Goal: Transaction & Acquisition: Purchase product/service

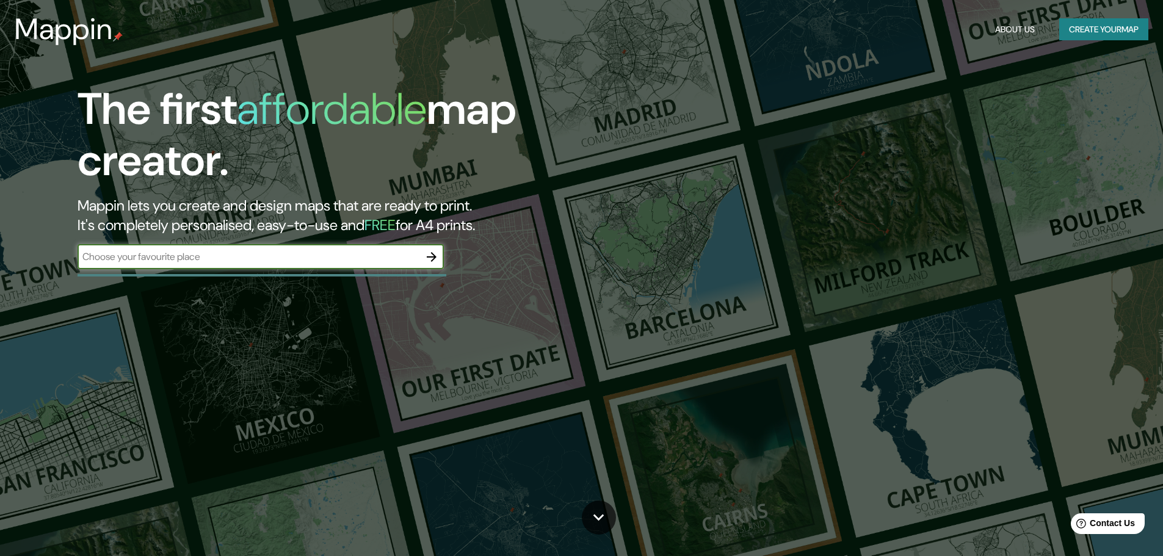
click at [161, 262] on input "text" at bounding box center [249, 257] width 342 height 14
type input "cajamarca"
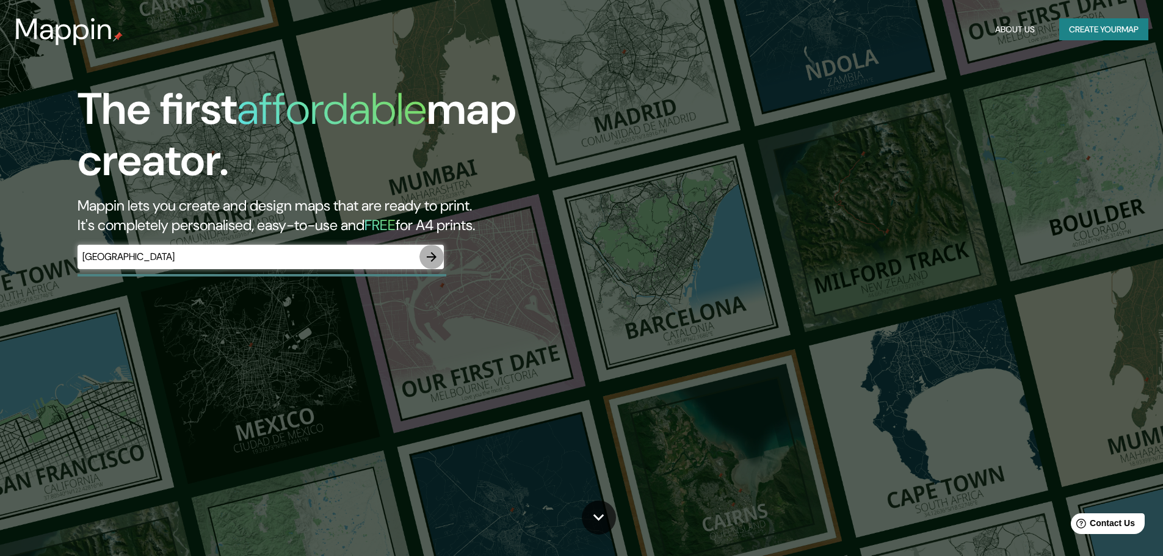
click at [432, 253] on icon "button" at bounding box center [432, 257] width 10 height 10
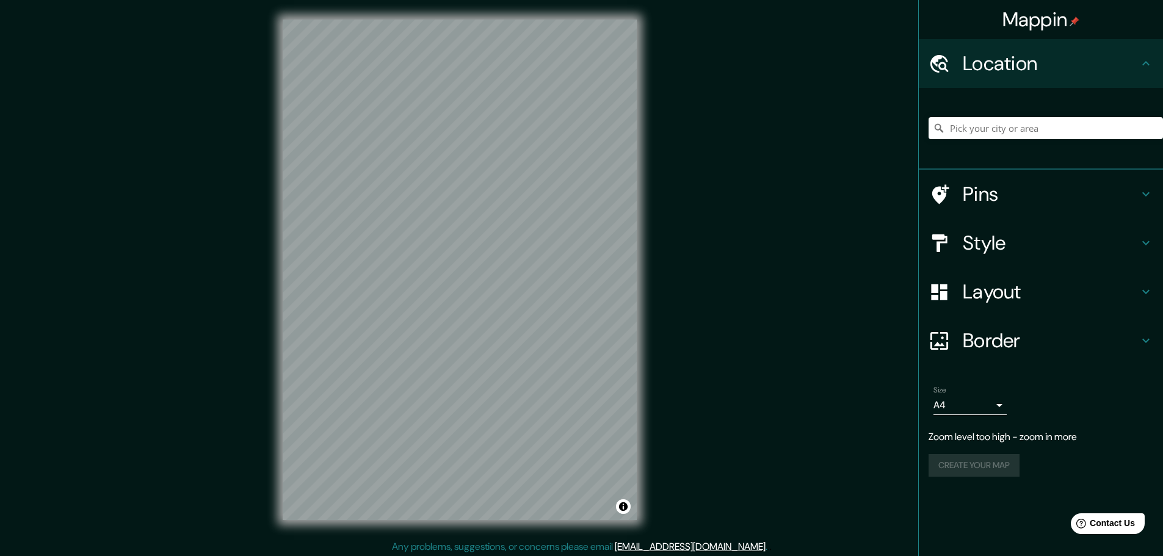
click at [1024, 66] on h4 "Location" at bounding box center [1051, 63] width 176 height 24
click at [1149, 63] on icon at bounding box center [1145, 63] width 15 height 15
click at [941, 68] on icon at bounding box center [939, 63] width 18 height 18
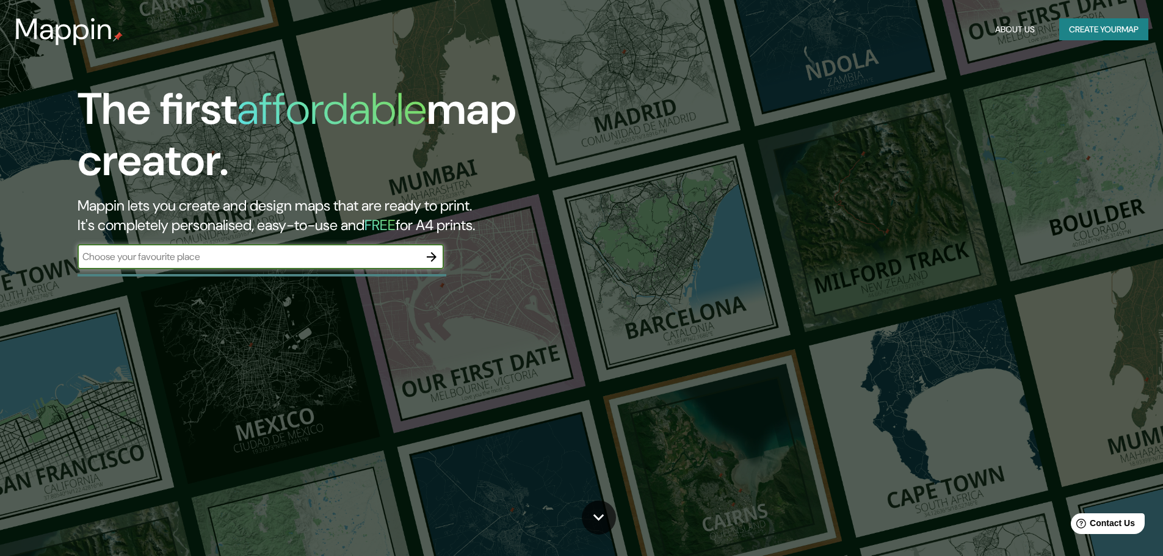
click at [154, 265] on div "​" at bounding box center [261, 257] width 366 height 24
type input "Cajamarca"
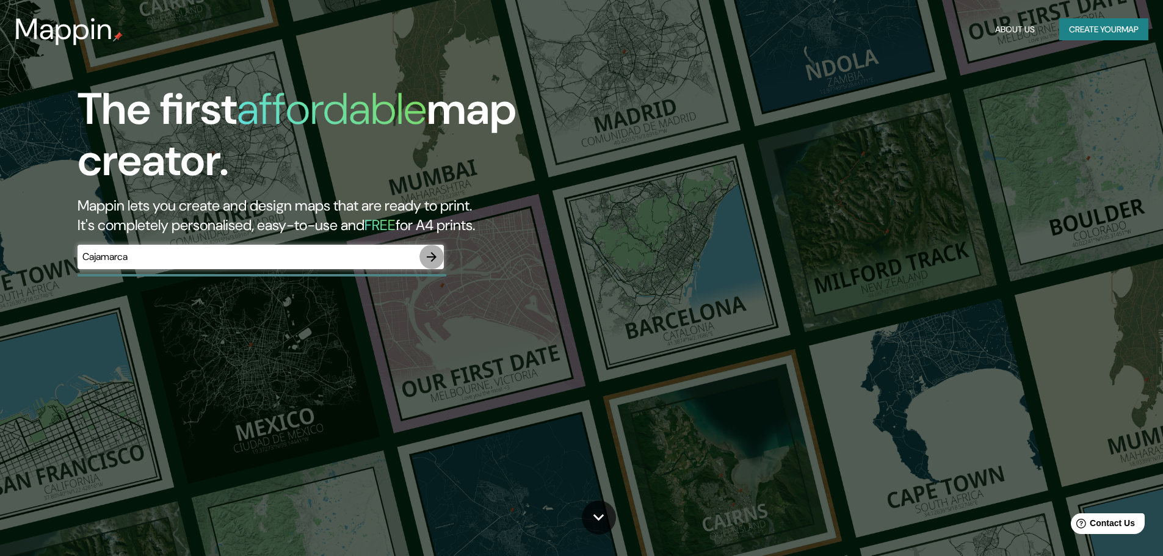
click at [431, 257] on icon "button" at bounding box center [432, 257] width 10 height 10
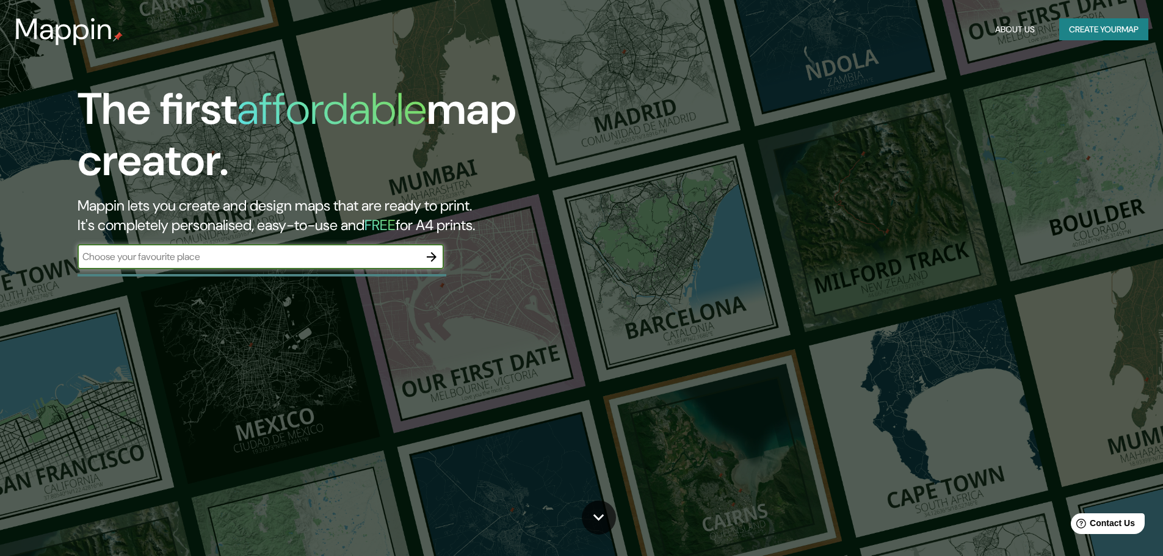
click at [142, 262] on input "text" at bounding box center [249, 257] width 342 height 14
type input "Cajamarca, peru"
click at [433, 258] on icon "button" at bounding box center [431, 257] width 15 height 15
click at [223, 261] on input "text" at bounding box center [249, 257] width 342 height 14
type input "cajamarca, Cajamarca, Cajamarca"
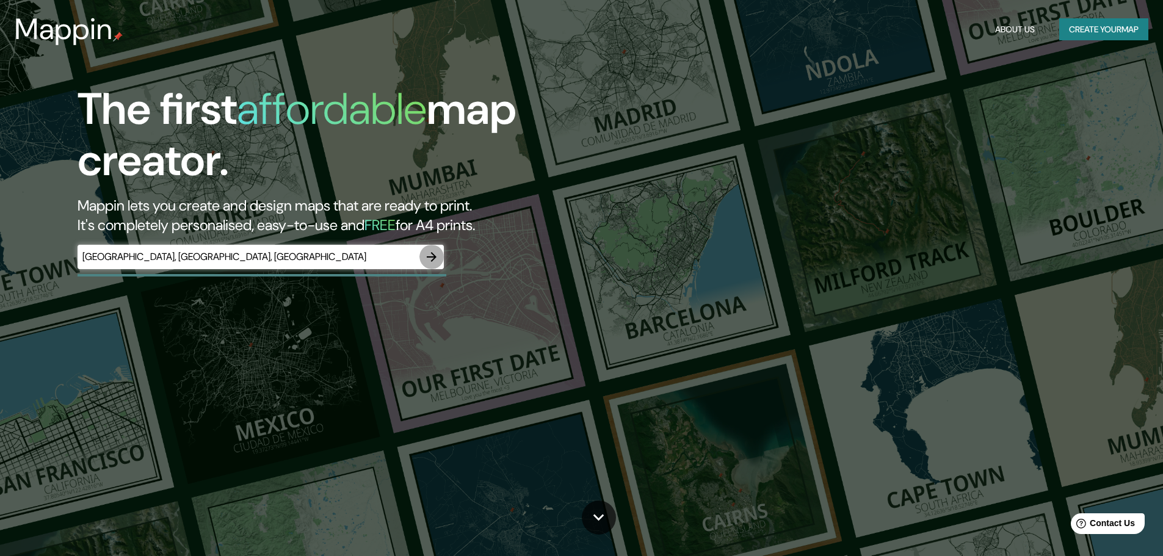
click at [435, 257] on icon "button" at bounding box center [432, 257] width 10 height 10
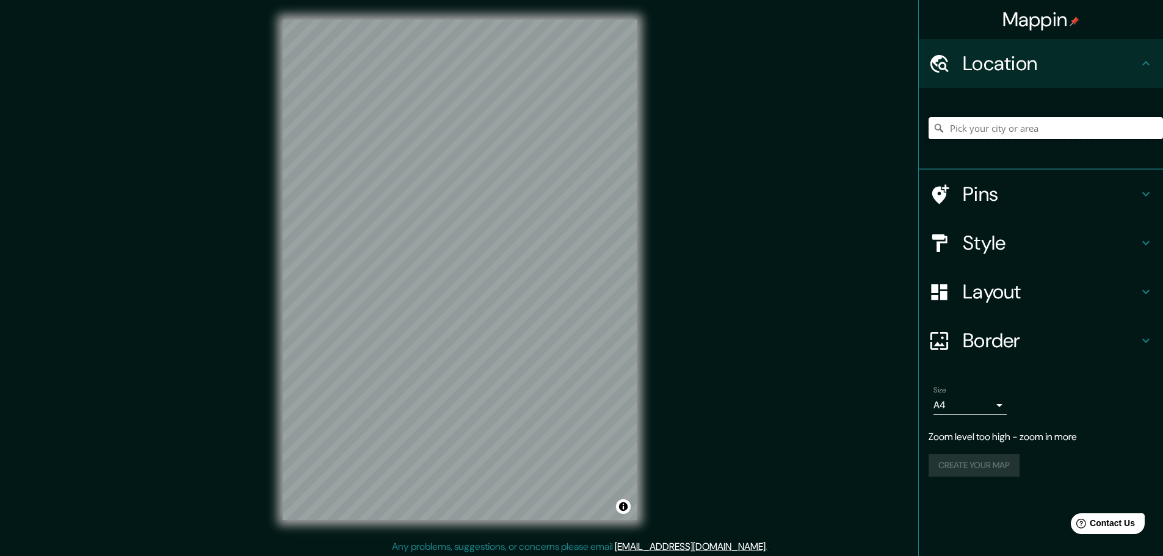
click at [968, 133] on input "Pick your city or area" at bounding box center [1045, 128] width 234 height 22
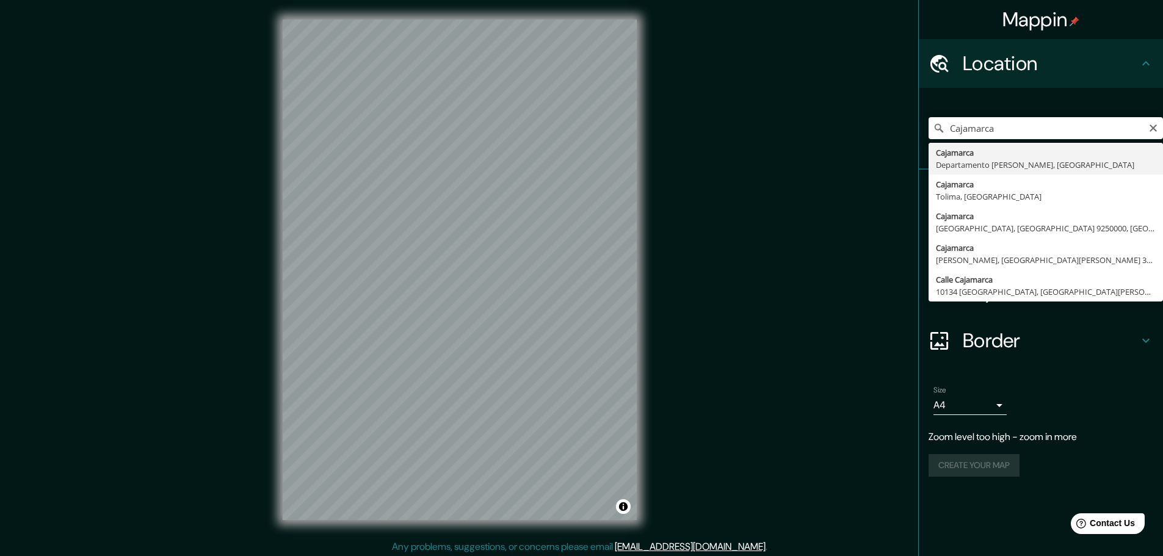
type input "Cajamarca, [GEOGRAPHIC_DATA][PERSON_NAME], [GEOGRAPHIC_DATA]"
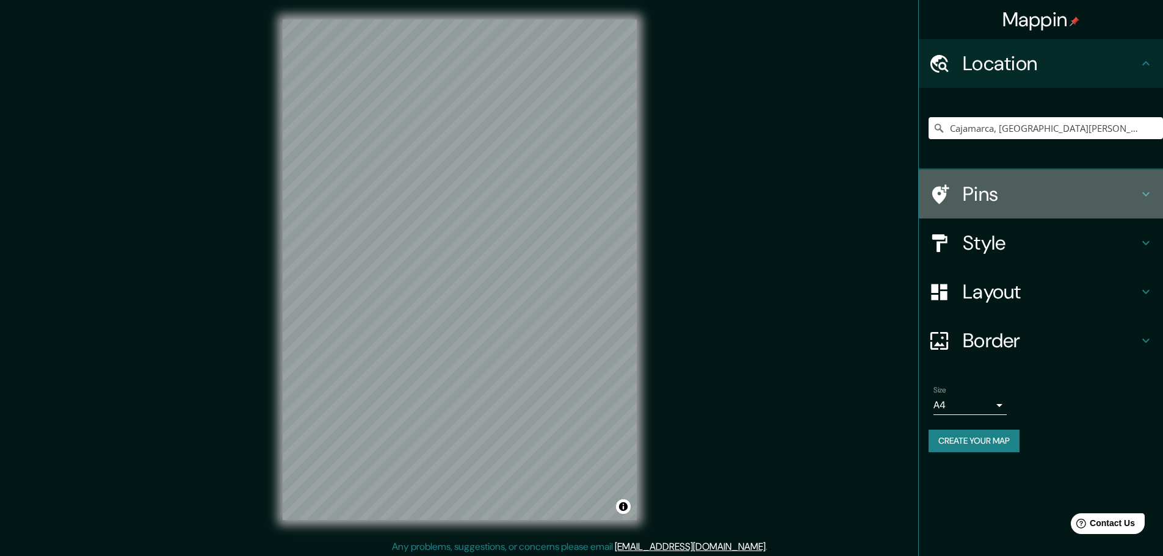
click at [1022, 203] on h4 "Pins" at bounding box center [1051, 194] width 176 height 24
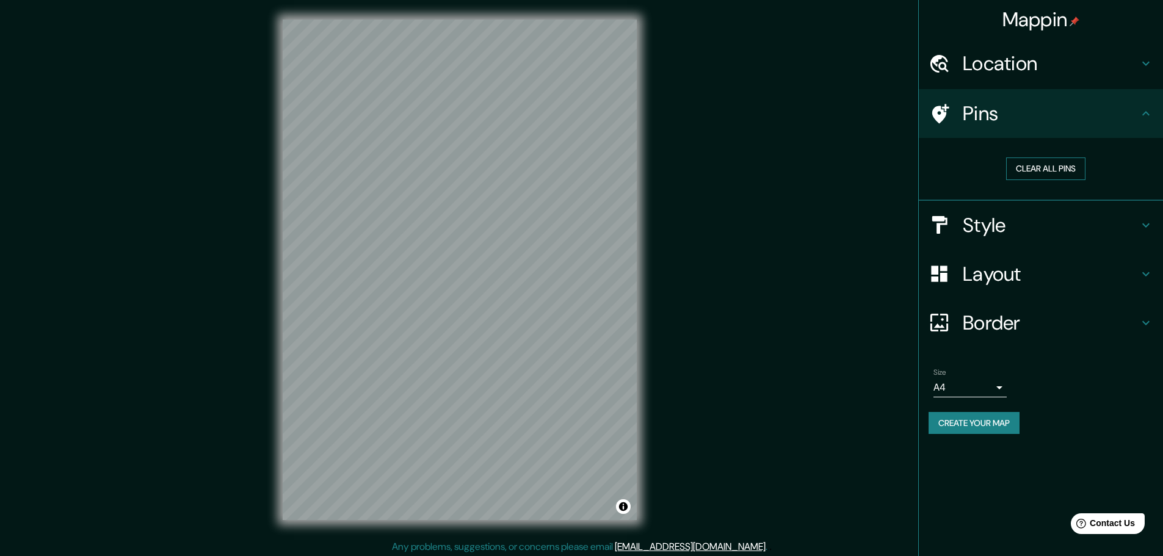
click at [1038, 164] on button "Clear all pins" at bounding box center [1045, 168] width 79 height 23
click at [1040, 168] on button "Clear all pins" at bounding box center [1045, 168] width 79 height 23
click at [996, 279] on h4 "Layout" at bounding box center [1051, 274] width 176 height 24
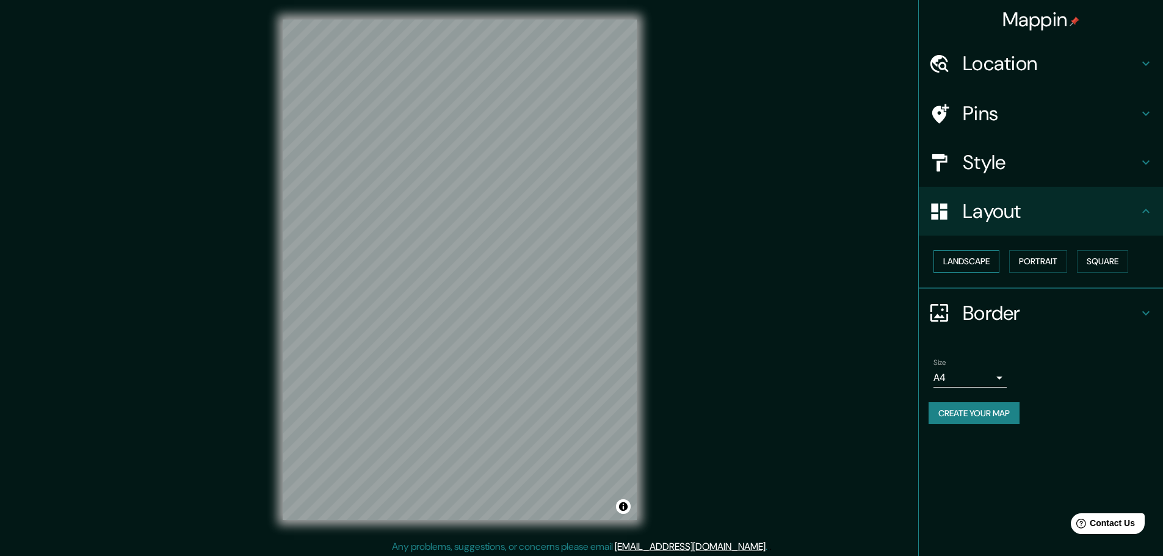
click at [977, 264] on button "Landscape" at bounding box center [966, 261] width 66 height 23
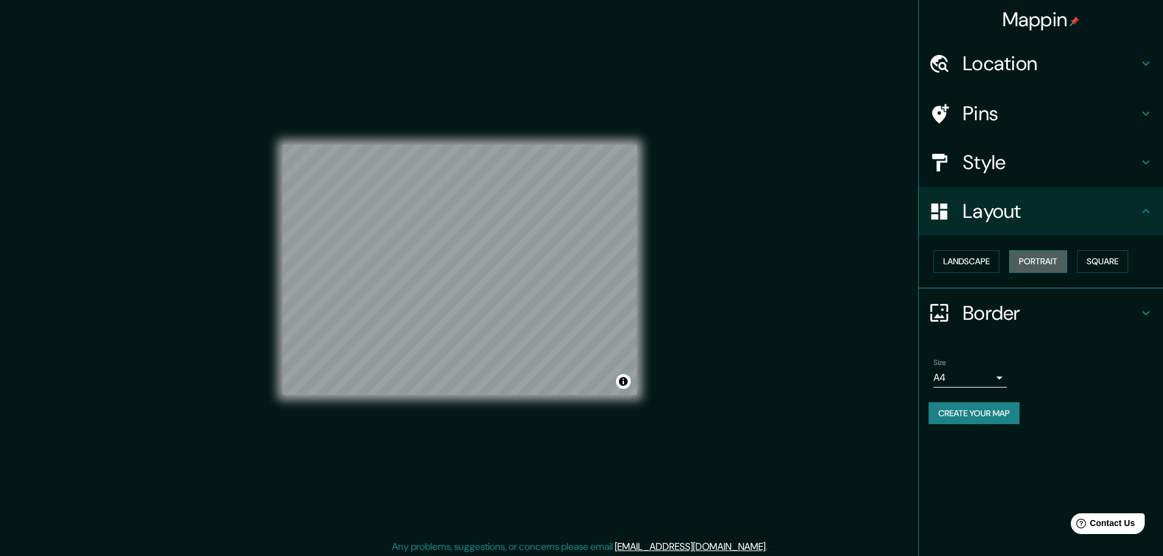
click at [1038, 260] on button "Portrait" at bounding box center [1038, 261] width 58 height 23
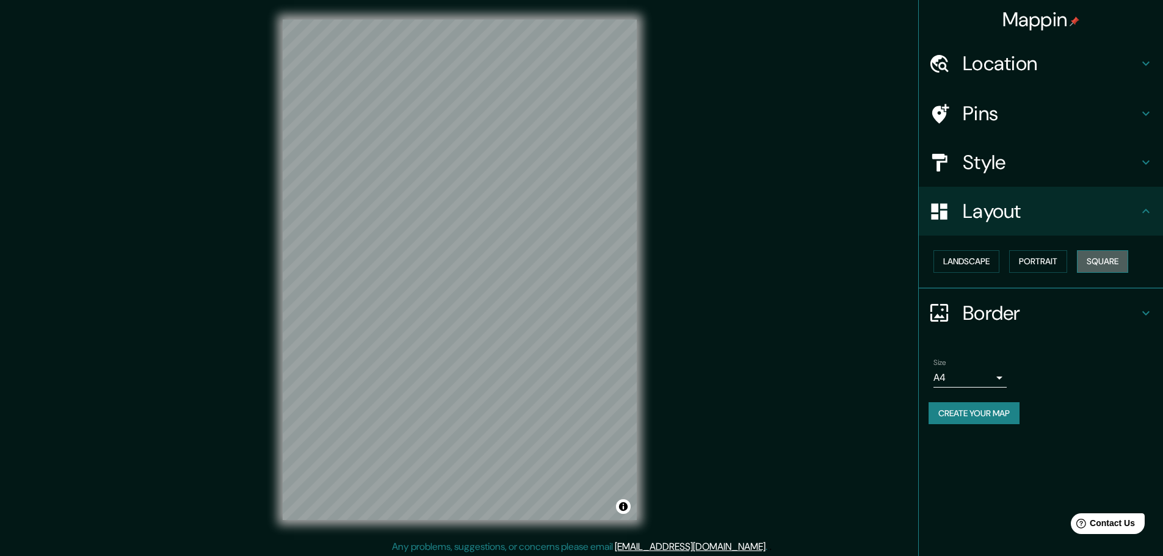
click at [1112, 263] on button "Square" at bounding box center [1102, 261] width 51 height 23
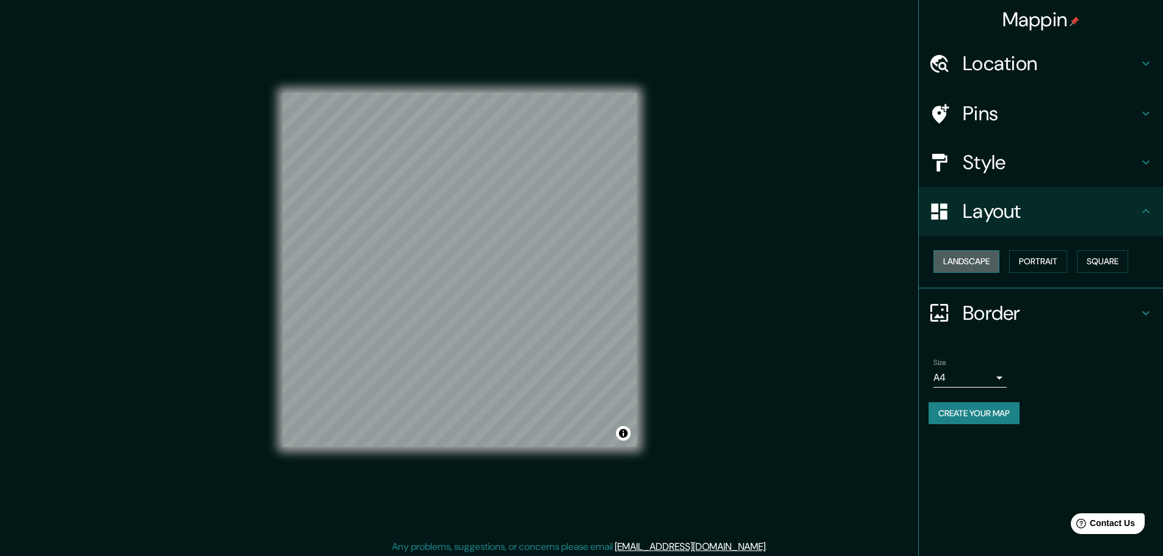
click at [981, 261] on button "Landscape" at bounding box center [966, 261] width 66 height 23
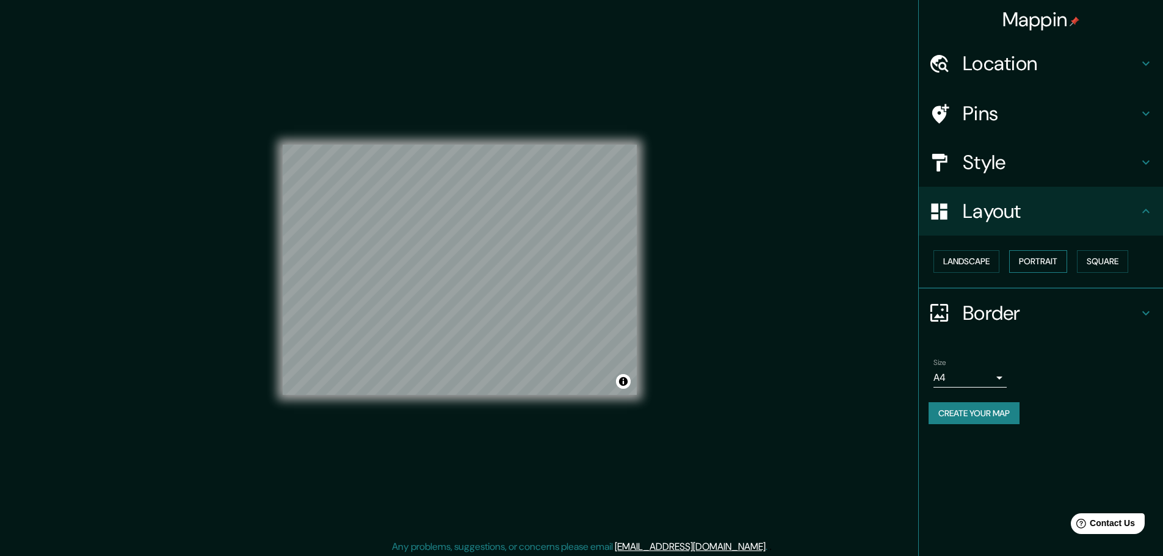
click at [1026, 261] on button "Portrait" at bounding box center [1038, 261] width 58 height 23
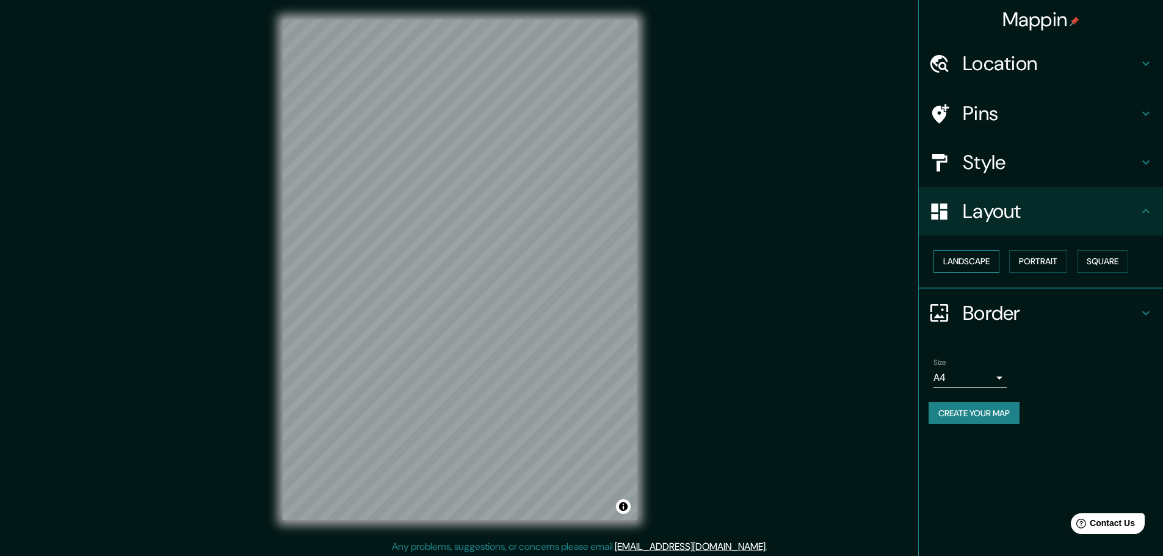
click at [999, 260] on button "Landscape" at bounding box center [966, 261] width 66 height 23
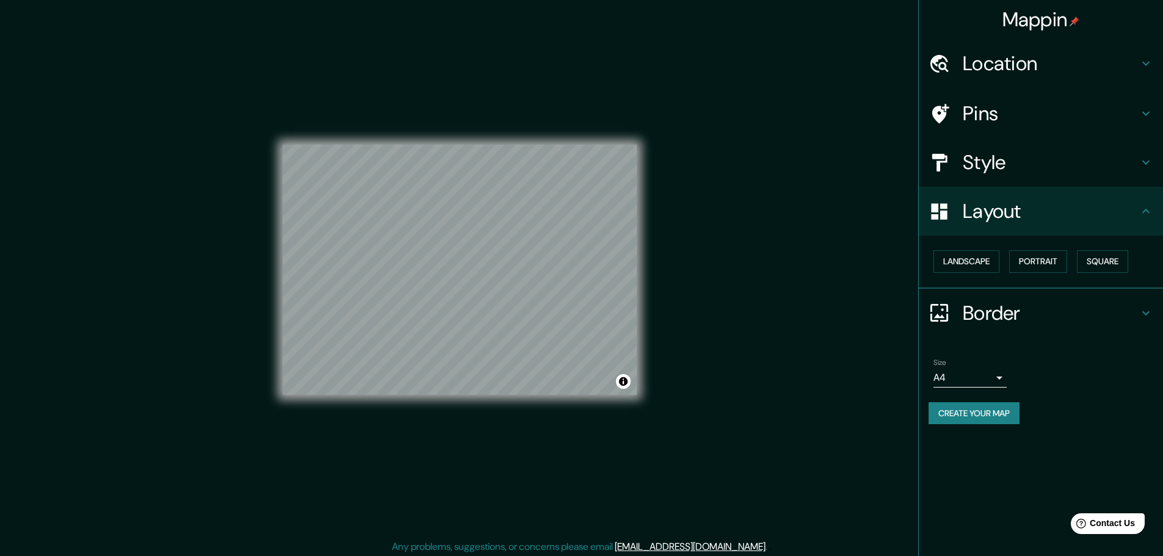
click at [1146, 311] on icon at bounding box center [1145, 313] width 15 height 15
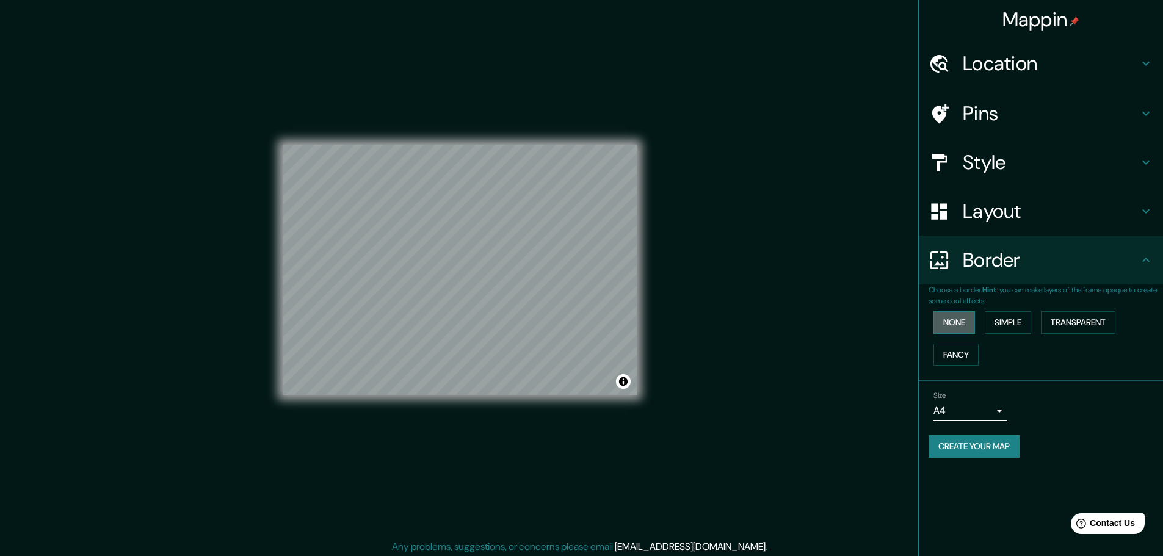
click at [954, 318] on button "None" at bounding box center [954, 322] width 42 height 23
click at [1012, 323] on button "Simple" at bounding box center [1008, 322] width 46 height 23
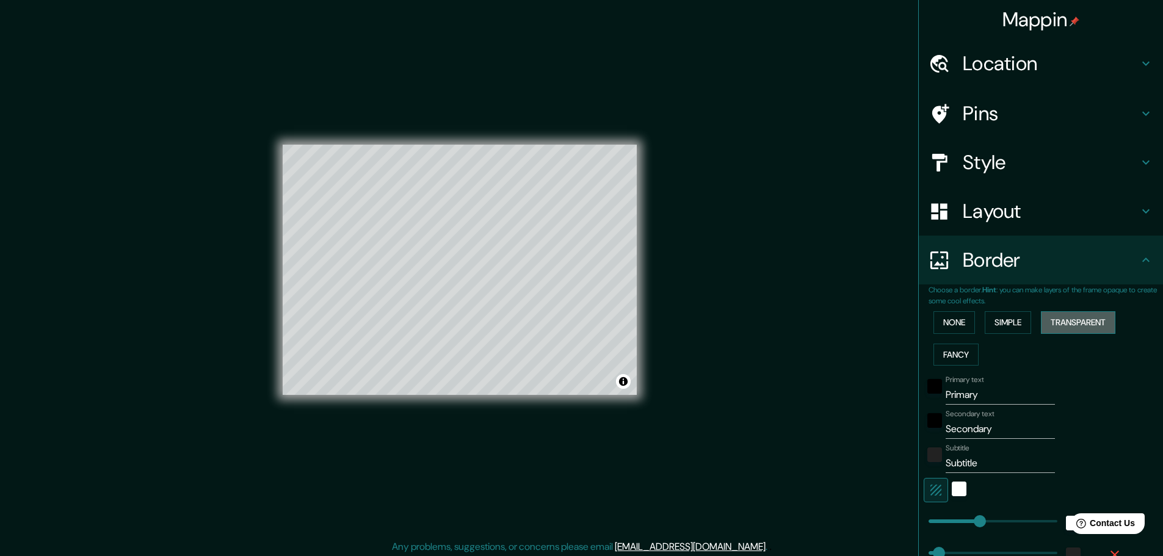
click at [1065, 326] on button "Transparent" at bounding box center [1078, 322] width 74 height 23
click at [951, 352] on button "Fancy" at bounding box center [955, 355] width 45 height 23
click at [1002, 316] on button "Simple" at bounding box center [1008, 322] width 46 height 23
click at [957, 327] on button "None" at bounding box center [954, 322] width 42 height 23
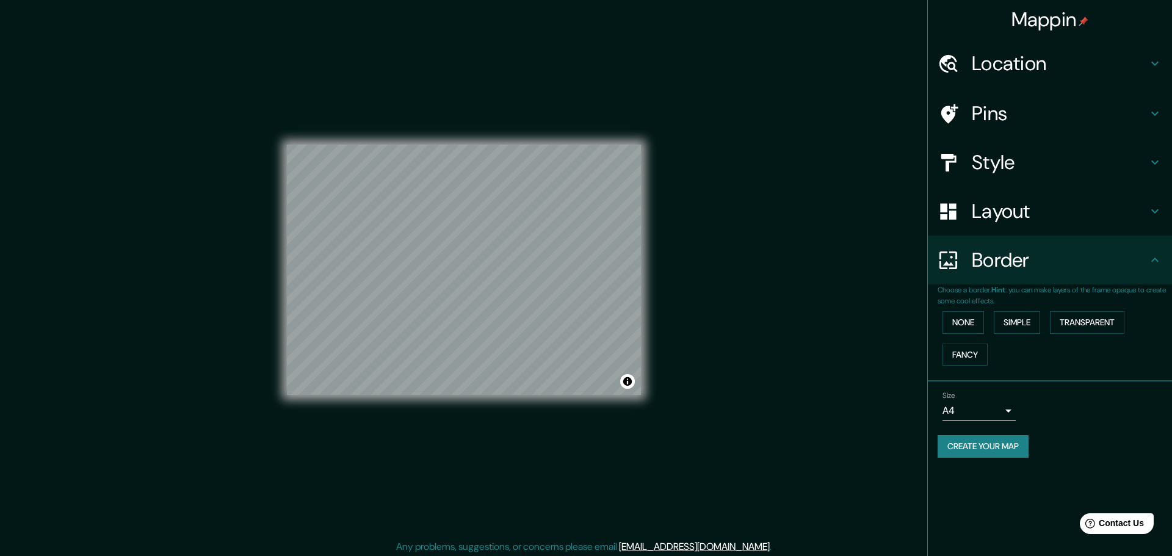
click at [1001, 410] on body "Mappin Location [GEOGRAPHIC_DATA], [GEOGRAPHIC_DATA][PERSON_NAME], [GEOGRAPHIC_…" at bounding box center [586, 278] width 1172 height 556
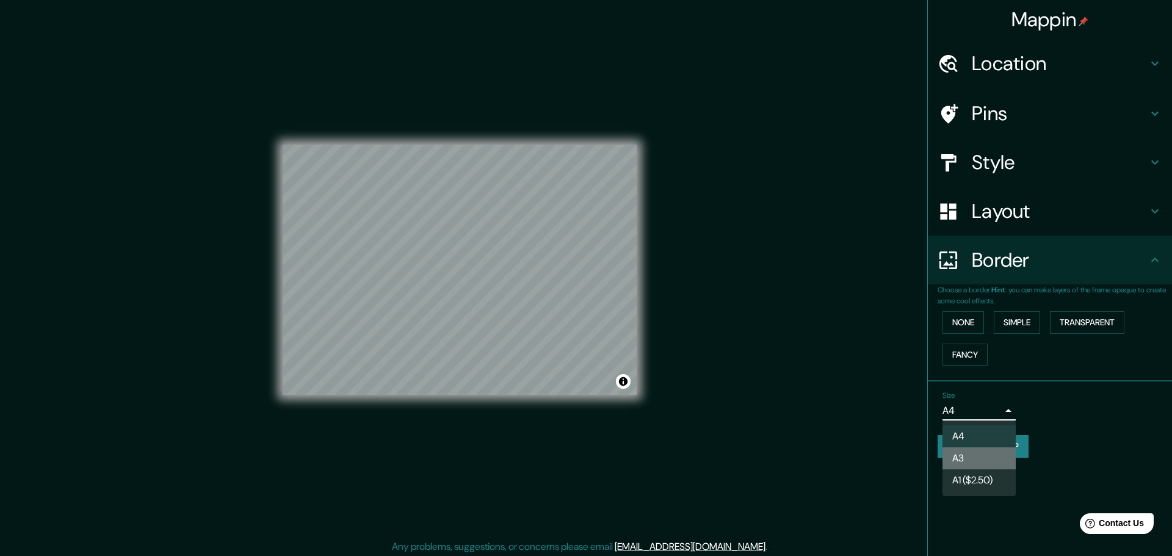
click at [962, 463] on li "A3" at bounding box center [978, 458] width 73 height 22
type input "a4"
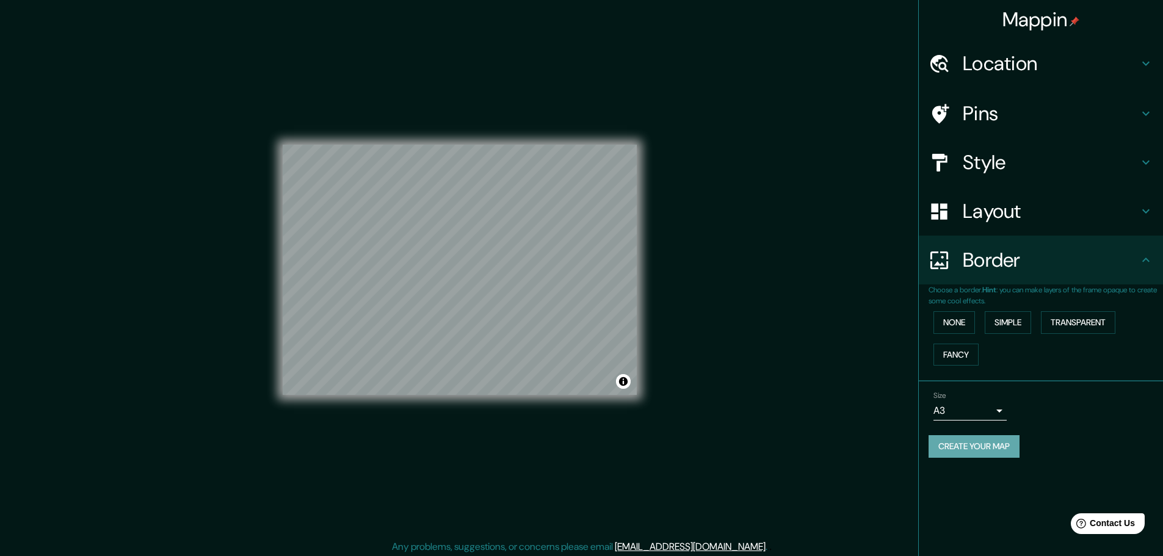
click at [991, 446] on button "Create your map" at bounding box center [973, 446] width 91 height 23
click at [947, 321] on button "None" at bounding box center [954, 322] width 42 height 23
click at [1010, 320] on button "Simple" at bounding box center [1008, 322] width 46 height 23
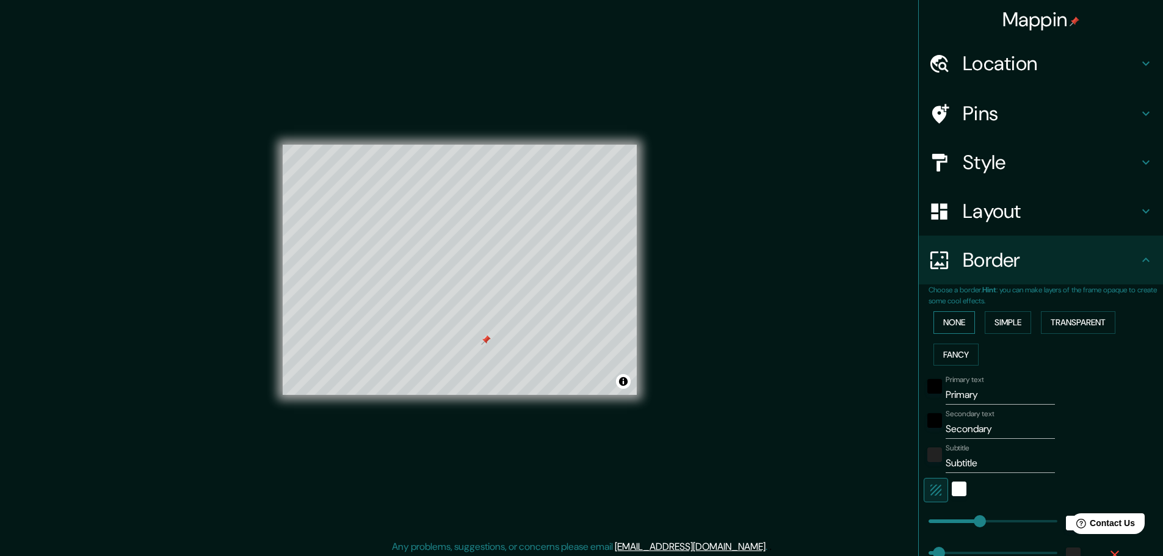
click at [955, 322] on button "None" at bounding box center [954, 322] width 42 height 23
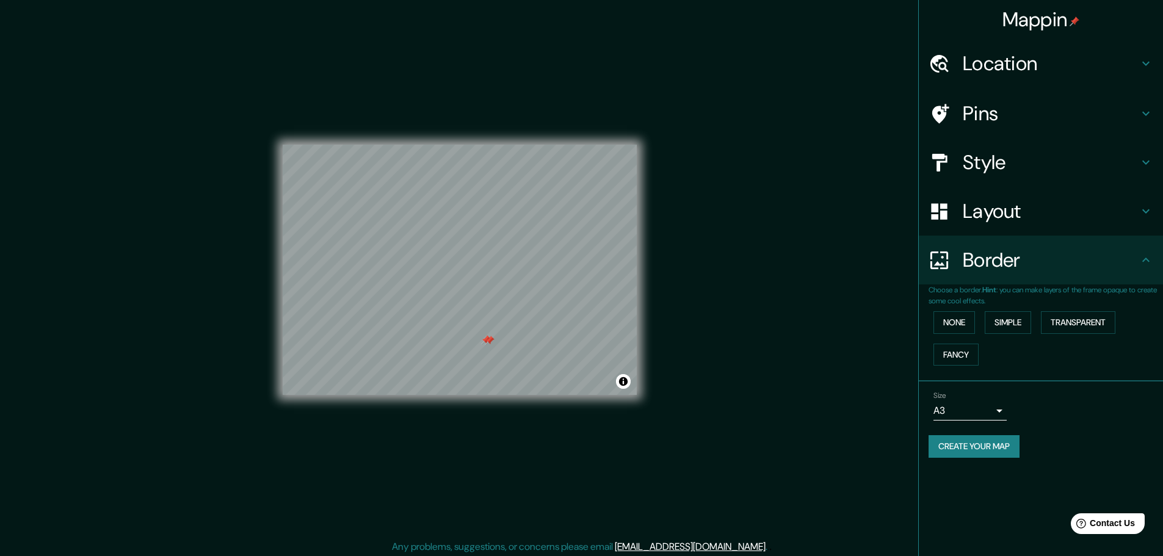
drag, startPoint x: 485, startPoint y: 344, endPoint x: 491, endPoint y: 340, distance: 7.5
drag, startPoint x: 491, startPoint y: 340, endPoint x: 493, endPoint y: 348, distance: 8.1
click at [493, 348] on div at bounding box center [493, 349] width 10 height 10
click at [621, 384] on button "Toggle attribution" at bounding box center [623, 381] width 15 height 15
click at [621, 383] on button "Toggle attribution" at bounding box center [623, 381] width 15 height 15
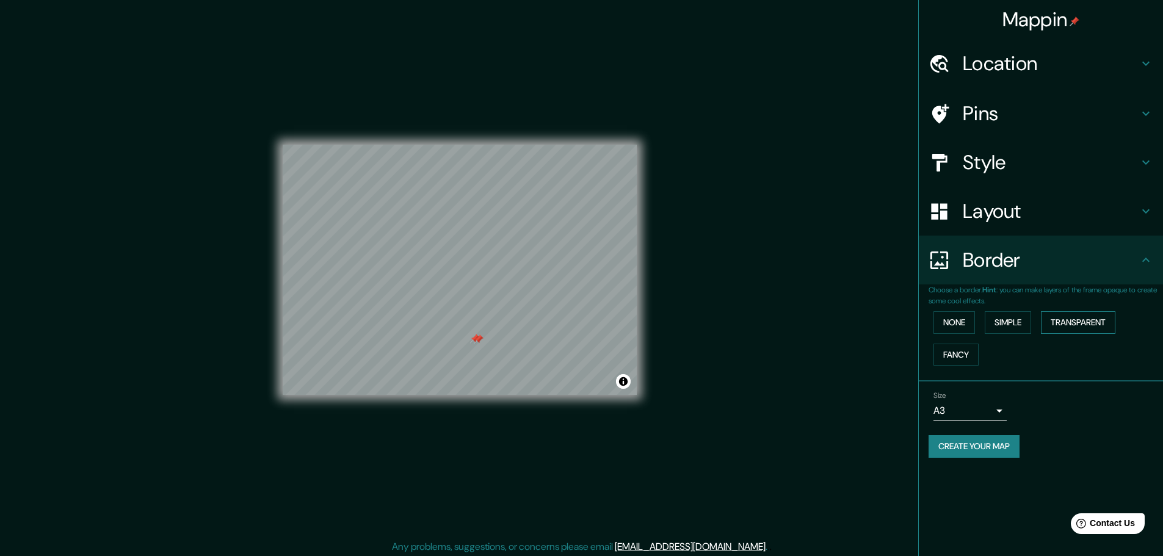
click at [1065, 318] on button "Transparent" at bounding box center [1078, 322] width 74 height 23
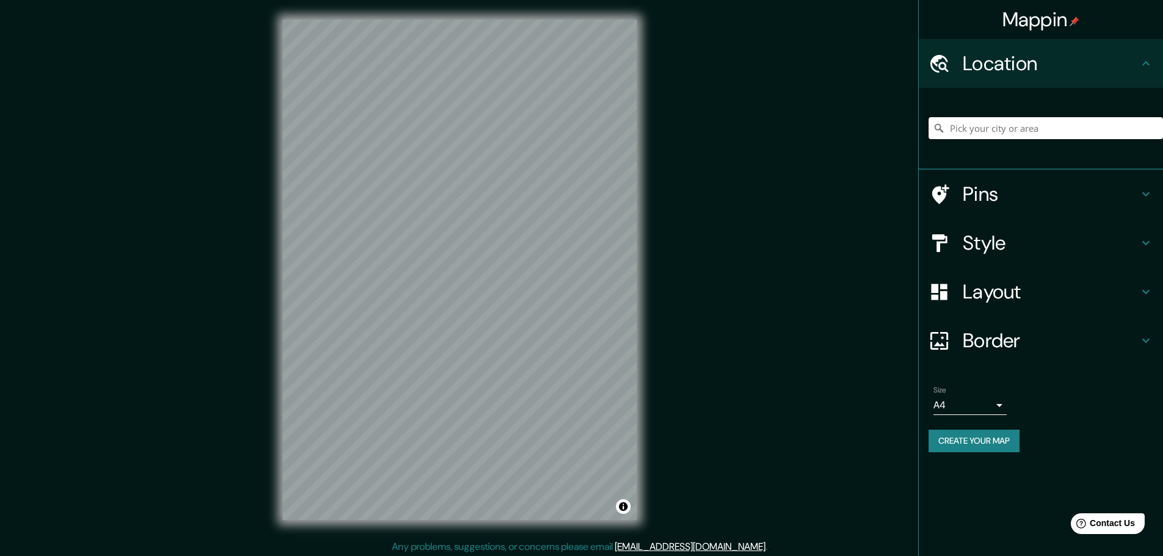
click at [1036, 131] on input "Pick your city or area" at bounding box center [1045, 128] width 234 height 22
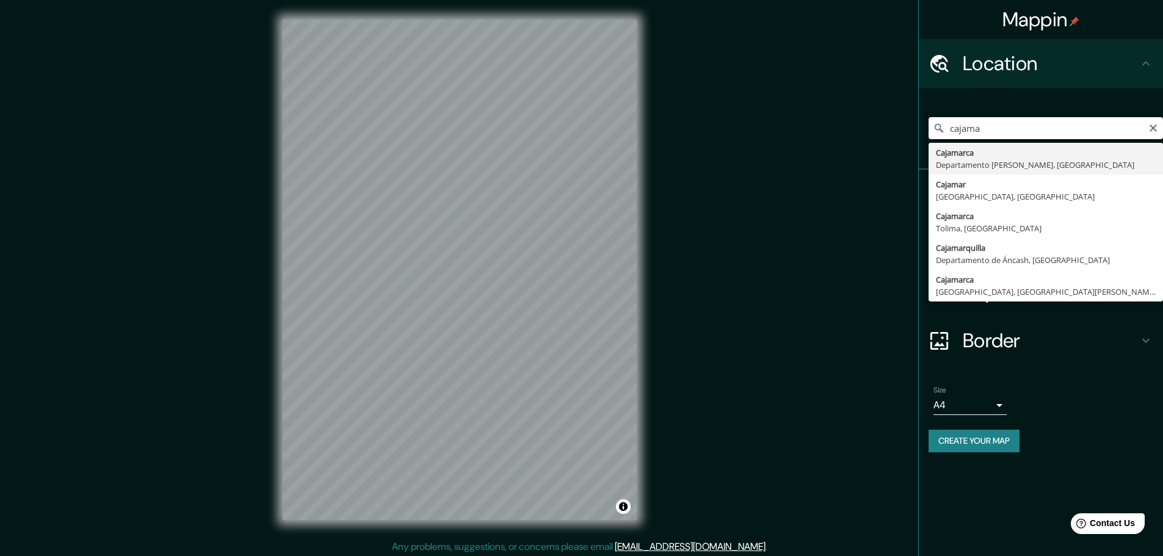
type input "Cajamarca, [GEOGRAPHIC_DATA][PERSON_NAME], [GEOGRAPHIC_DATA]"
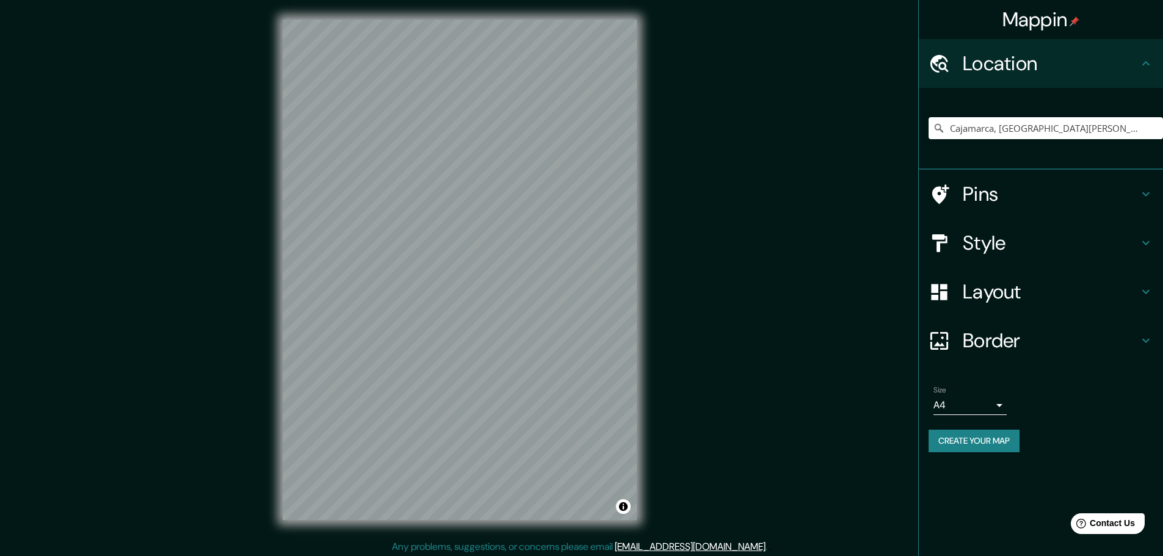
click at [1000, 407] on body "Mappin Location [GEOGRAPHIC_DATA], [GEOGRAPHIC_DATA][PERSON_NAME], [GEOGRAPHIC_…" at bounding box center [581, 278] width 1163 height 556
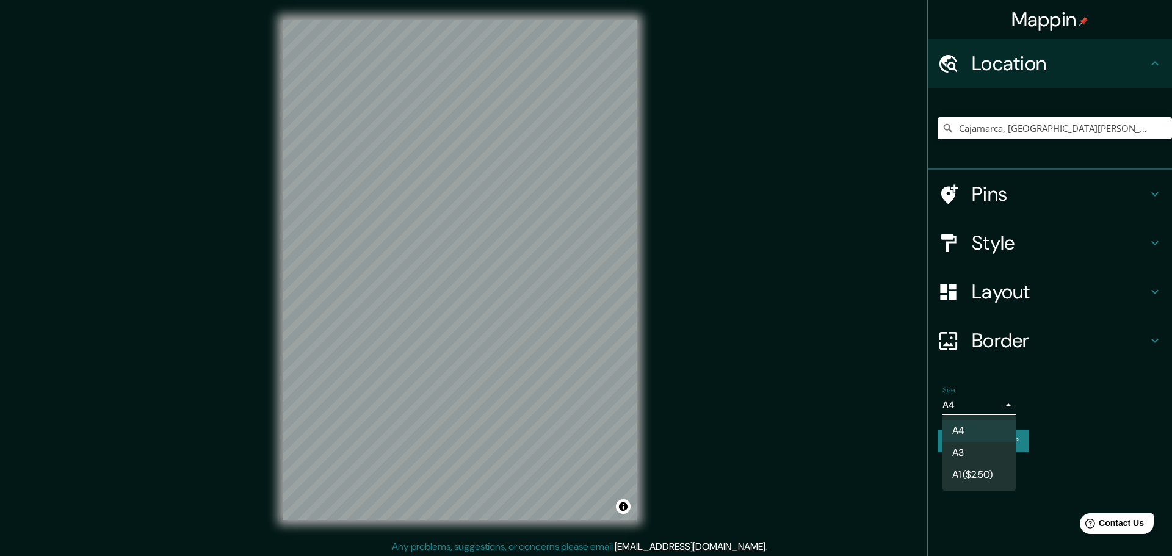
click at [976, 447] on li "A3" at bounding box center [978, 453] width 73 height 22
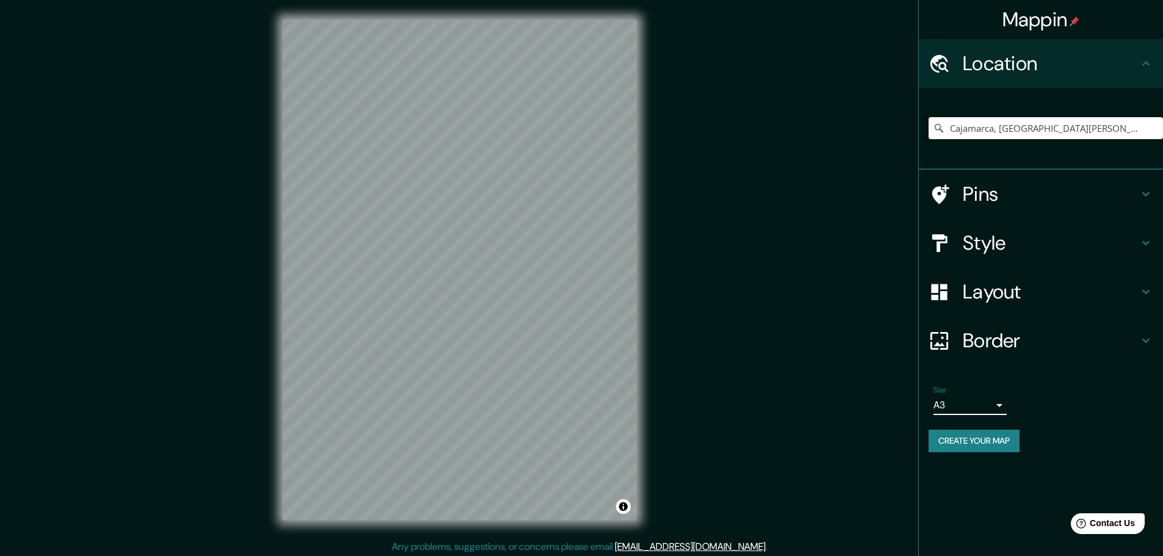
click at [1004, 280] on h4 "Layout" at bounding box center [1051, 292] width 176 height 24
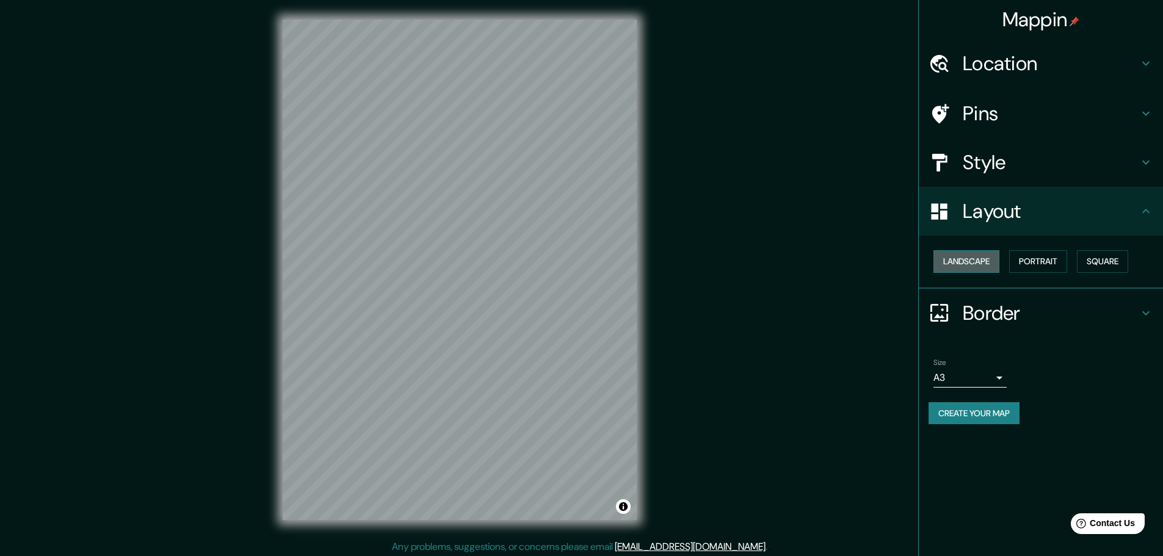
click at [985, 268] on button "Landscape" at bounding box center [966, 261] width 66 height 23
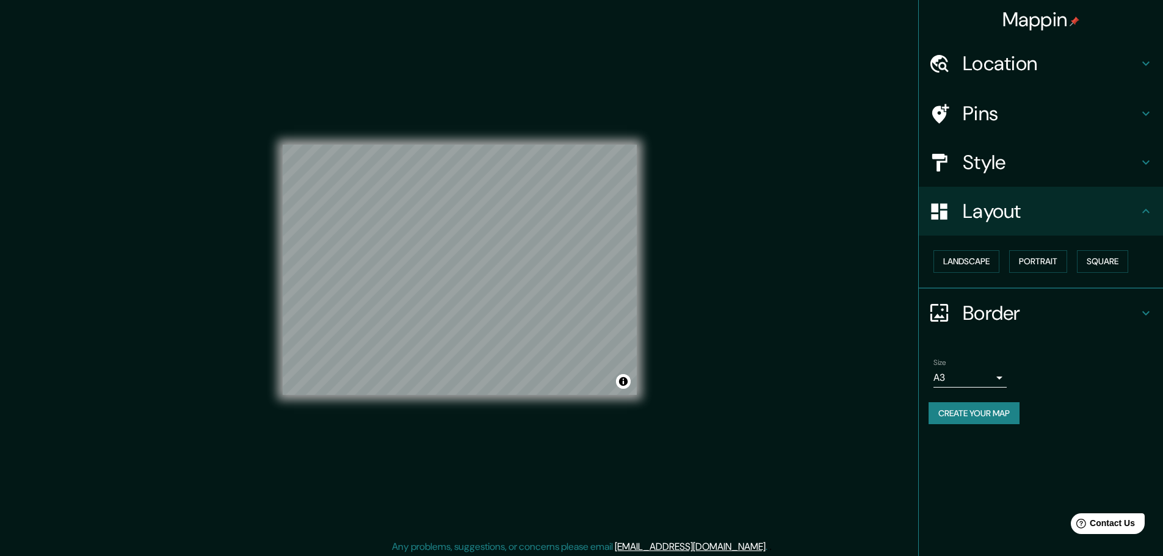
click at [966, 153] on h4 "Style" at bounding box center [1051, 162] width 176 height 24
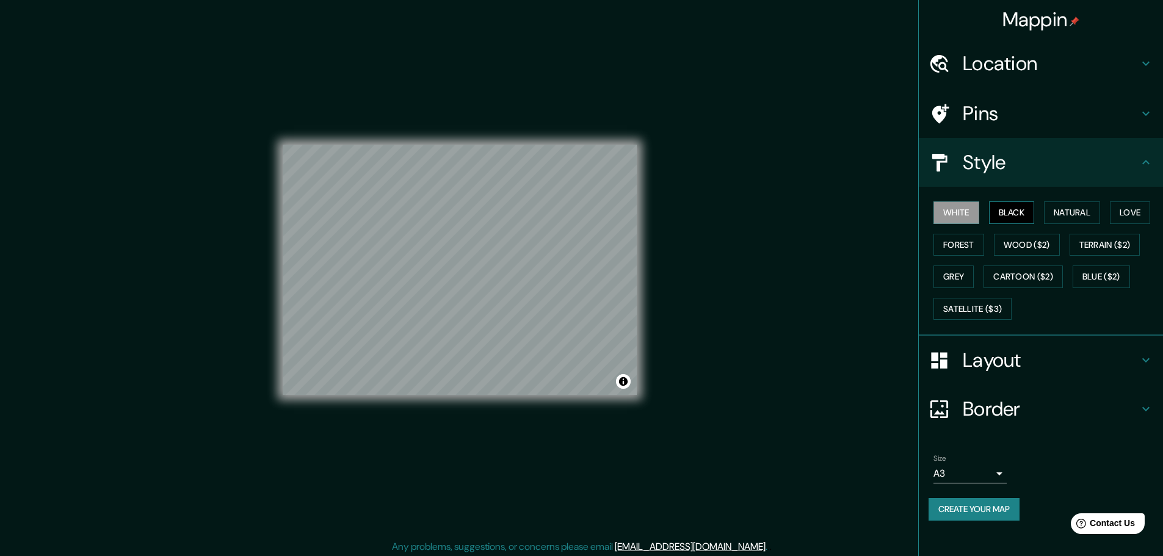
click at [1008, 208] on button "Black" at bounding box center [1012, 212] width 46 height 23
click at [964, 213] on button "White" at bounding box center [956, 212] width 46 height 23
click at [1001, 214] on button "Black" at bounding box center [1012, 212] width 46 height 23
click at [1071, 210] on button "Natural" at bounding box center [1072, 212] width 56 height 23
click at [1130, 218] on button "Love" at bounding box center [1130, 212] width 40 height 23
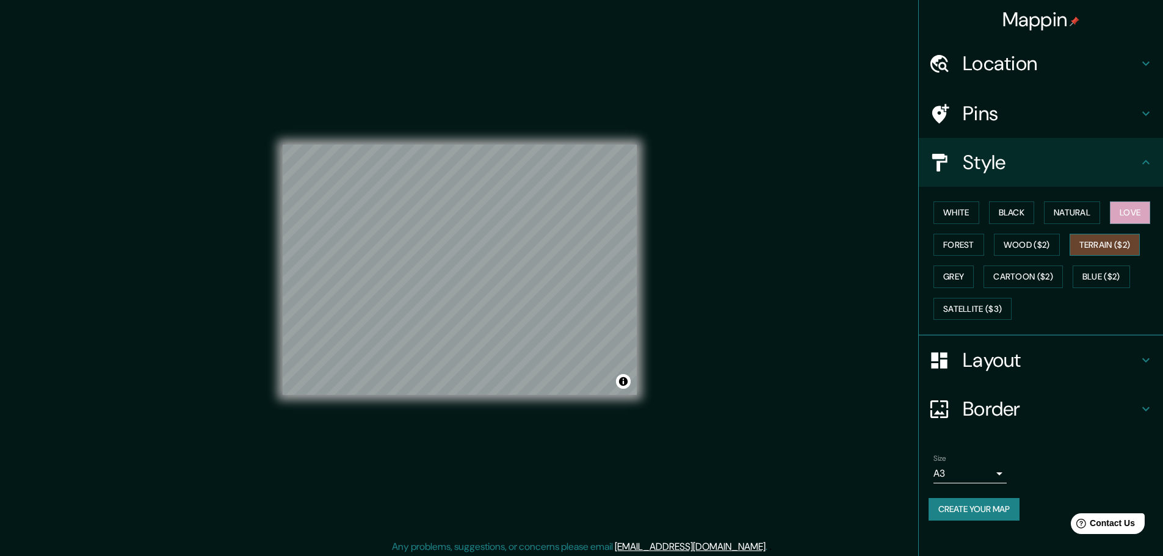
click at [1115, 241] on button "Terrain ($2)" at bounding box center [1104, 245] width 71 height 23
click at [1048, 250] on button "Wood ($2)" at bounding box center [1027, 245] width 66 height 23
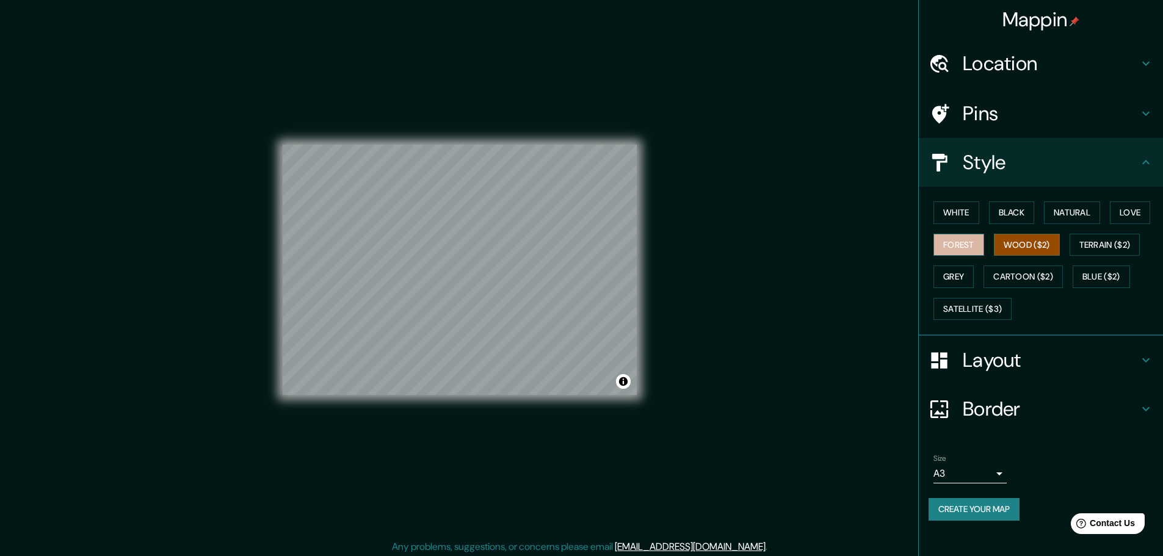
click at [953, 243] on button "Forest" at bounding box center [958, 245] width 51 height 23
click at [1027, 242] on button "Wood ($2)" at bounding box center [1027, 245] width 66 height 23
click at [976, 245] on button "Forest" at bounding box center [958, 245] width 51 height 23
click at [959, 272] on button "Grey" at bounding box center [953, 277] width 40 height 23
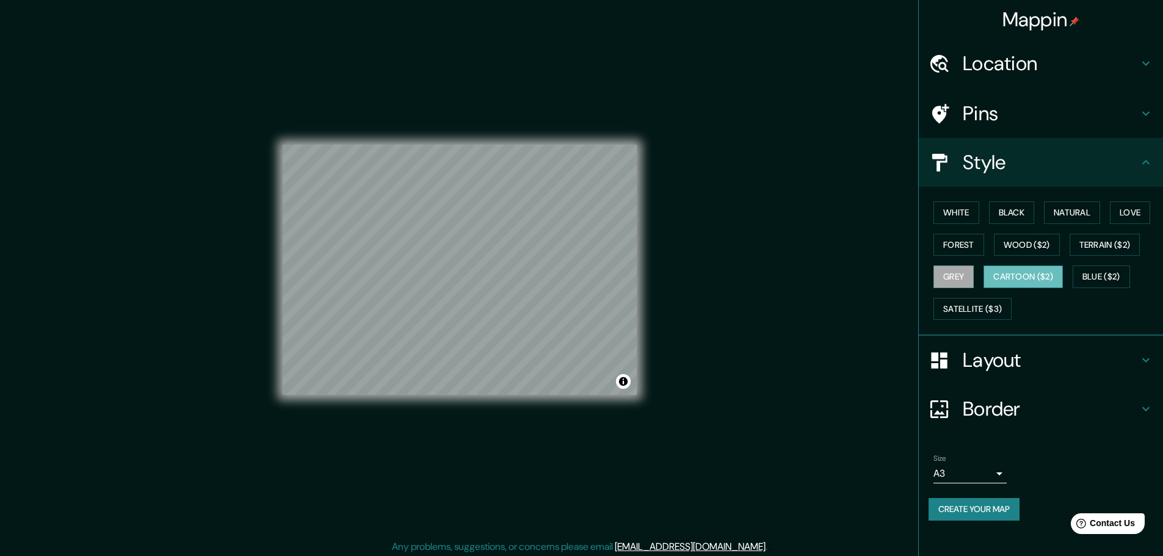
click at [1010, 278] on button "Cartoon ($2)" at bounding box center [1022, 277] width 79 height 23
click at [1108, 273] on button "Blue ($2)" at bounding box center [1101, 277] width 57 height 23
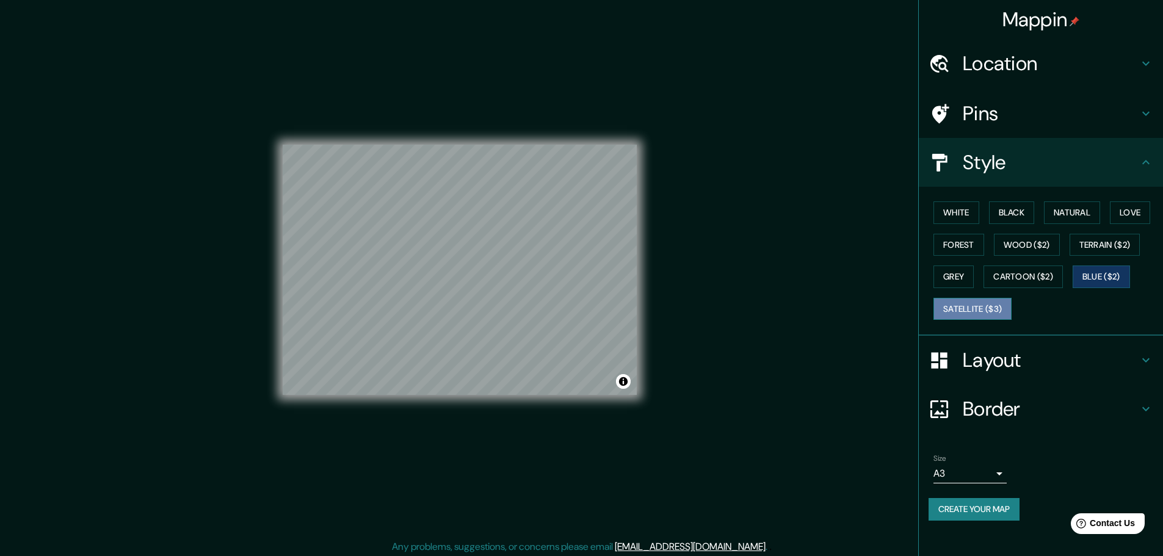
click at [949, 306] on button "Satellite ($3)" at bounding box center [972, 309] width 78 height 23
click at [1018, 211] on button "Black" at bounding box center [1012, 212] width 46 height 23
click at [988, 109] on h4 "Pins" at bounding box center [1051, 113] width 176 height 24
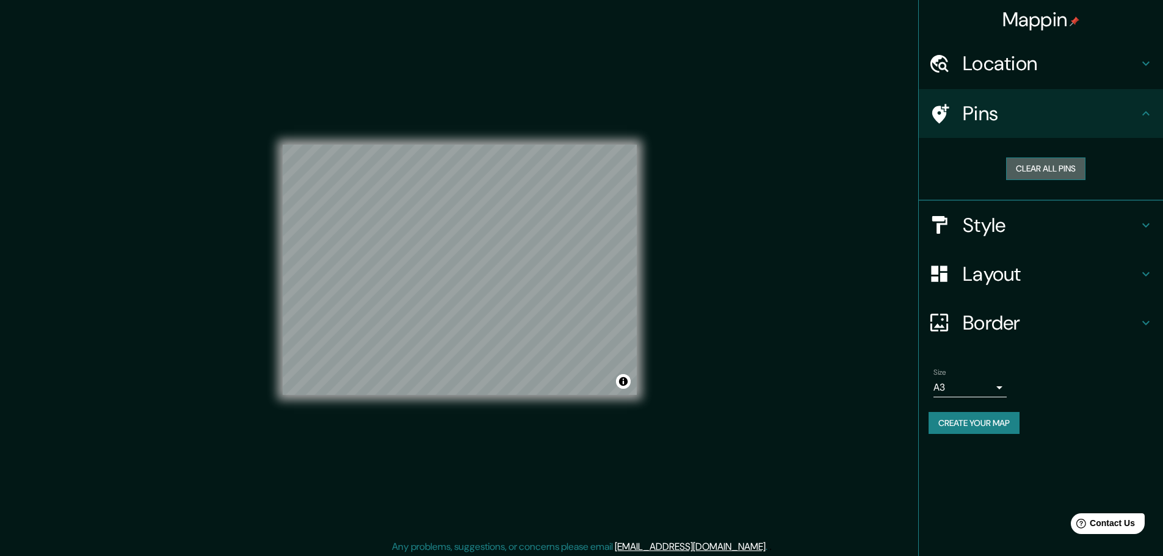
click at [1044, 165] on button "Clear all pins" at bounding box center [1045, 168] width 79 height 23
click at [996, 225] on h4 "Style" at bounding box center [1051, 225] width 176 height 24
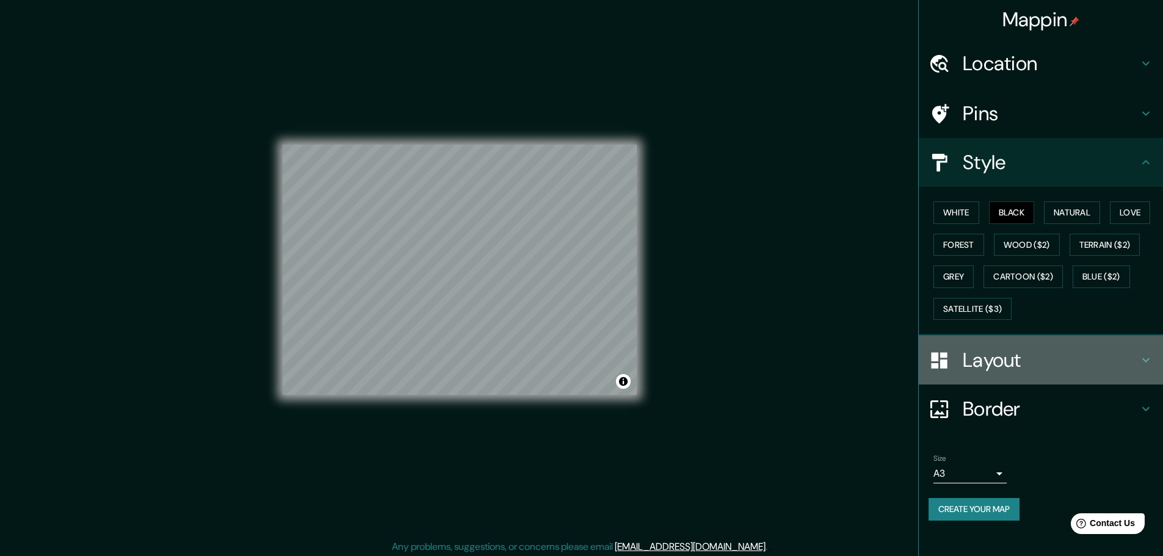
click at [983, 354] on h4 "Layout" at bounding box center [1051, 360] width 176 height 24
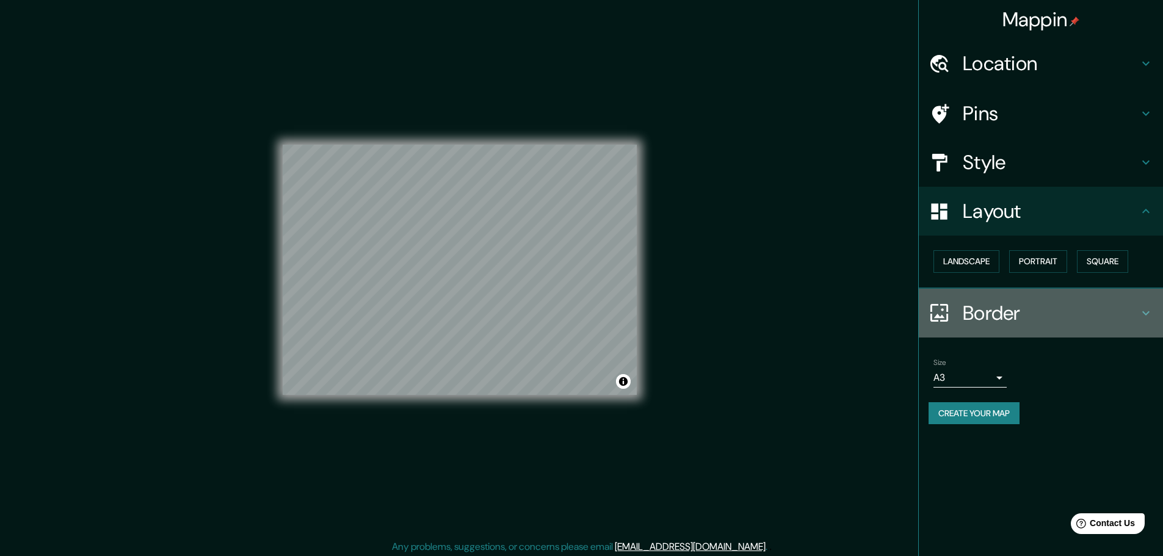
click at [993, 325] on div "Border" at bounding box center [1041, 313] width 244 height 49
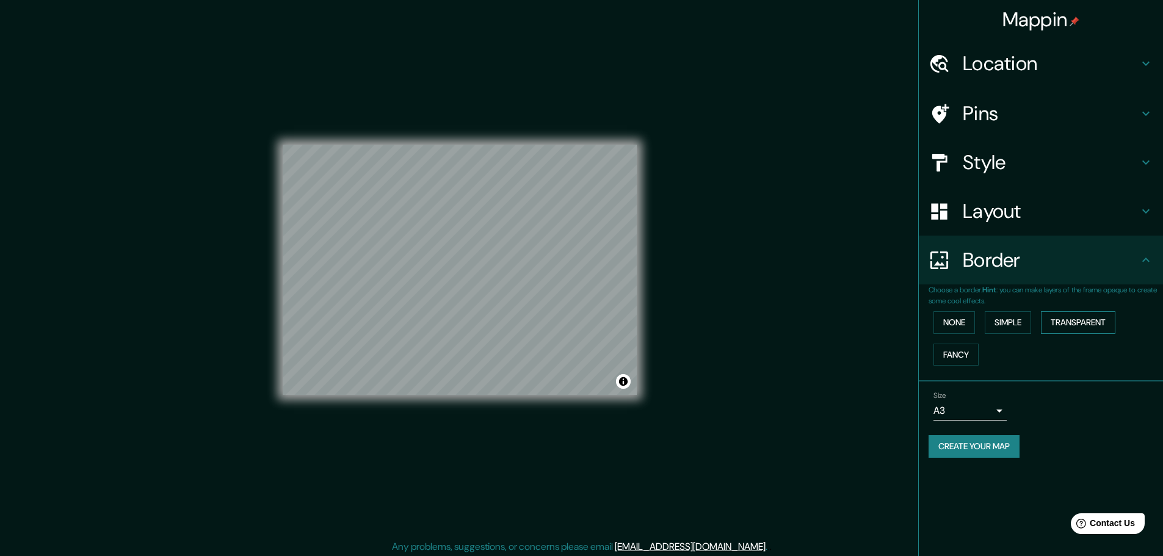
click at [1063, 315] on button "Transparent" at bounding box center [1078, 322] width 74 height 23
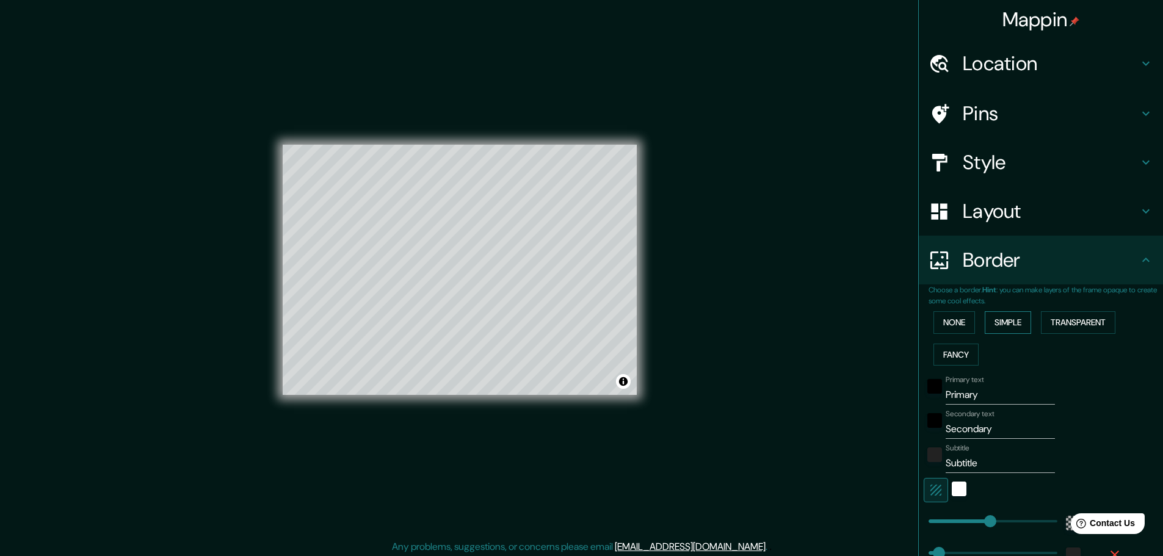
click at [1005, 324] on button "Simple" at bounding box center [1008, 322] width 46 height 23
click at [948, 319] on button "None" at bounding box center [954, 322] width 42 height 23
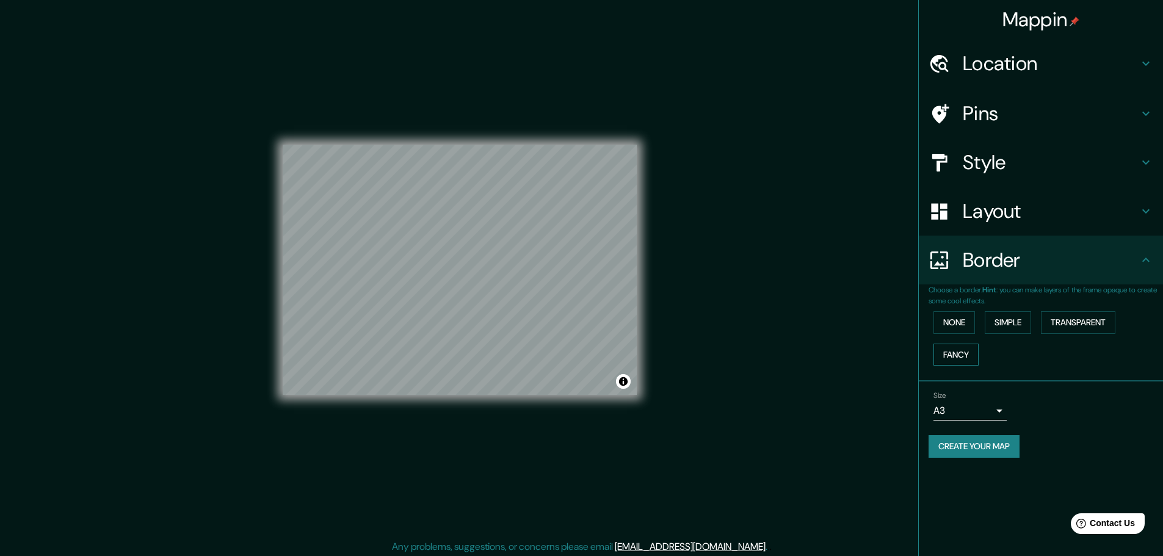
click at [952, 354] on button "Fancy" at bounding box center [955, 355] width 45 height 23
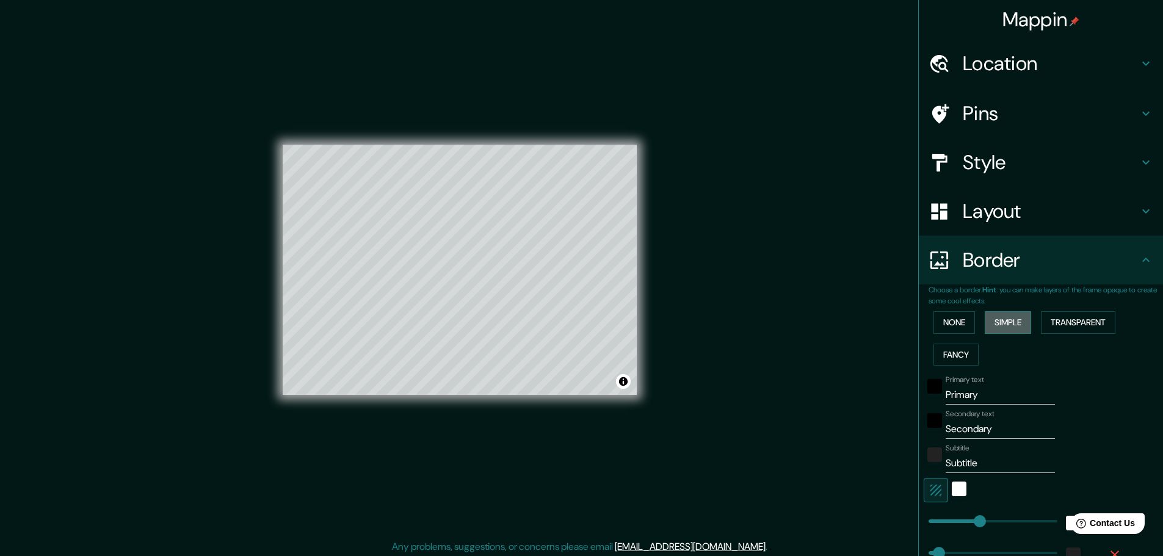
click at [1005, 315] on button "Simple" at bounding box center [1008, 322] width 46 height 23
click at [1079, 319] on button "Transparent" at bounding box center [1078, 322] width 74 height 23
click at [1008, 326] on button "Simple" at bounding box center [1008, 322] width 46 height 23
click at [958, 321] on button "None" at bounding box center [954, 322] width 42 height 23
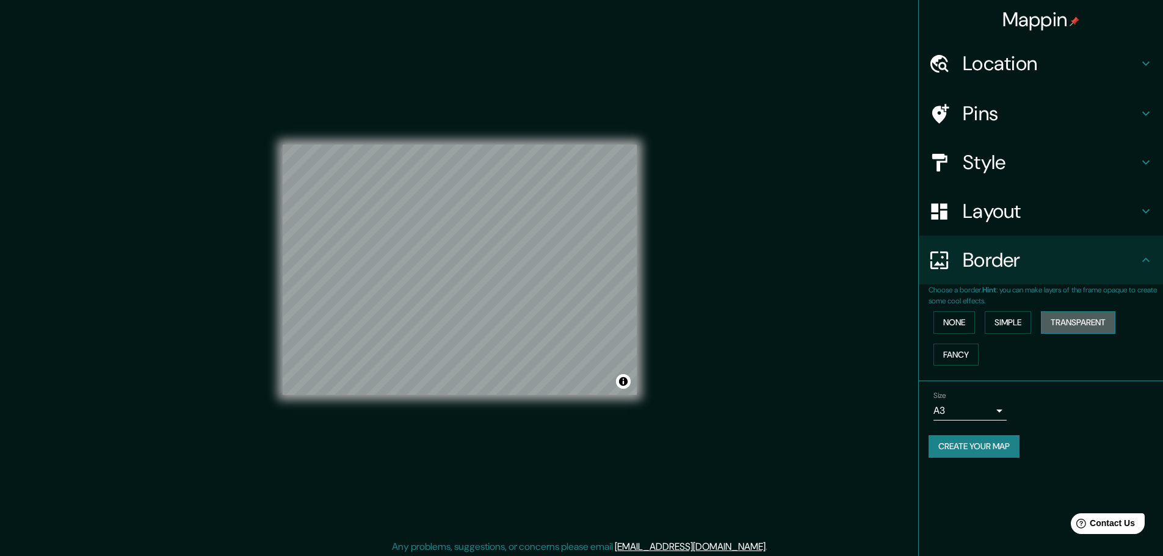
click at [1079, 322] on button "Transparent" at bounding box center [1078, 322] width 74 height 23
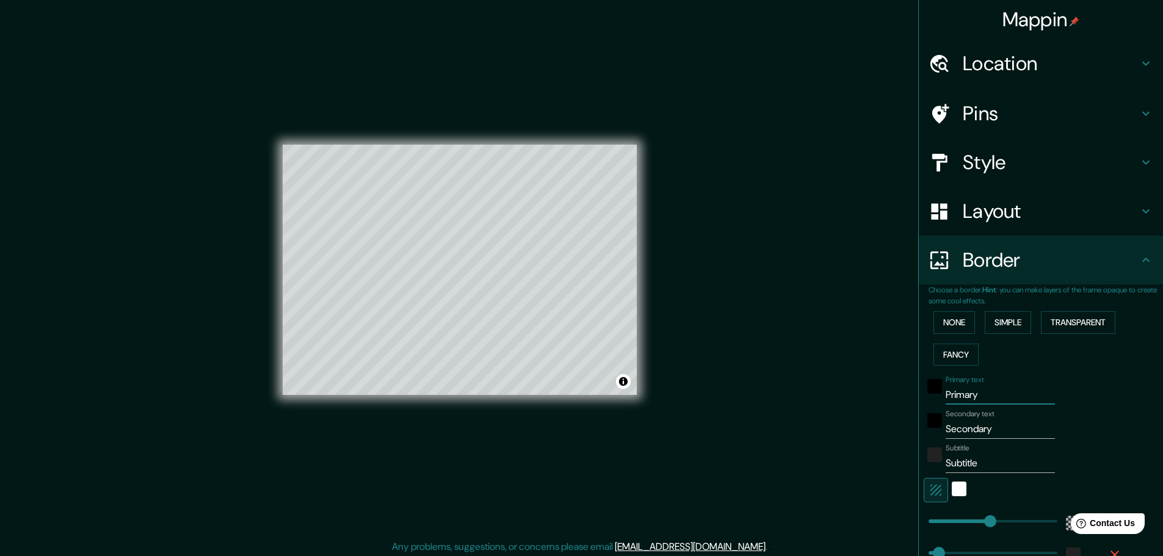
drag, startPoint x: 977, startPoint y: 396, endPoint x: 921, endPoint y: 397, distance: 56.2
click at [924, 397] on div "Primary text Primary" at bounding box center [1024, 389] width 200 height 29
type input "C"
type input "278"
type input "46"
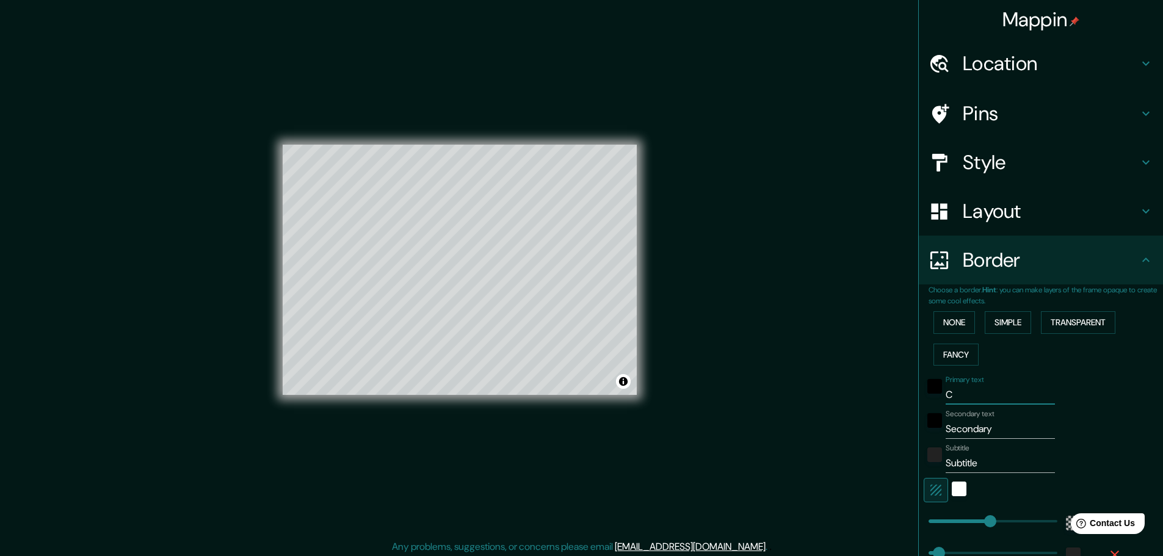
type input "CA"
type input "278"
type input "46"
type input "CAJ"
type input "278"
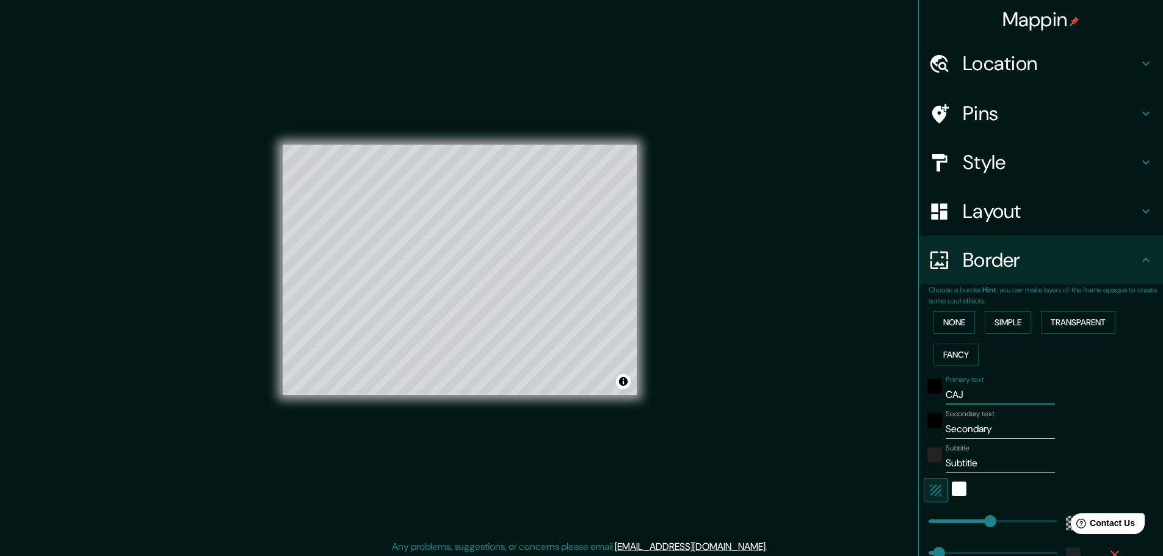
type input "46"
type input "CAJA"
type input "278"
type input "46"
type input "CAJAM"
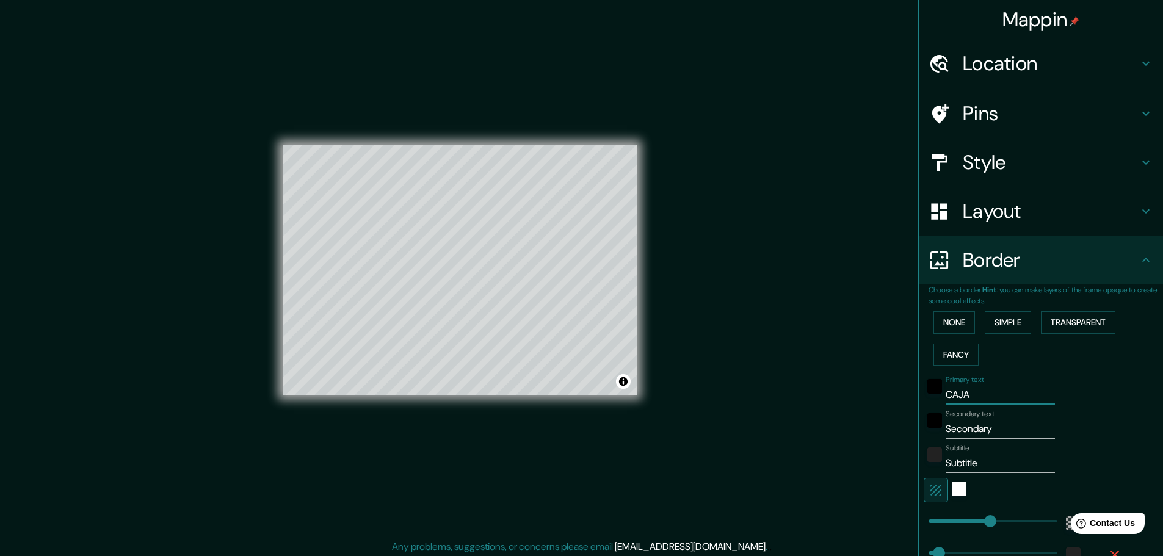
type input "278"
type input "46"
type input "CAJAMA"
type input "278"
type input "46"
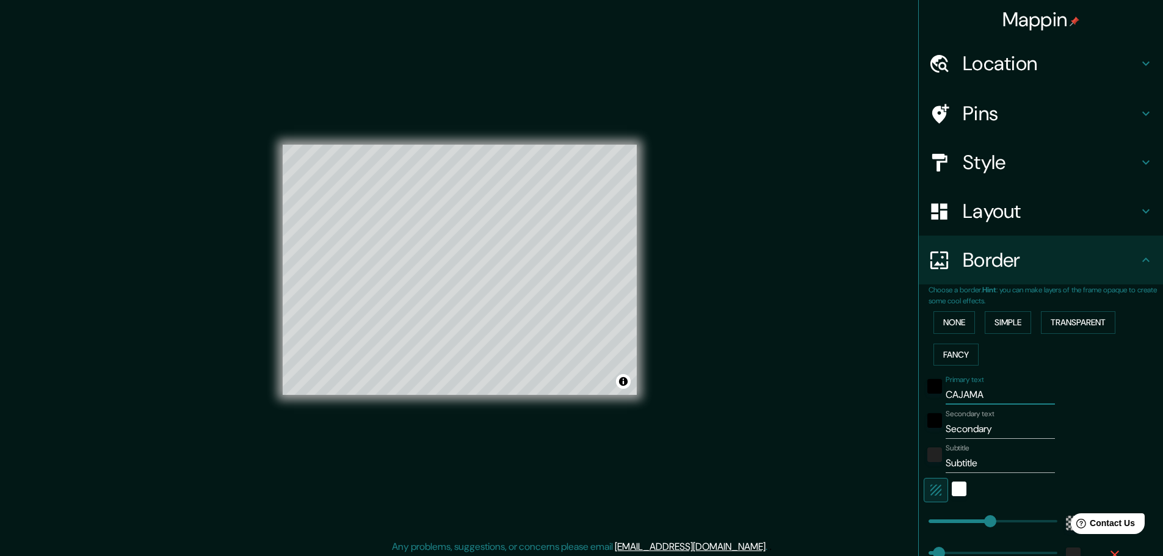
type input "CAJAMAR"
type input "278"
type input "46"
type input "CAJAMARC"
type input "278"
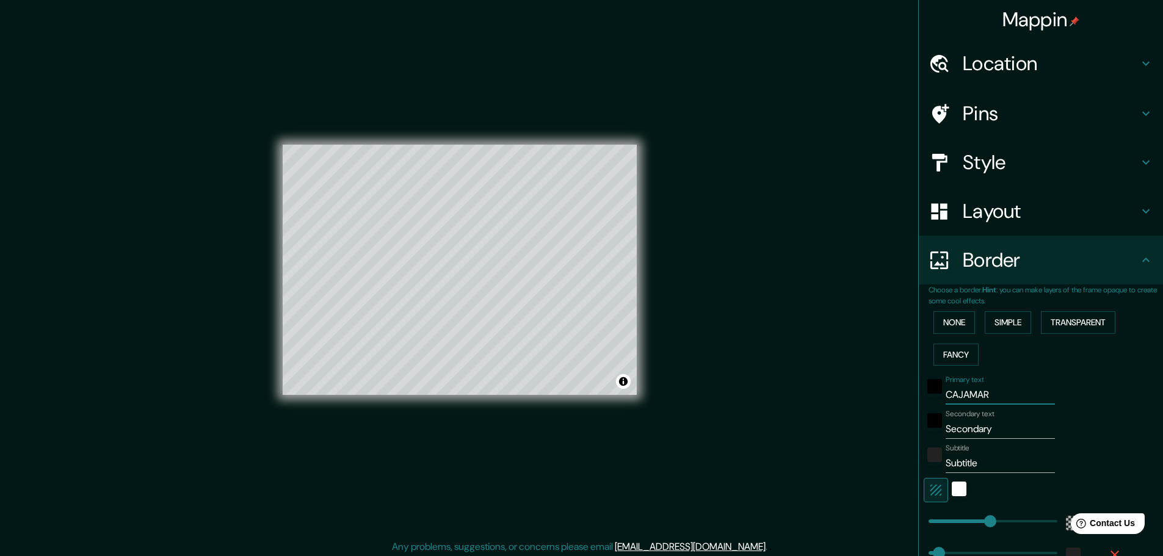
type input "46"
type input "[GEOGRAPHIC_DATA]"
type input "278"
type input "46"
type input "[GEOGRAPHIC_DATA]"
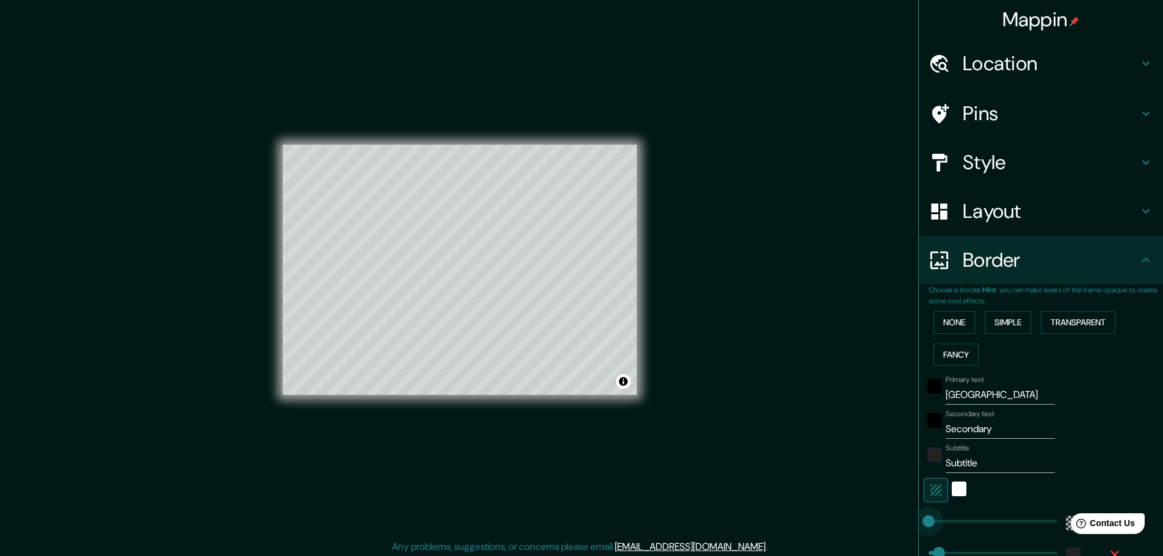
type input "229"
drag, startPoint x: 979, startPoint y: 522, endPoint x: 970, endPoint y: 524, distance: 8.9
type input "46"
type input "0"
drag, startPoint x: 957, startPoint y: 523, endPoint x: 892, endPoint y: 523, distance: 64.1
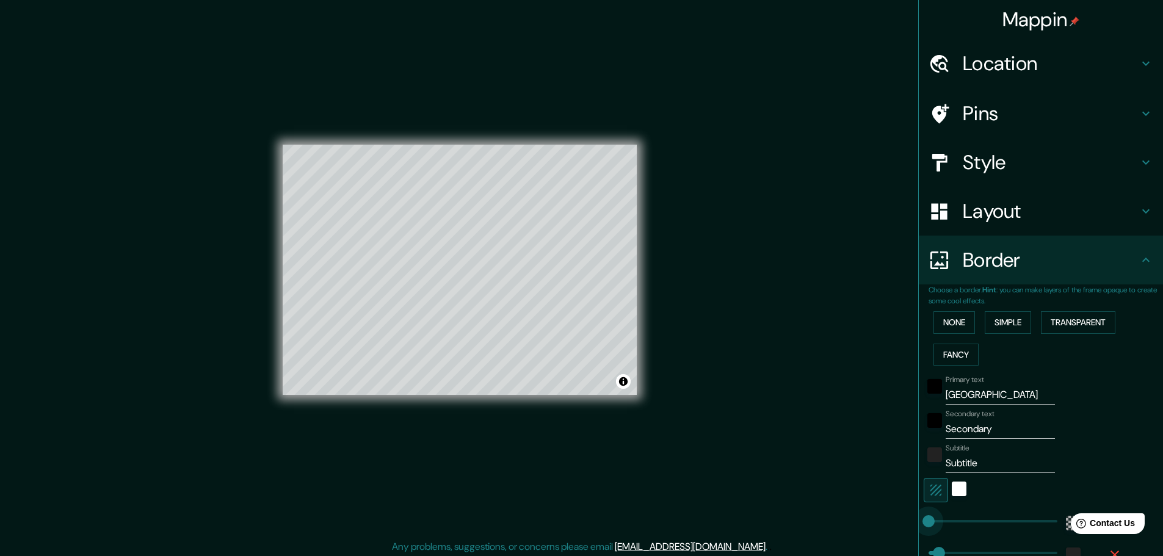
type input "46"
type input "251"
drag, startPoint x: 919, startPoint y: 519, endPoint x: 975, endPoint y: 519, distance: 55.5
type input "46"
type input "410"
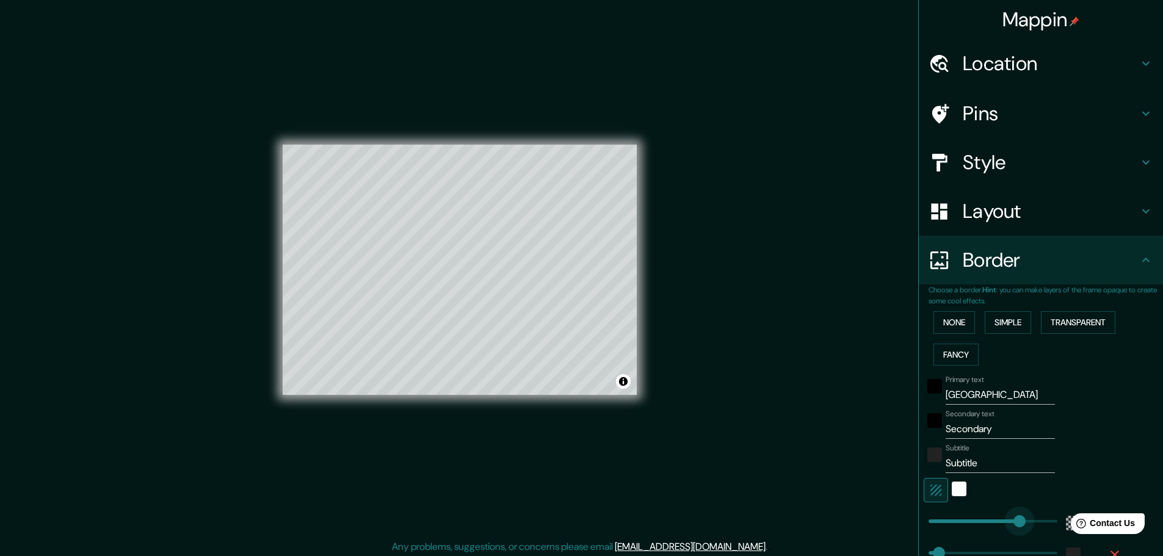
drag, startPoint x: 975, startPoint y: 519, endPoint x: 1010, endPoint y: 519, distance: 35.4
type input "46"
type input "531"
drag, startPoint x: 2064, startPoint y: 1027, endPoint x: 1063, endPoint y: 516, distance: 1123.7
type input "46"
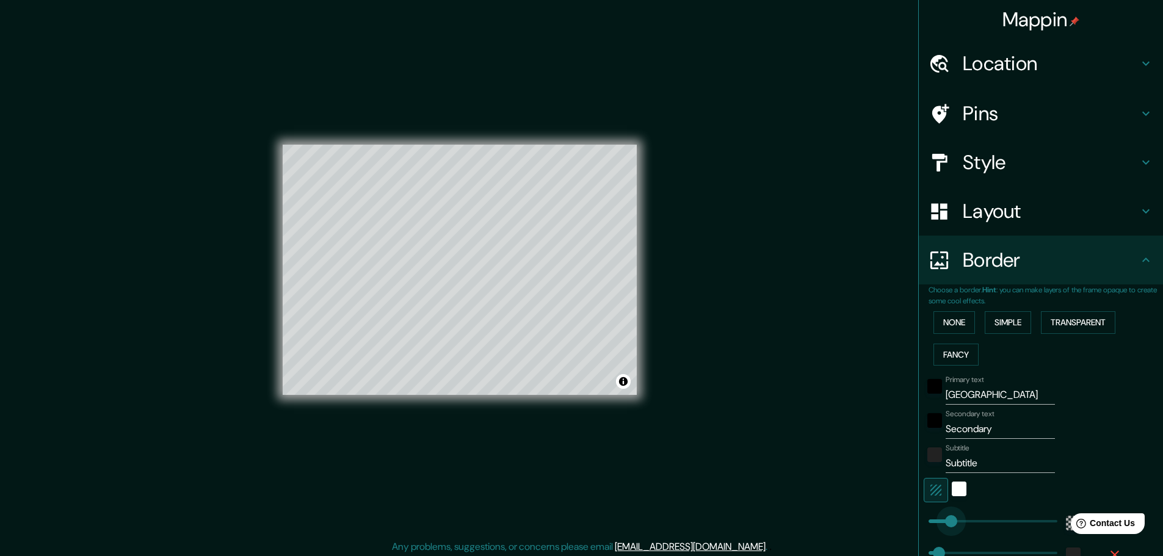
type input "0"
drag, startPoint x: 1038, startPoint y: 520, endPoint x: 867, endPoint y: 518, distance: 170.9
type input "46"
click at [975, 461] on input "Subtitle" at bounding box center [1000, 464] width 109 height 20
type input "Subtitl"
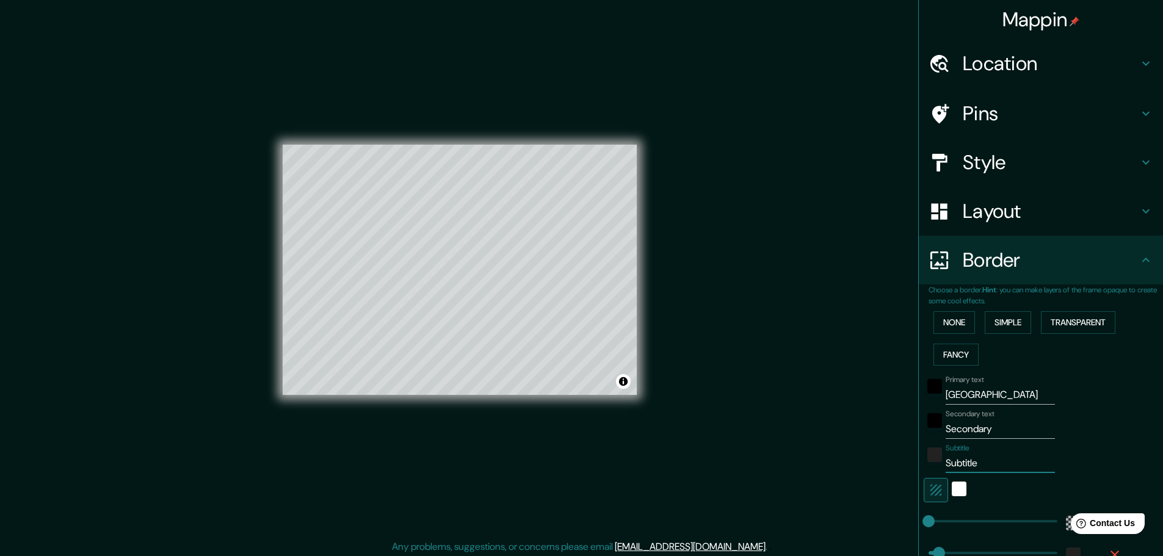
type input "46"
type input "S"
type input "46"
click at [979, 424] on input "Secondary" at bounding box center [1000, 429] width 109 height 20
drag, startPoint x: 985, startPoint y: 430, endPoint x: 910, endPoint y: 435, distance: 75.8
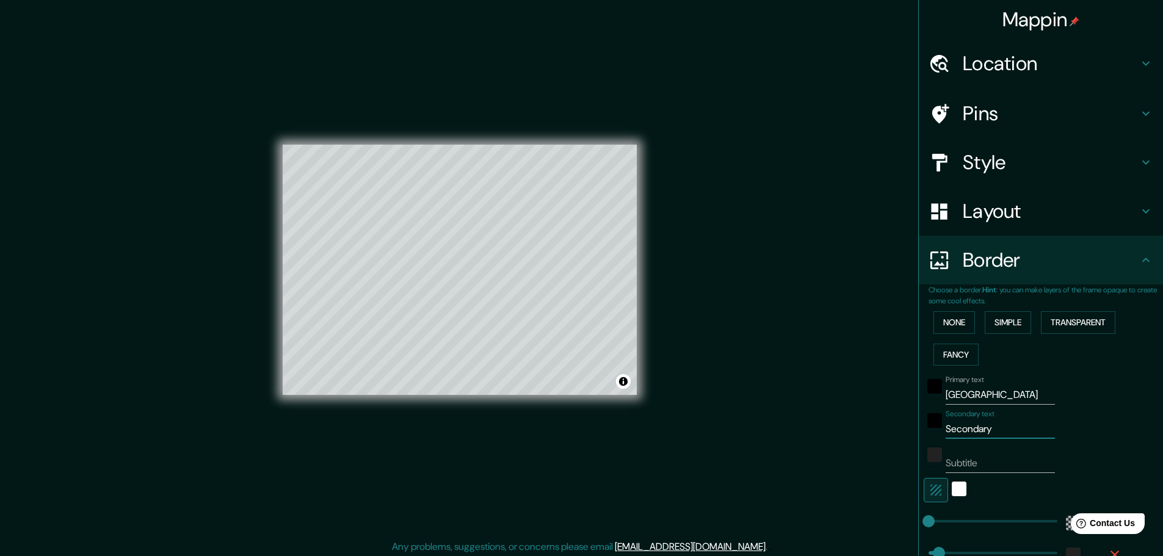
click at [919, 435] on div "Choose a border. Hint : you can make layers of the frame opaque to create some …" at bounding box center [1041, 444] width 244 height 320
type input "C"
type input "46"
type input "CI"
type input "46"
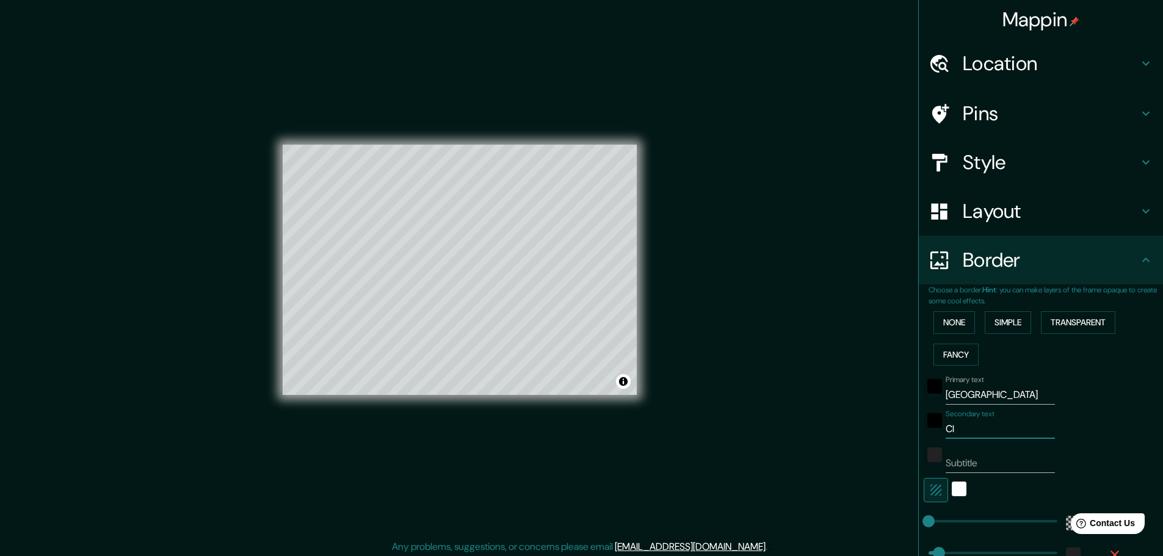
type input "CIU"
type input "46"
type input "CIUD"
type input "46"
type input "CIUDA"
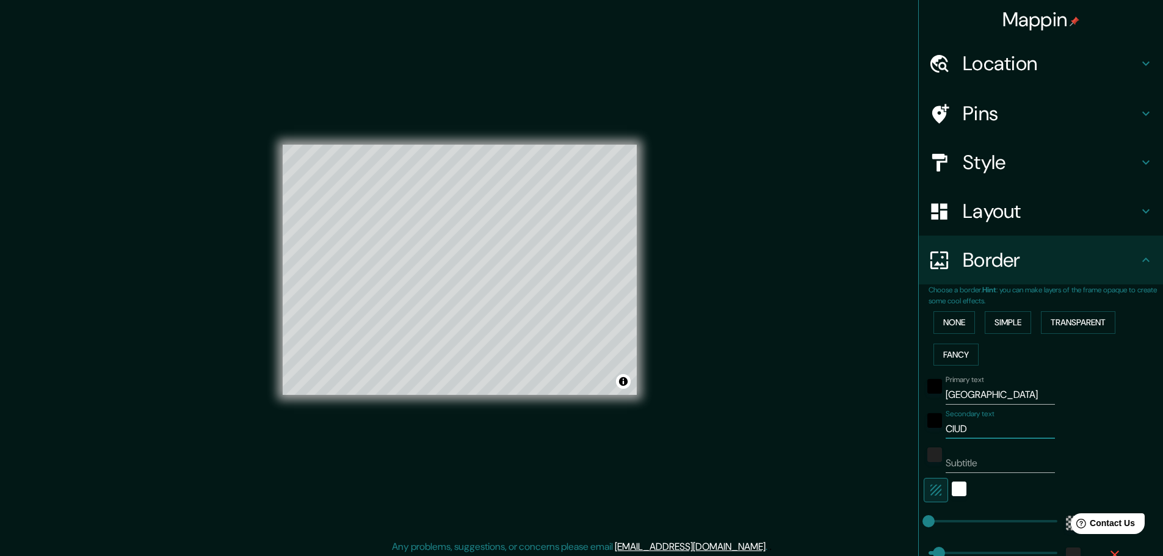
type input "46"
type input "CIUDAD"
type input "46"
type input "CIUDAD"
click at [752, 396] on div "Mappin Location [GEOGRAPHIC_DATA], [GEOGRAPHIC_DATA][PERSON_NAME], [GEOGRAPHIC_…" at bounding box center [581, 279] width 1163 height 559
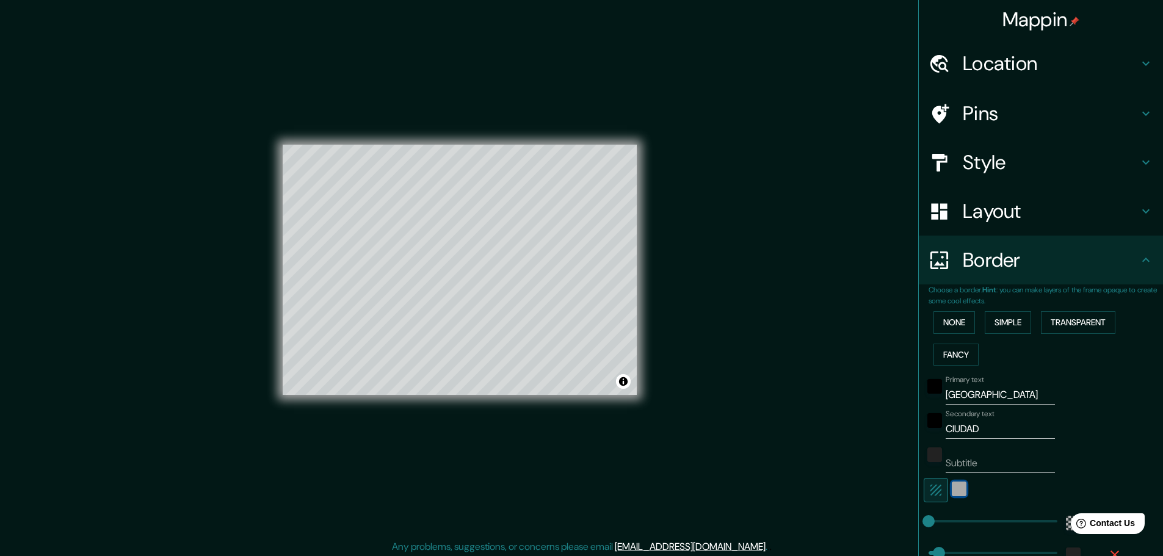
click at [952, 490] on div "white" at bounding box center [959, 489] width 15 height 15
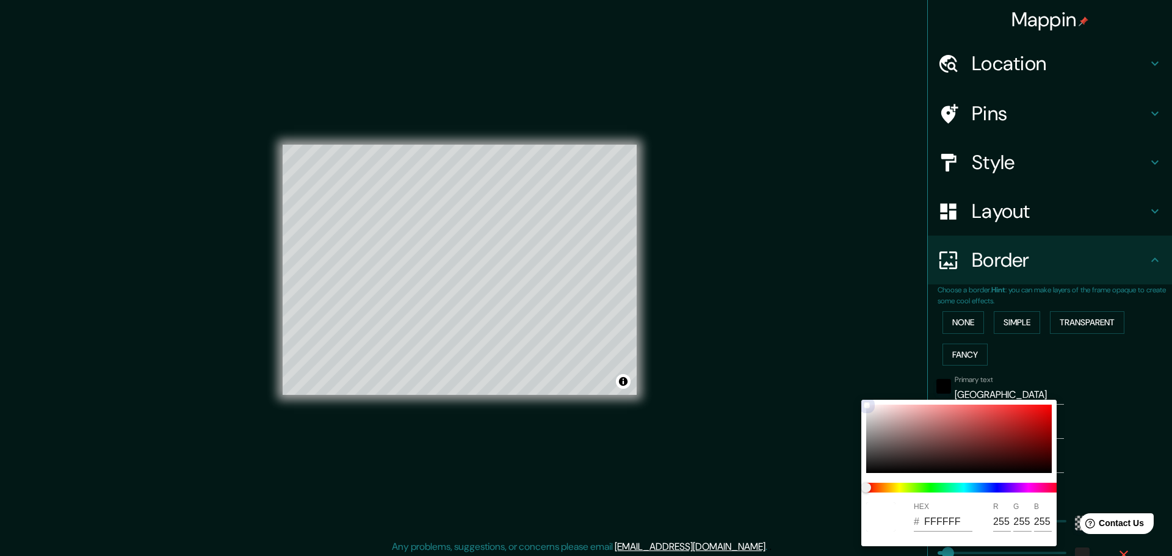
type input "46"
type input "E8E8E8"
type input "232"
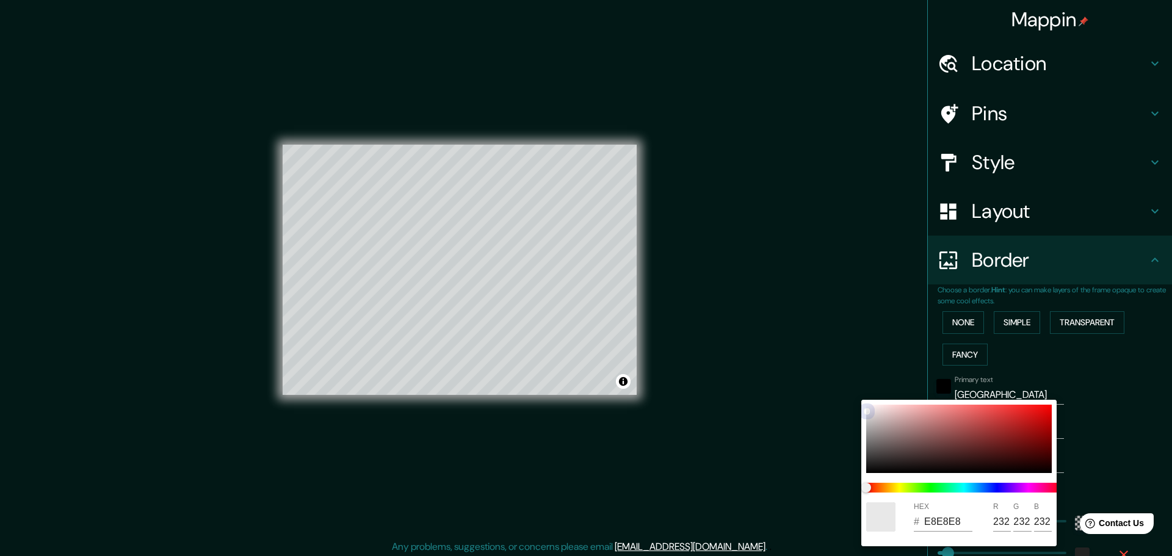
type input "46"
type input "1C1B1B"
type input "28"
type input "27"
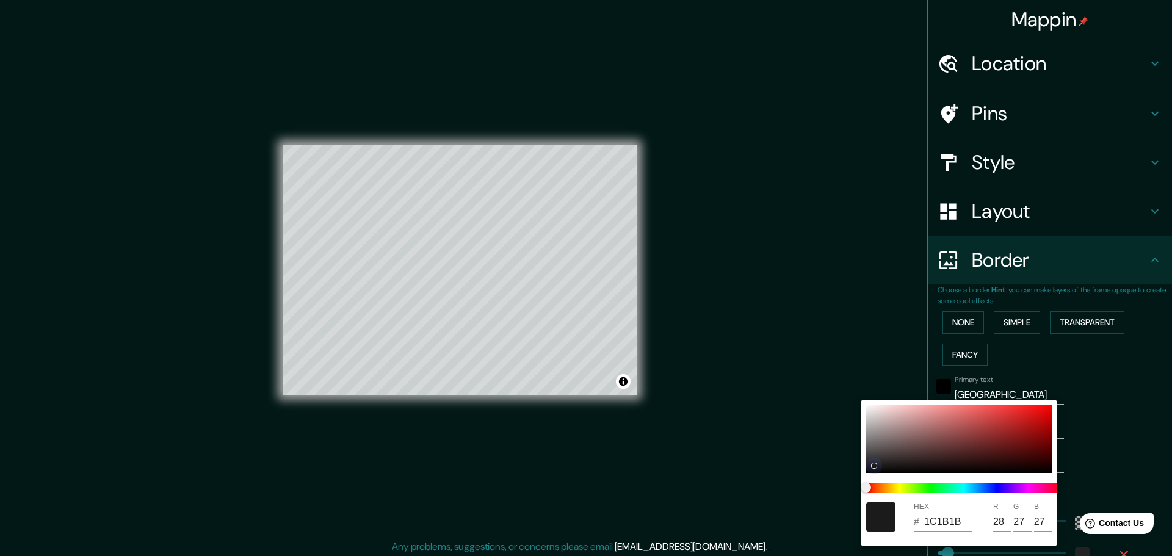
type input "46"
type input "504C4C"
type input "80"
type input "76"
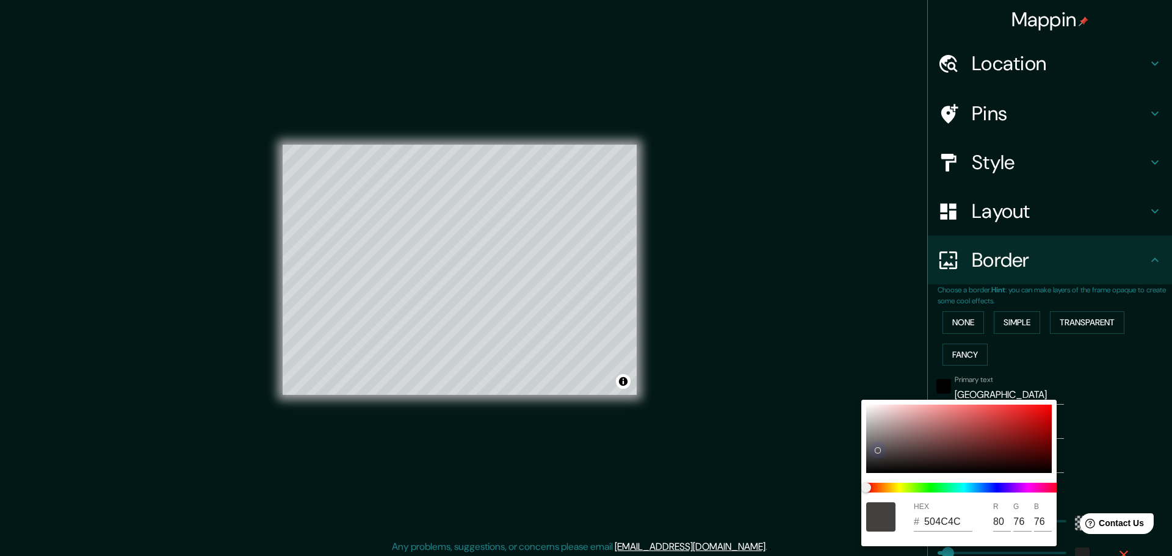
type input "46"
type input "534E4E"
type input "83"
type input "78"
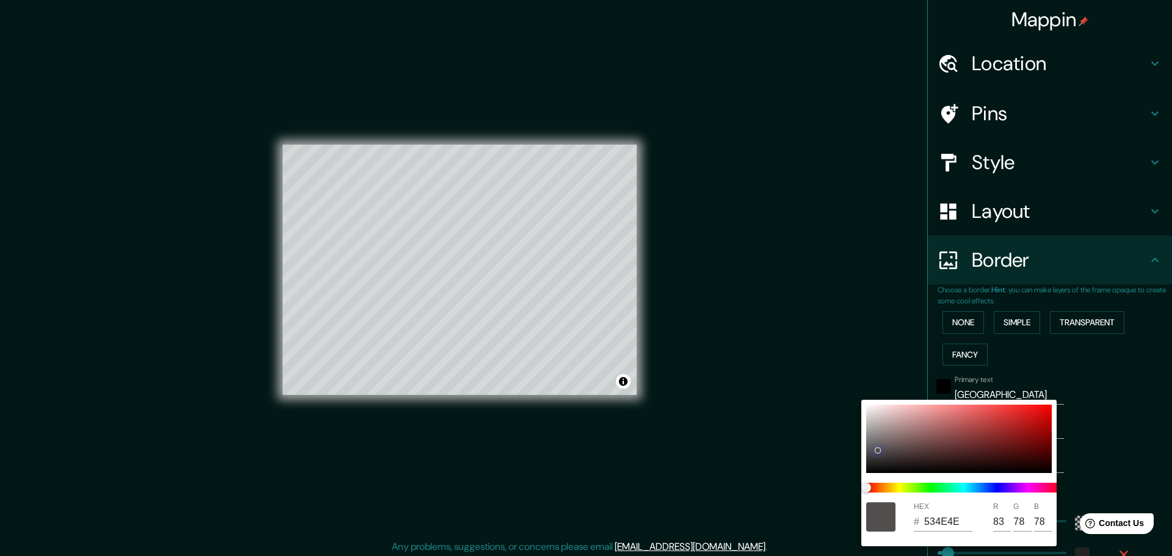
type input "46"
type input "373434"
type input "55"
type input "52"
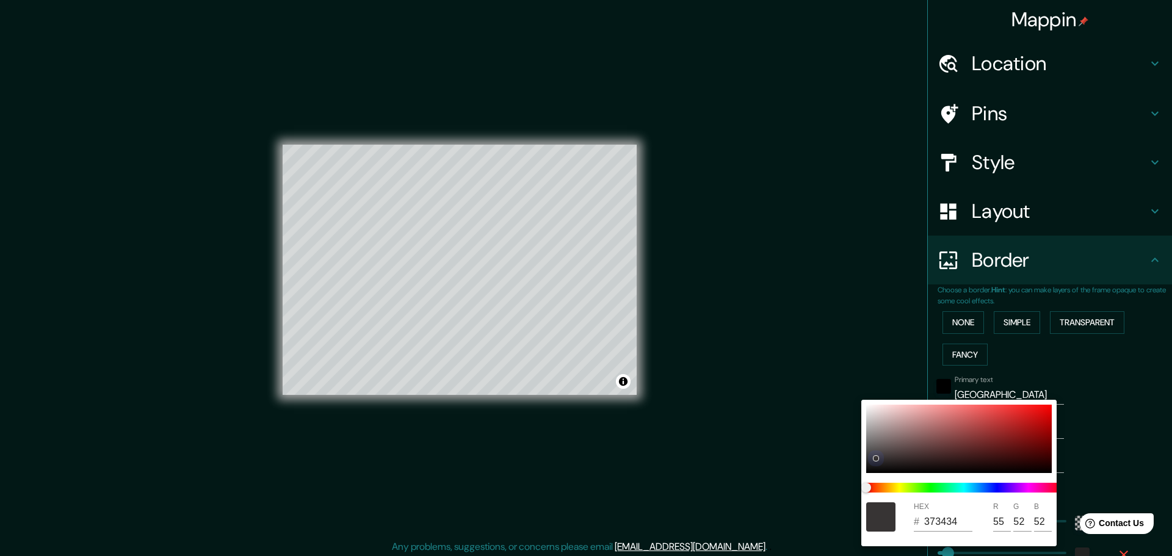
type input "46"
type input "6A6060"
type input "106"
type input "96"
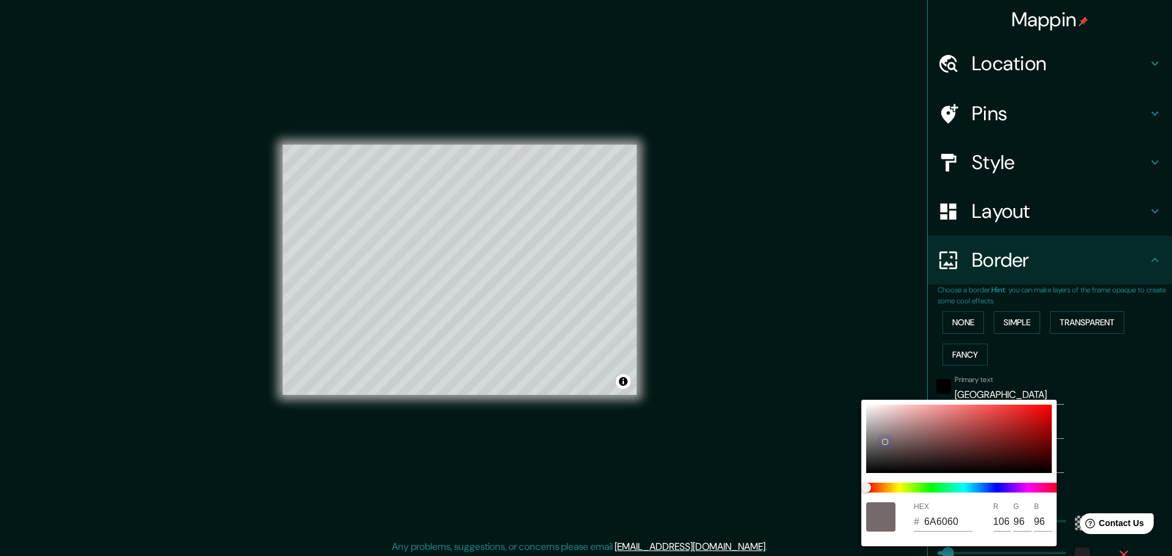
type input "46"
type input "756969"
type input "117"
type input "105"
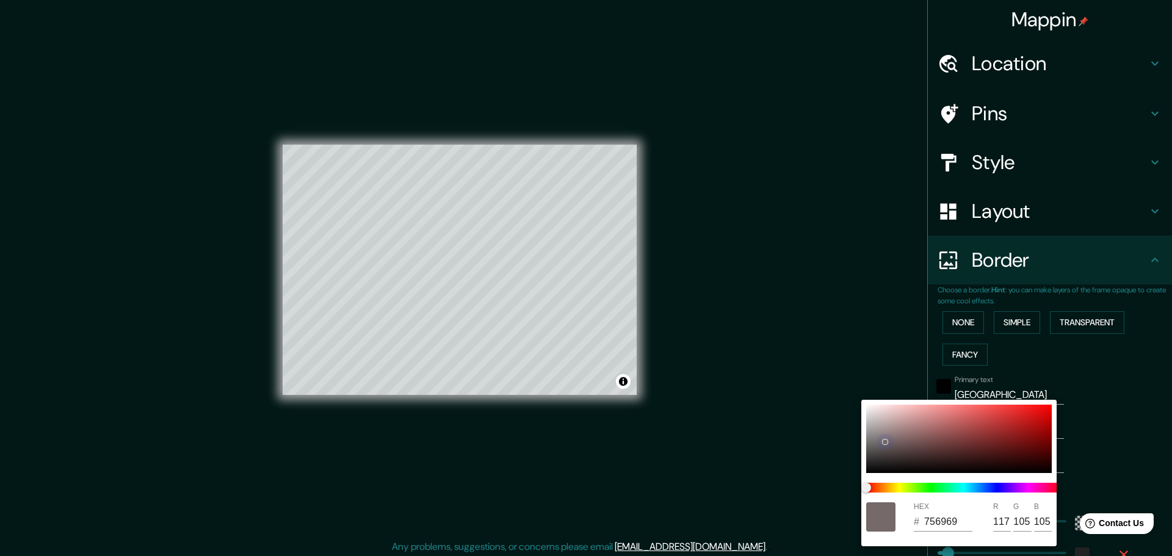
type input "46"
type input "7A6D6D"
type input "122"
type input "109"
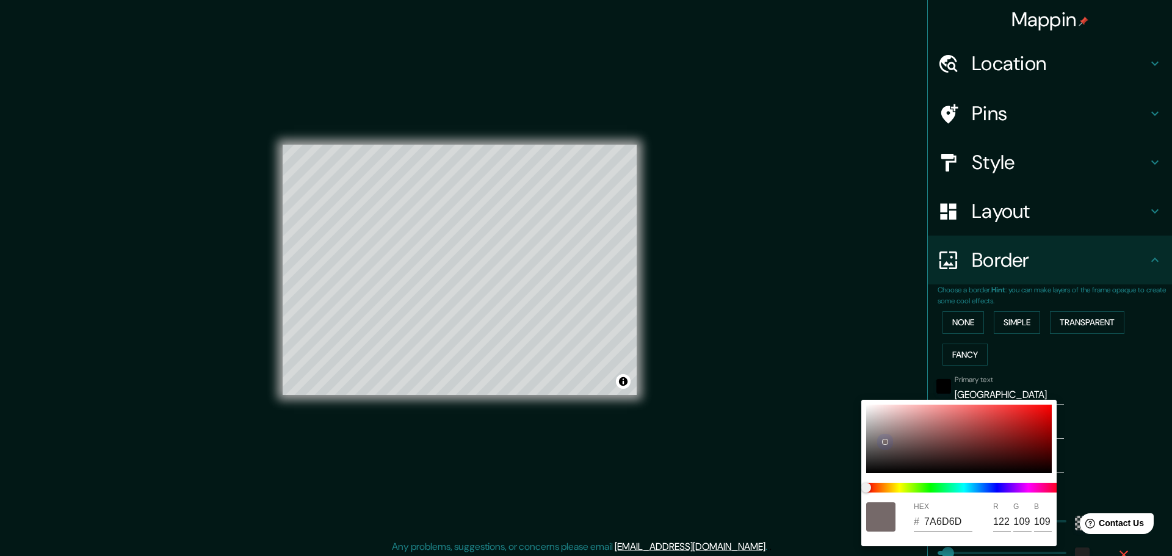
type input "46"
type input "7E7171"
type input "126"
type input "113"
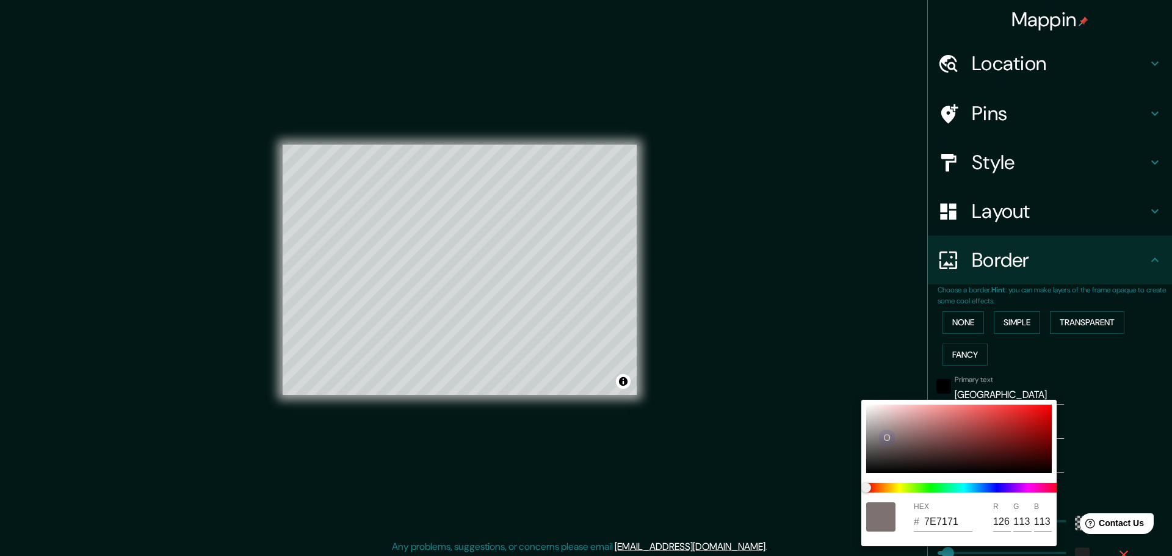
type input "46"
type input "857676"
type input "133"
type input "118"
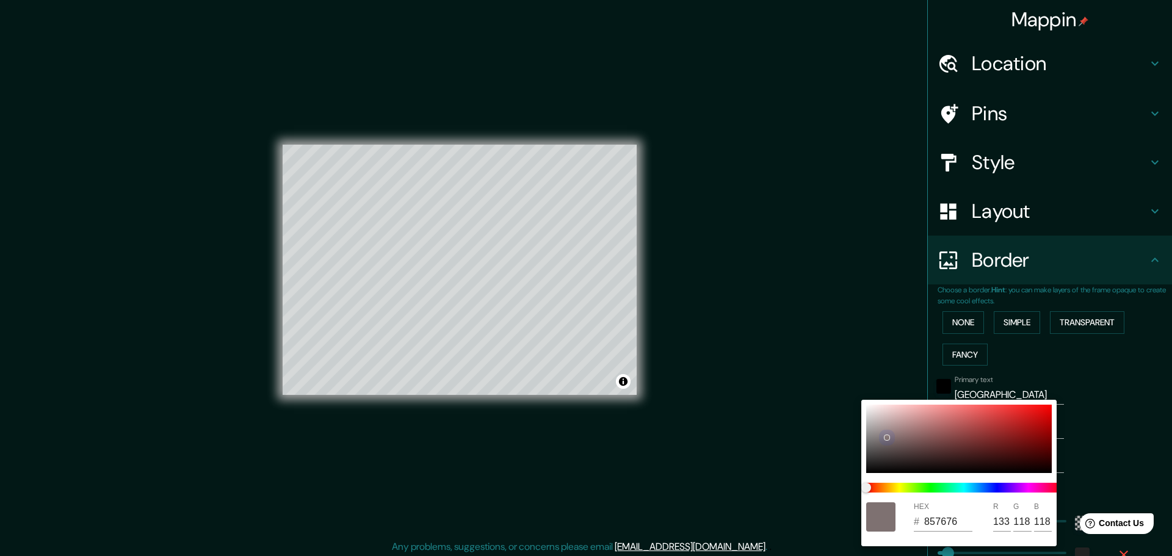
type input "46"
type input "8A7A7A"
type input "138"
type input "122"
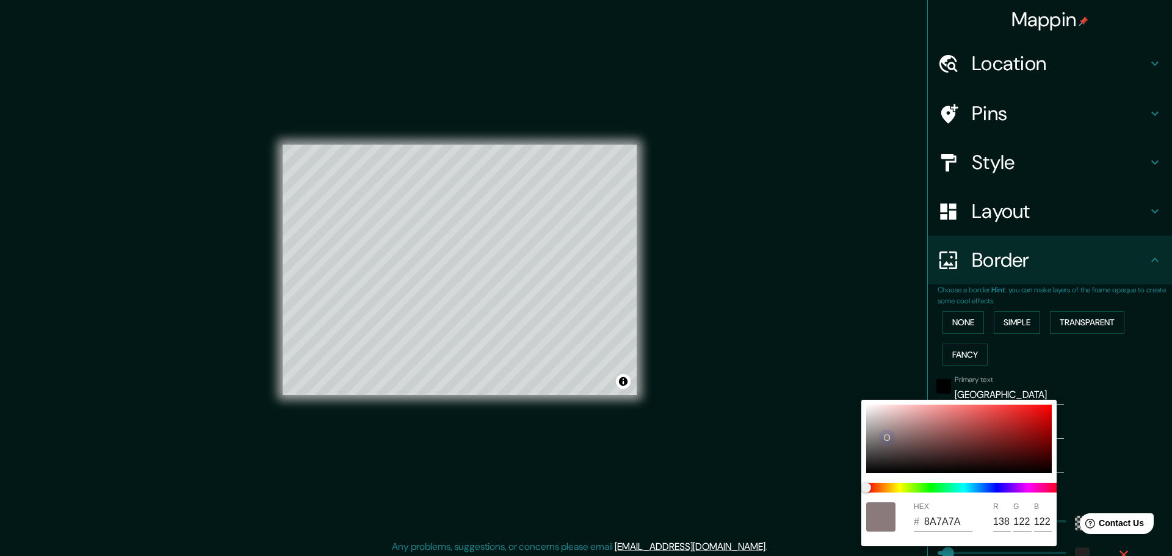
type input "46"
type input "8E7E7E"
type input "142"
type input "126"
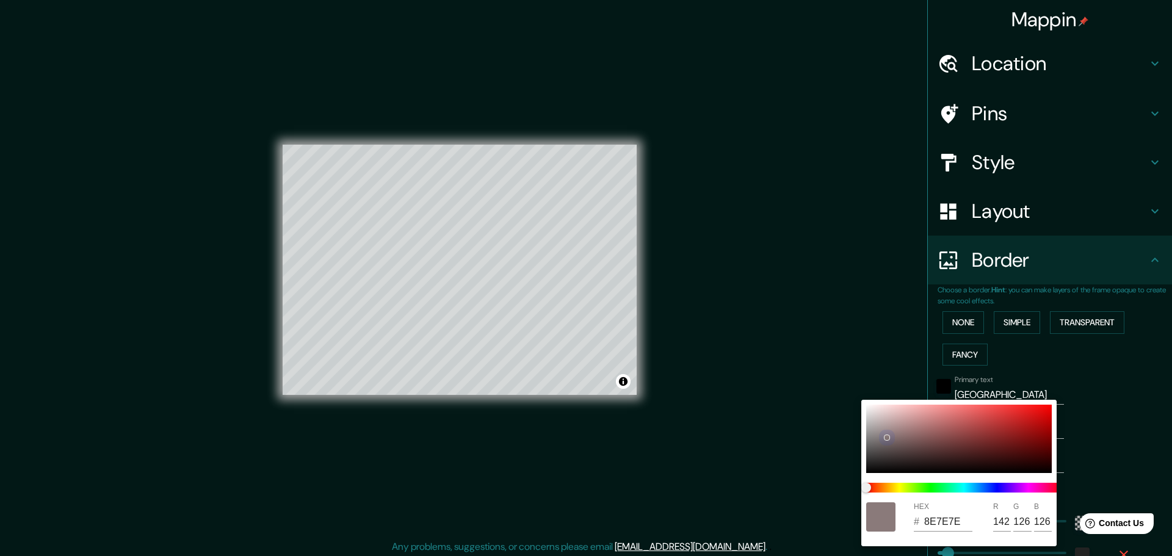
type input "46"
type input "958383"
type input "149"
type input "131"
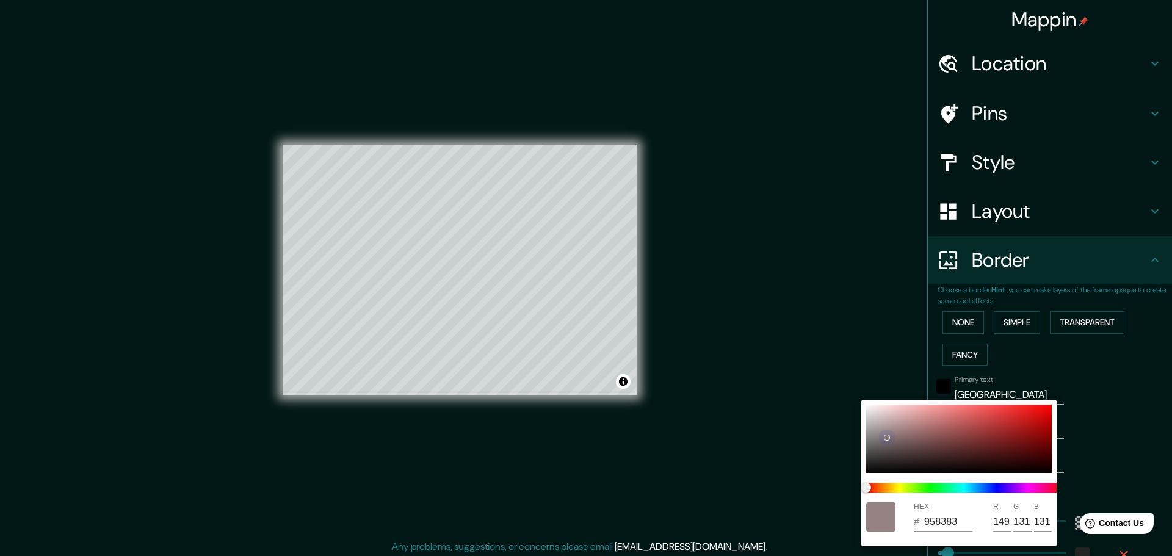
type input "46"
type input "988585"
type input "152"
type input "133"
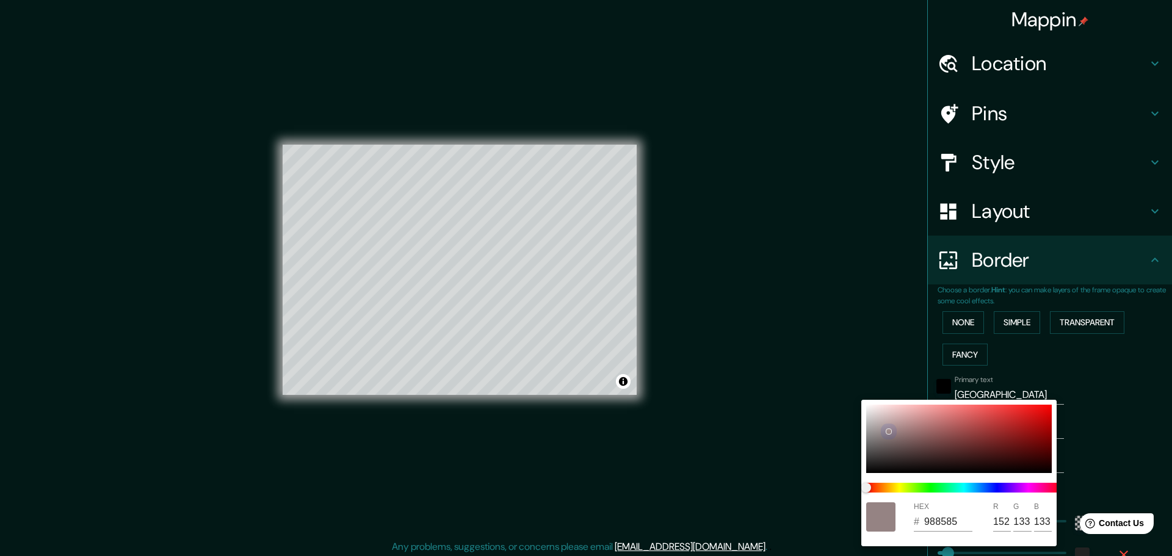
type input "46"
type input "9C8989"
type input "156"
type input "137"
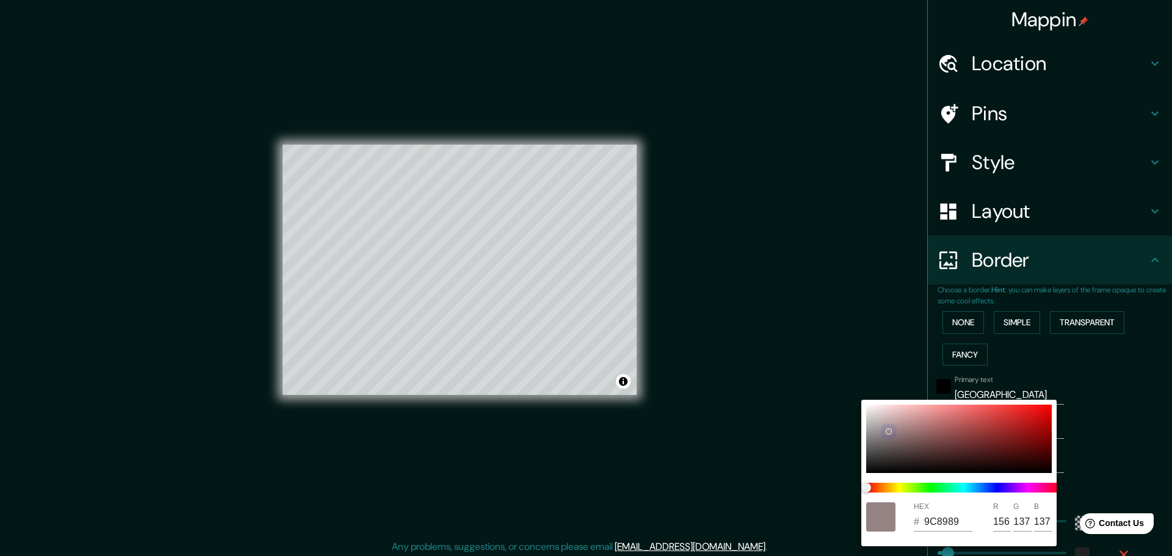
type input "46"
type input "A38E8E"
type input "163"
type input "142"
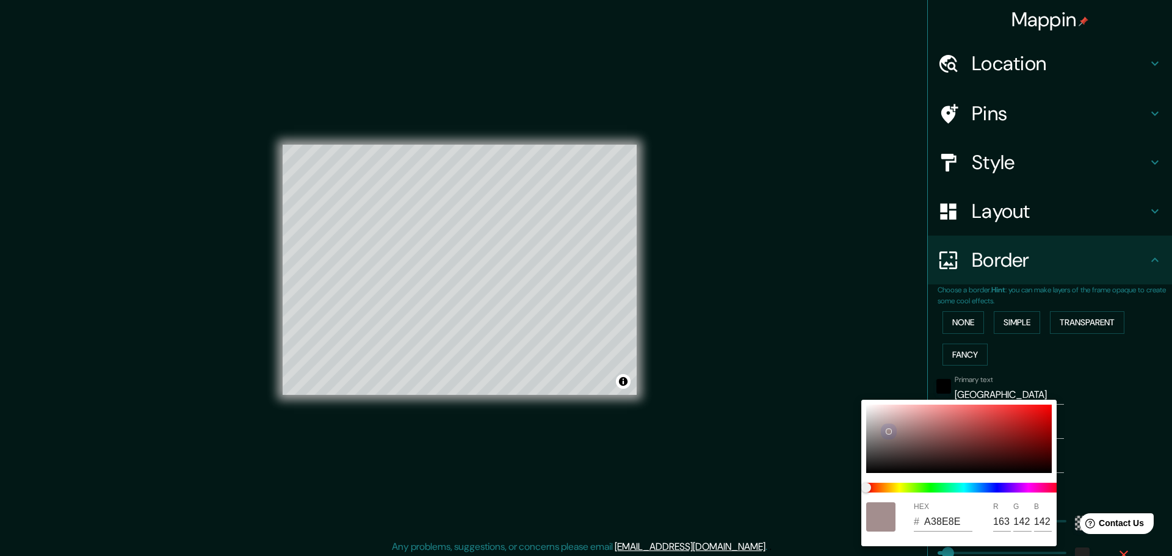
type input "46"
type input "AC9696"
type input "172"
type input "150"
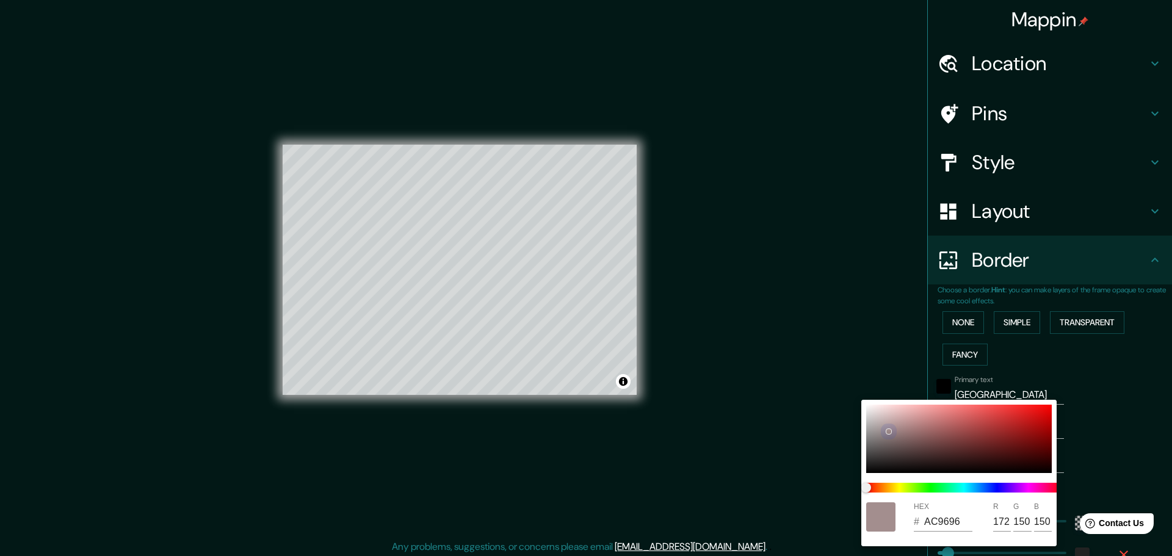
type input "46"
type input "B8A0A0"
type input "184"
type input "160"
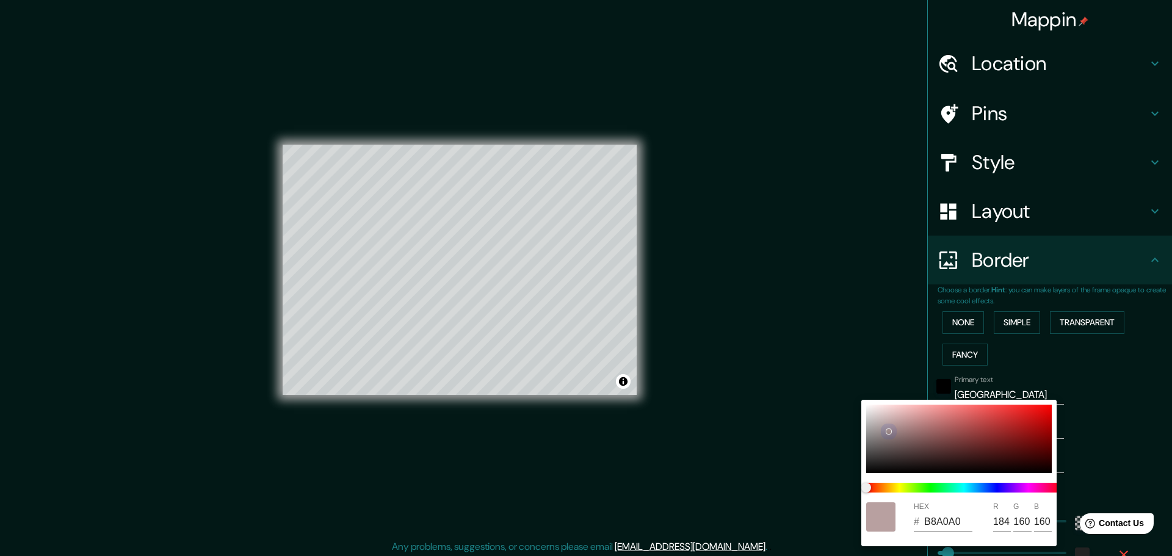
type input "46"
type input "C6ABAB"
type input "198"
type input "171"
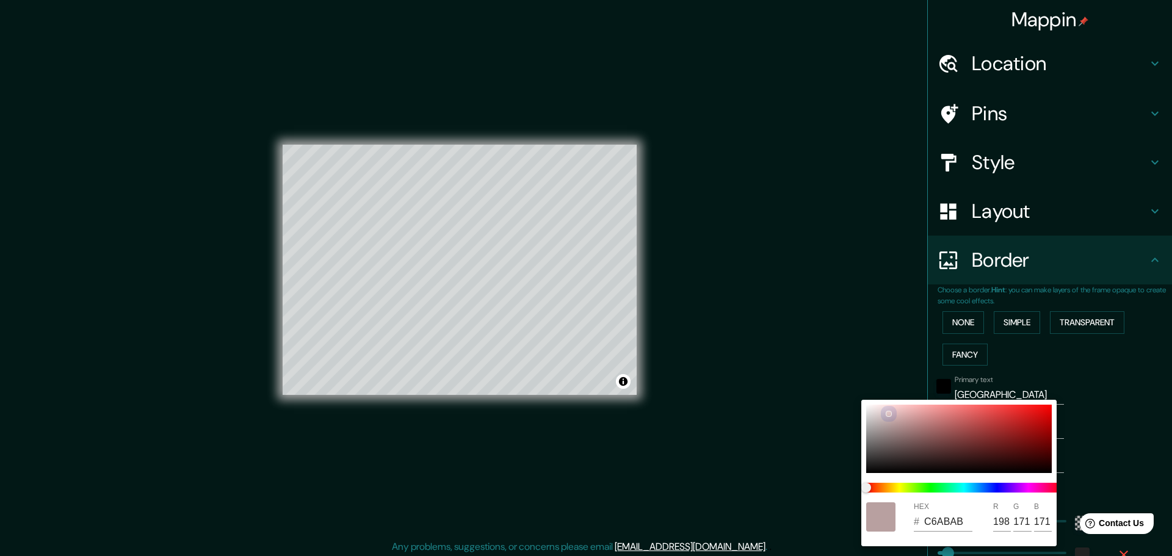
type input "46"
type input "DDC2C2"
type input "221"
type input "194"
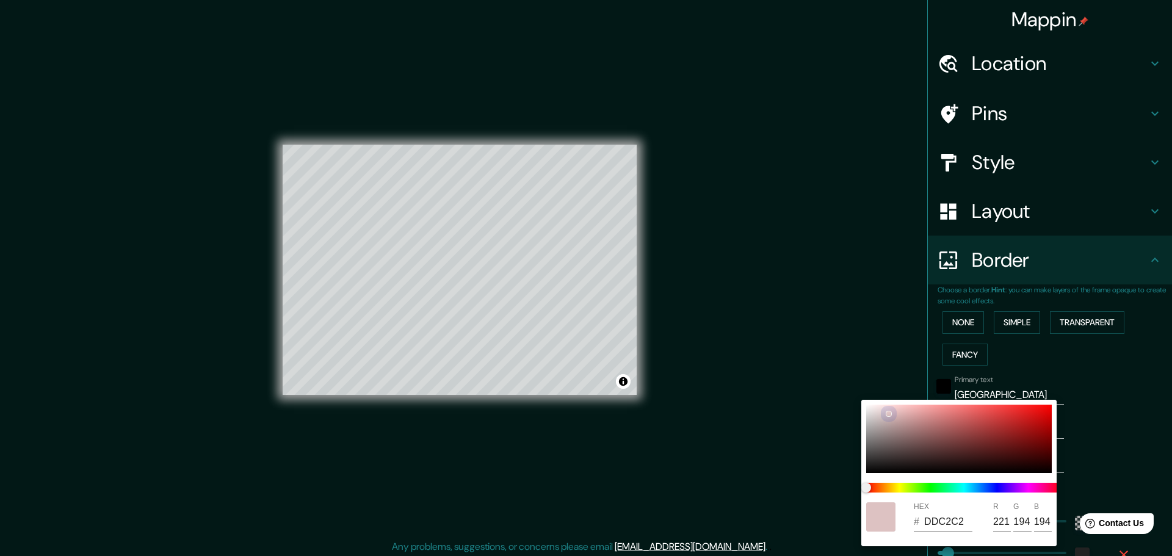
type input "46"
type input "E6CDCD"
type input "230"
type input "205"
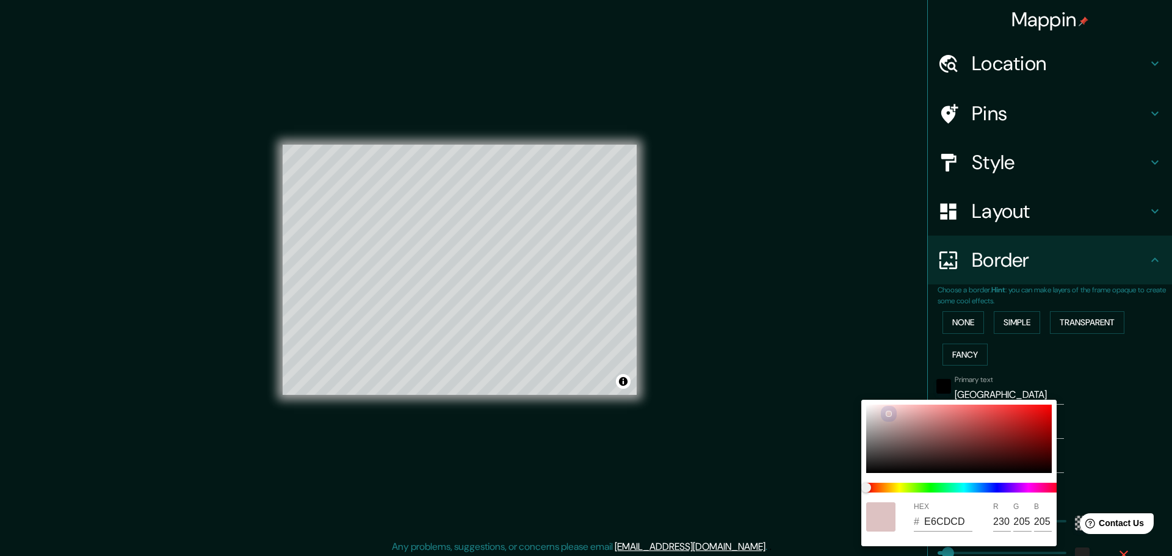
type input "46"
type input "E8D1D1"
type input "232"
type input "209"
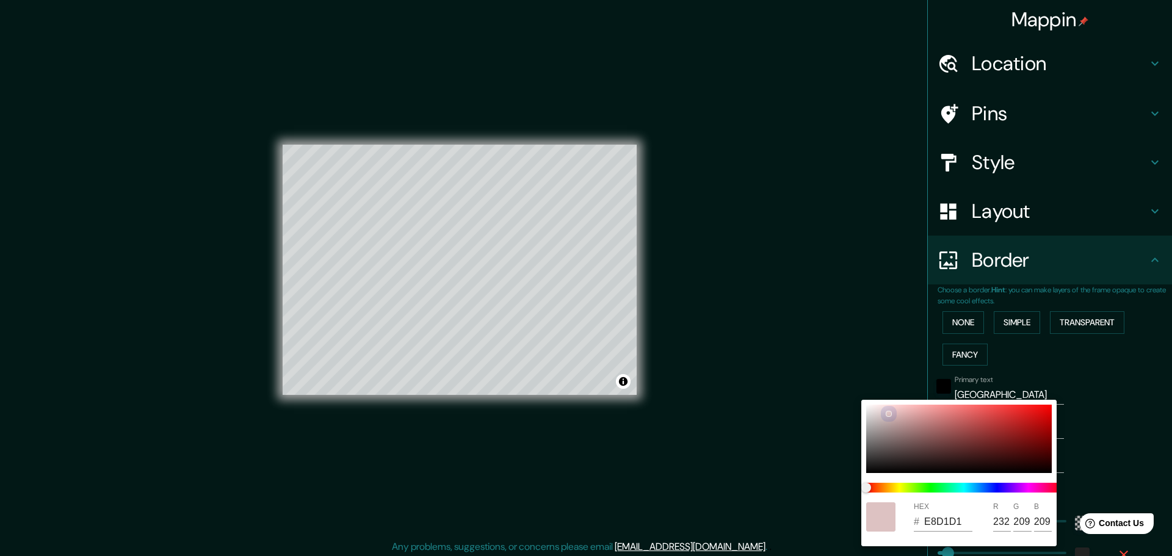
type input "46"
type input "EDDCDC"
type input "237"
type input "220"
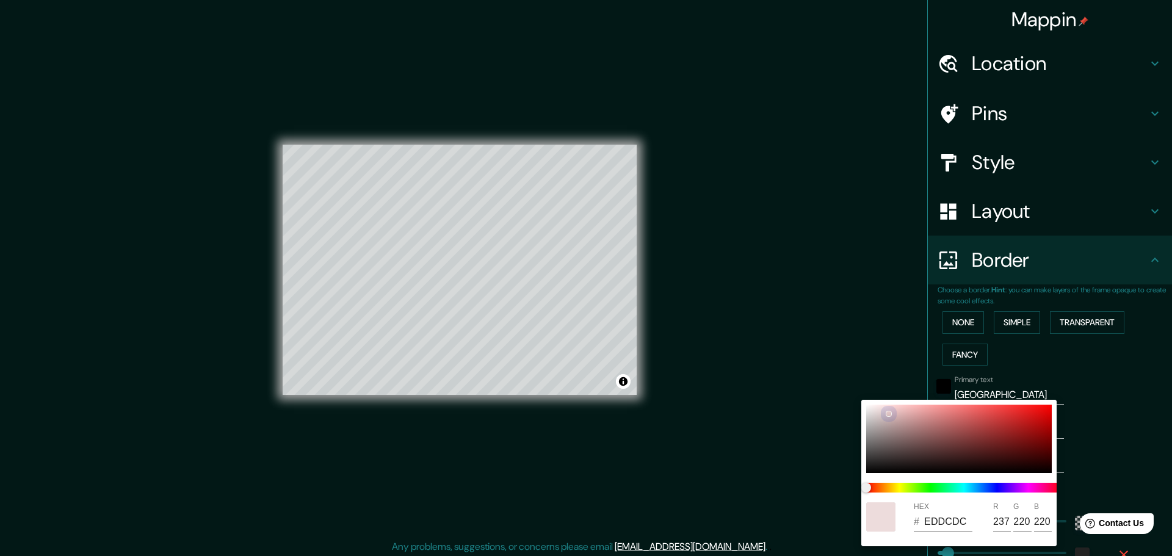
type input "46"
type input "F4ECEC"
type input "244"
type input "236"
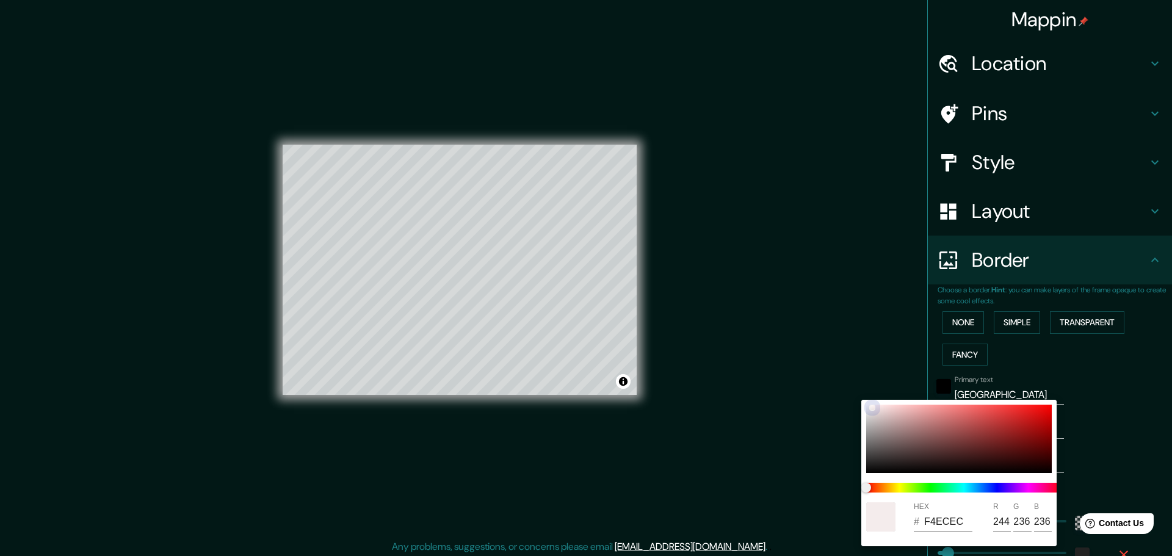
type input "46"
type input "EF9B9B"
type input "239"
type input "155"
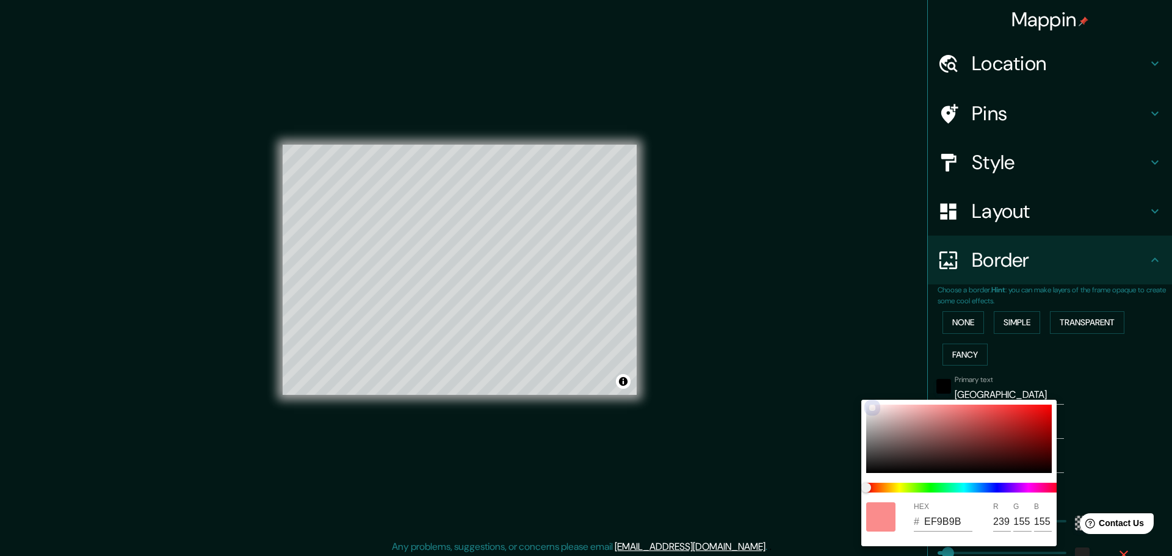
type input "46"
type input "FA8C8C"
type input "250"
type input "140"
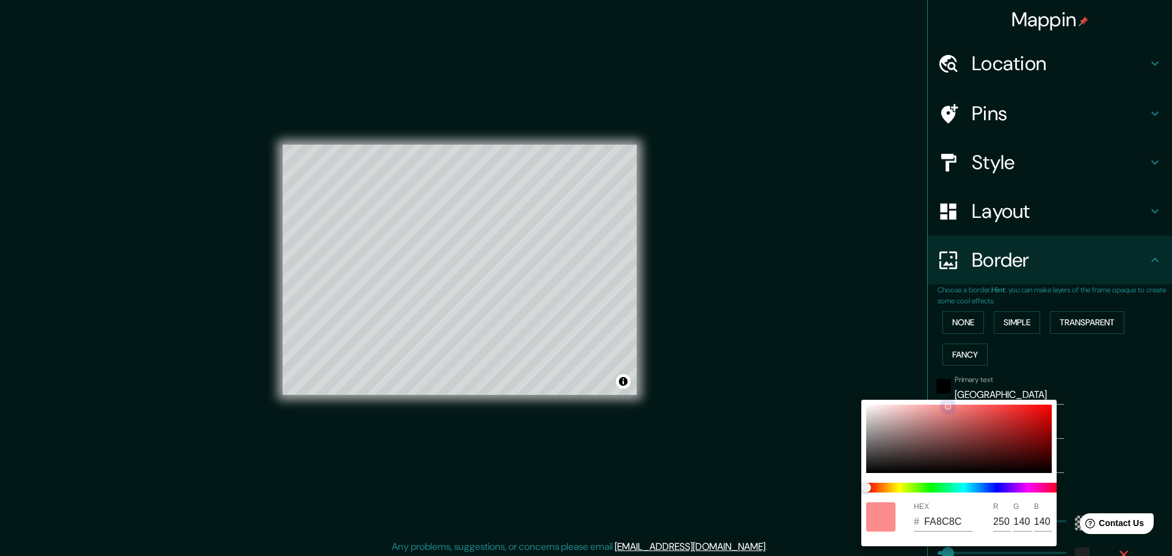
type input "46"
type input "E8AEAE"
type input "232"
type input "174"
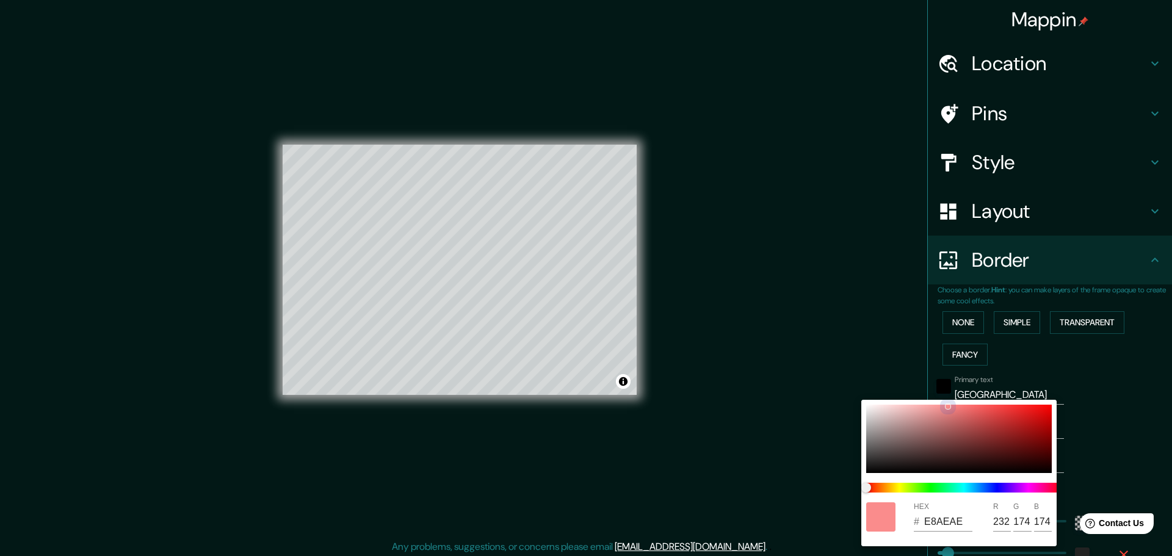
type input "46"
type input "E1D5D5"
type input "225"
type input "213"
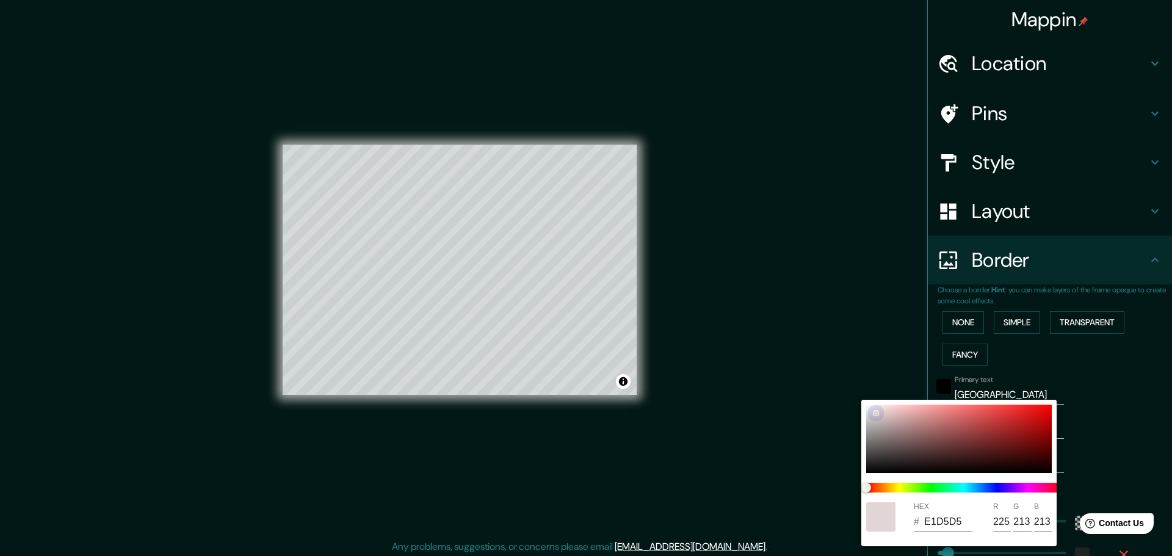
drag, startPoint x: 869, startPoint y: 404, endPoint x: 808, endPoint y: 424, distance: 64.9
click at [808, 424] on div "HEX # E1D5D5 R 225 G 213 B 213" at bounding box center [586, 278] width 1172 height 556
drag, startPoint x: 874, startPoint y: 413, endPoint x: 866, endPoint y: 364, distance: 49.5
click at [866, 364] on div "HEX # D1D0D0 R 209 G 208 B 208" at bounding box center [586, 278] width 1172 height 556
drag, startPoint x: 868, startPoint y: 401, endPoint x: 872, endPoint y: 389, distance: 12.2
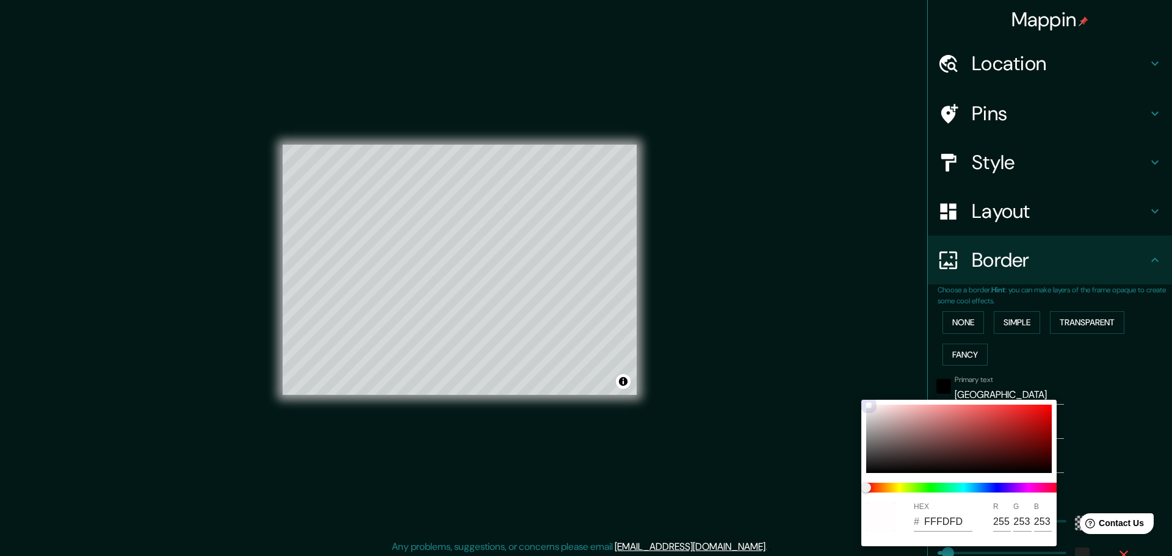
click at [872, 389] on div "HEX # FFFDFD R 255 G 253 B 253" at bounding box center [586, 278] width 1172 height 556
click at [763, 318] on div at bounding box center [586, 278] width 1172 height 556
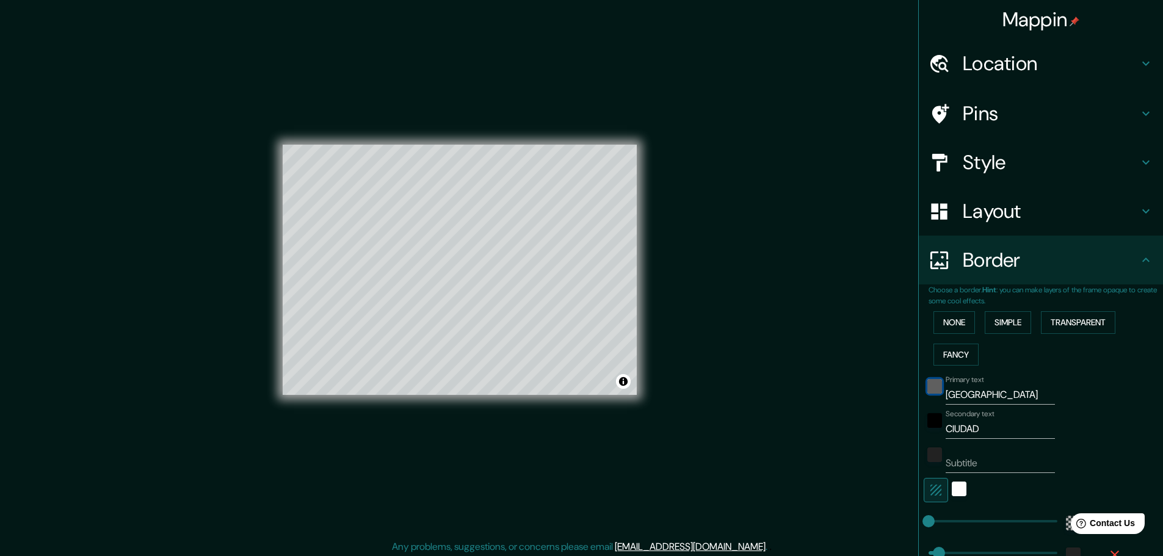
click at [927, 388] on div "black" at bounding box center [934, 386] width 15 height 15
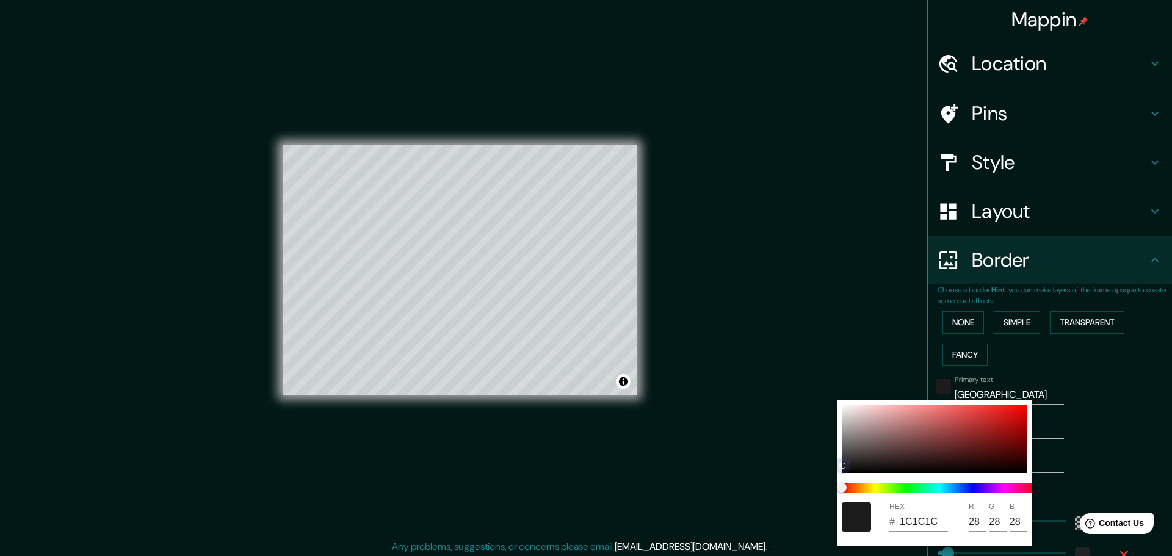
drag, startPoint x: 844, startPoint y: 435, endPoint x: 837, endPoint y: 505, distance: 70.5
click at [837, 505] on div "HEX # 1C1C1C R 28 G 28 B 28" at bounding box center [934, 473] width 195 height 147
drag, startPoint x: 843, startPoint y: 465, endPoint x: 843, endPoint y: 480, distance: 15.3
click at [843, 480] on div "HEX # 000000 R 0 G 0 B 0" at bounding box center [934, 473] width 195 height 147
click at [781, 311] on div at bounding box center [586, 278] width 1172 height 556
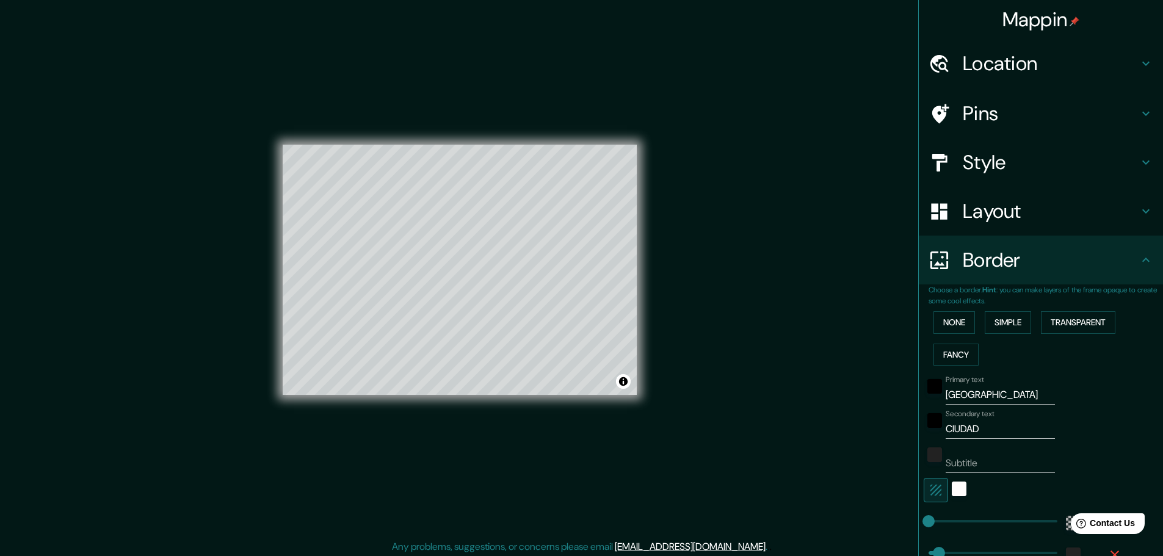
click at [768, 275] on div "Mappin Location [GEOGRAPHIC_DATA], [GEOGRAPHIC_DATA][PERSON_NAME], [GEOGRAPHIC_…" at bounding box center [581, 279] width 1163 height 559
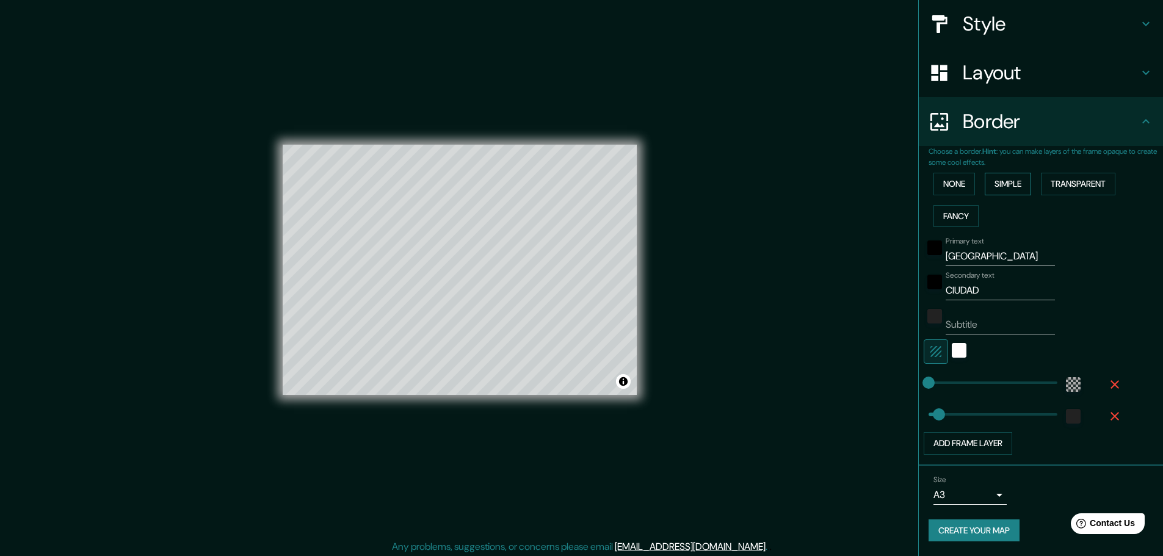
click at [1010, 187] on button "Simple" at bounding box center [1008, 184] width 46 height 23
click at [949, 181] on button "None" at bounding box center [954, 184] width 42 height 23
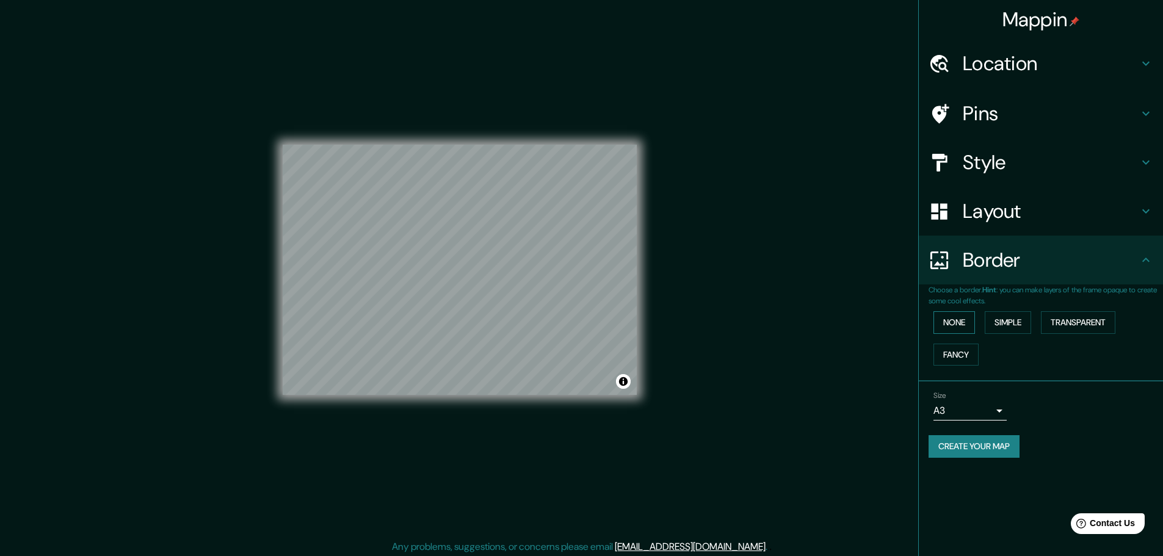
scroll to position [0, 0]
click at [968, 162] on h4 "Style" at bounding box center [1051, 162] width 176 height 24
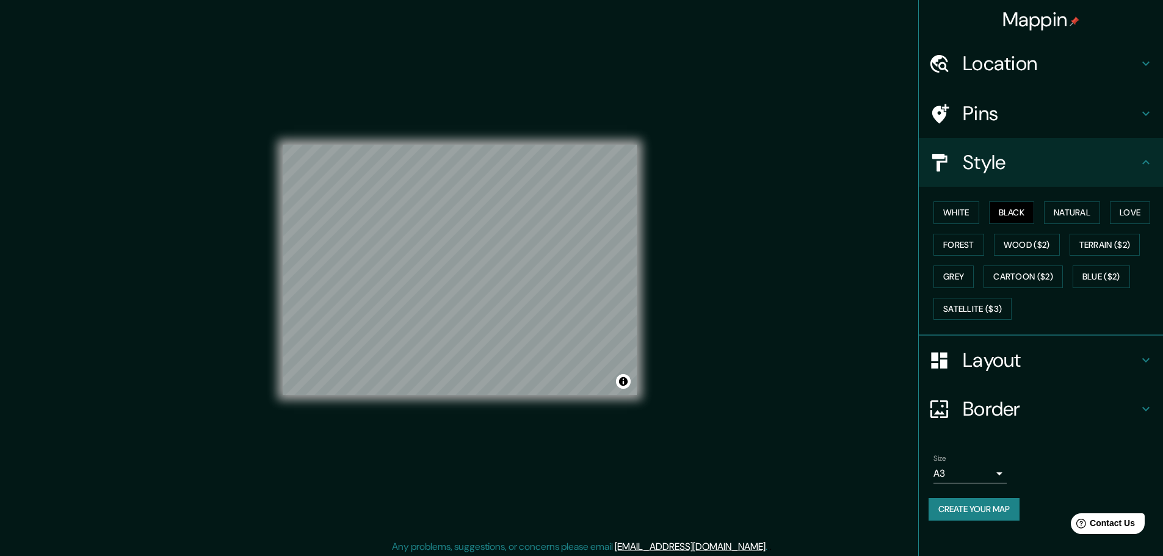
click at [986, 173] on h4 "Style" at bounding box center [1051, 162] width 176 height 24
click at [980, 406] on h4 "Border" at bounding box center [1051, 409] width 176 height 24
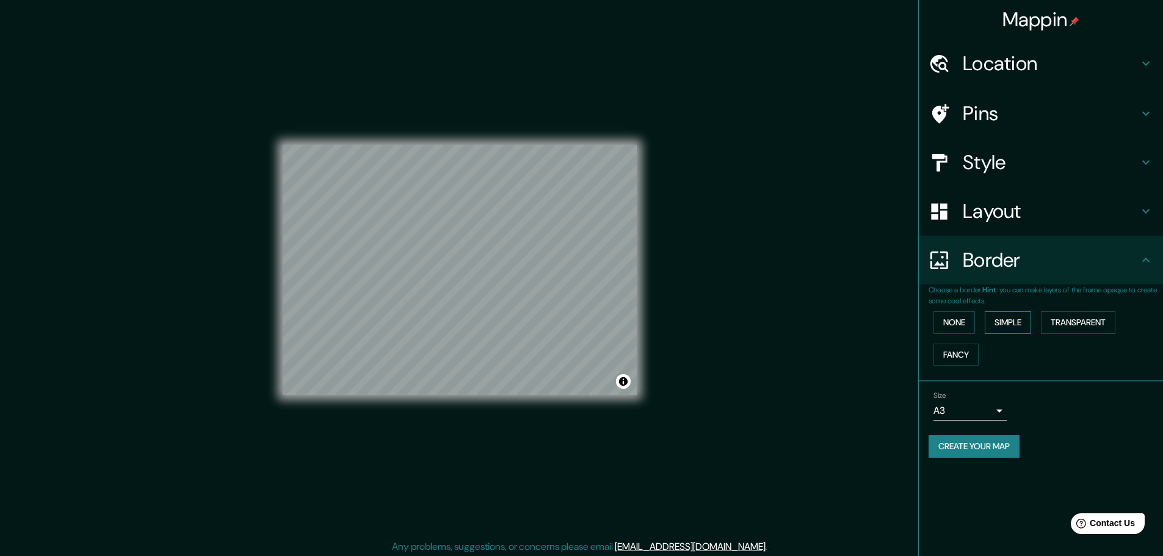
click at [1004, 322] on button "Simple" at bounding box center [1008, 322] width 46 height 23
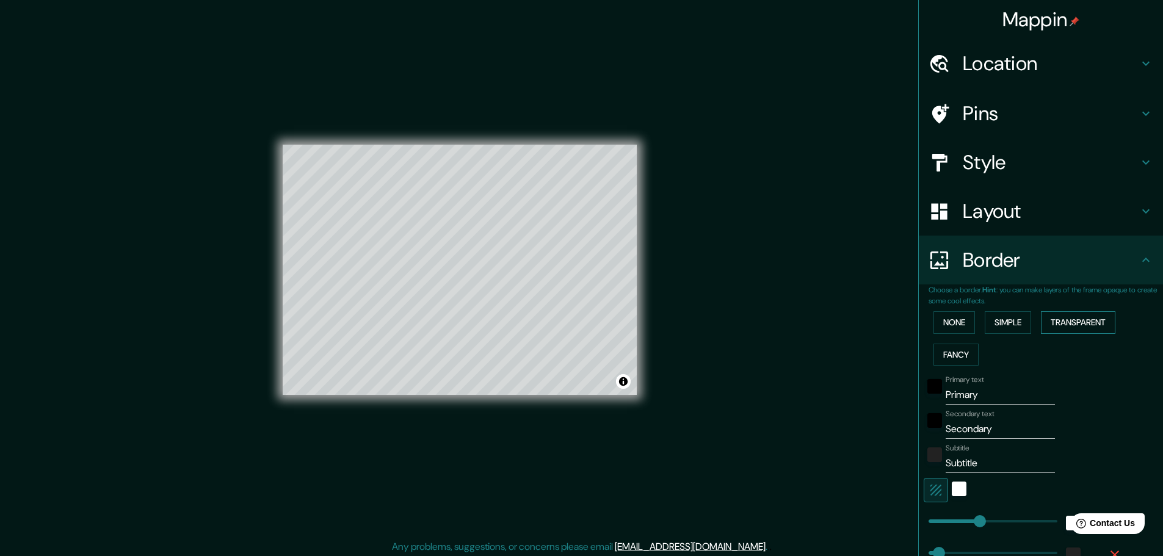
click at [1082, 322] on button "Transparent" at bounding box center [1078, 322] width 74 height 23
click at [942, 366] on div "None Simple Transparent Fancy" at bounding box center [1045, 338] width 234 height 64
click at [944, 356] on button "Fancy" at bounding box center [955, 355] width 45 height 23
click at [993, 319] on button "Simple" at bounding box center [1008, 322] width 46 height 23
click at [949, 328] on button "None" at bounding box center [954, 322] width 42 height 23
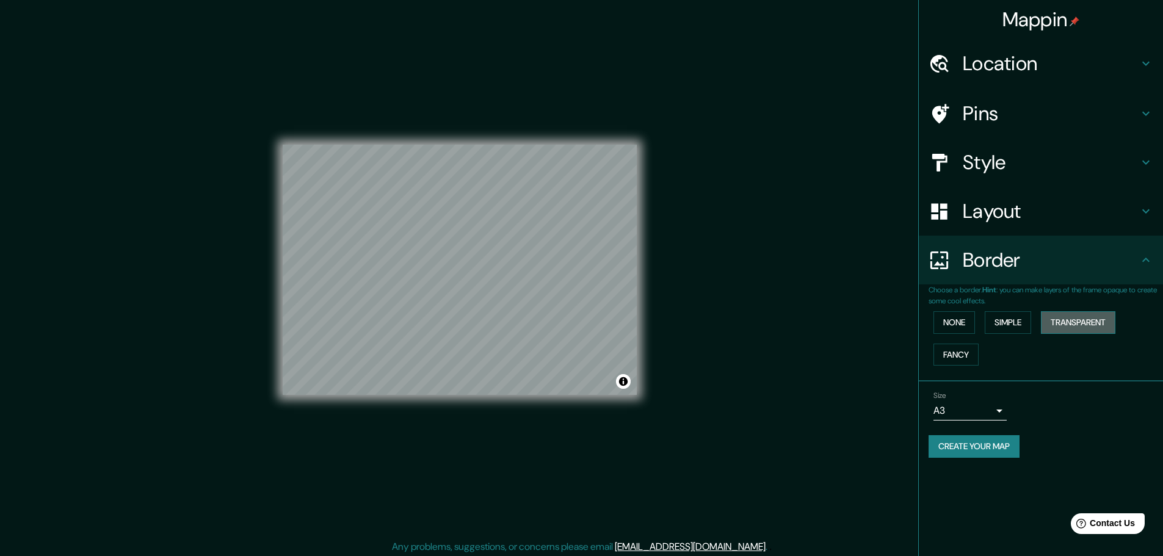
click at [1064, 321] on button "Transparent" at bounding box center [1078, 322] width 74 height 23
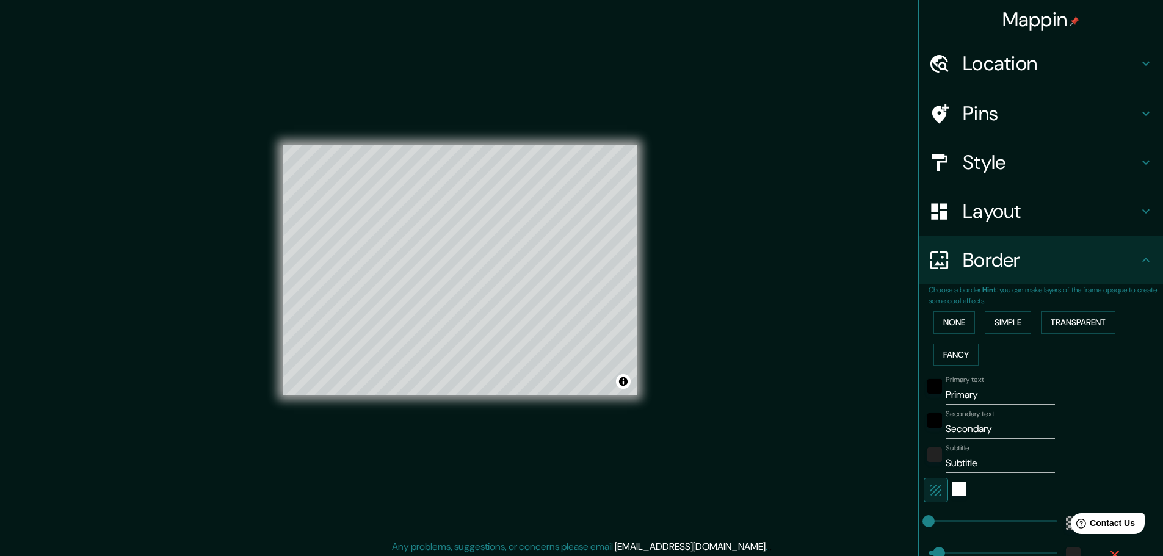
click at [734, 197] on div "Mappin Location [GEOGRAPHIC_DATA], [GEOGRAPHIC_DATA][PERSON_NAME], [GEOGRAPHIC_…" at bounding box center [581, 279] width 1163 height 559
click at [953, 356] on button "Fancy" at bounding box center [955, 355] width 45 height 23
click at [950, 318] on button "None" at bounding box center [954, 322] width 42 height 23
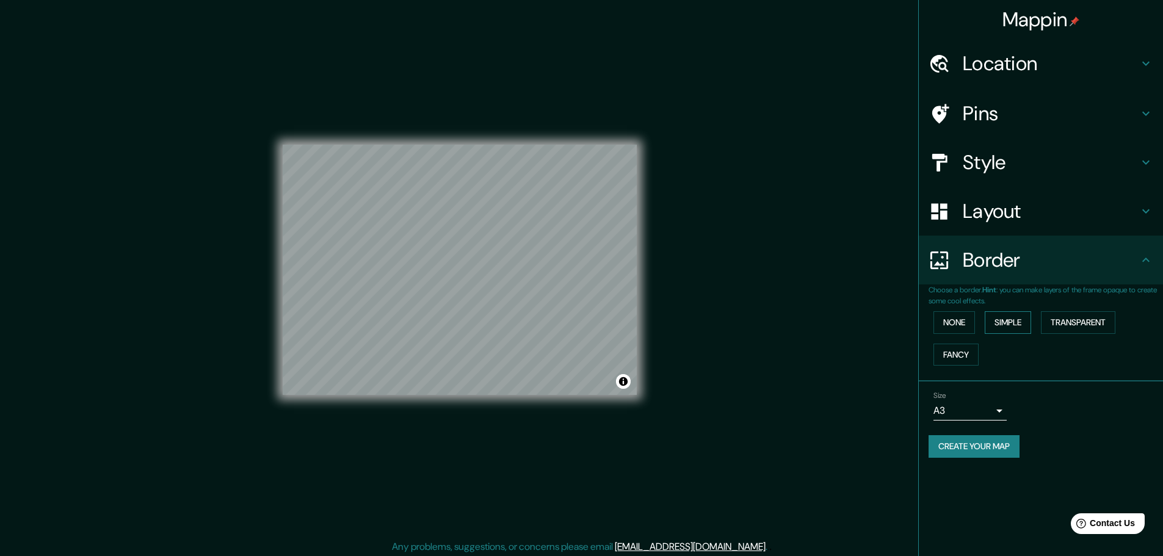
click at [1015, 320] on button "Simple" at bounding box center [1008, 322] width 46 height 23
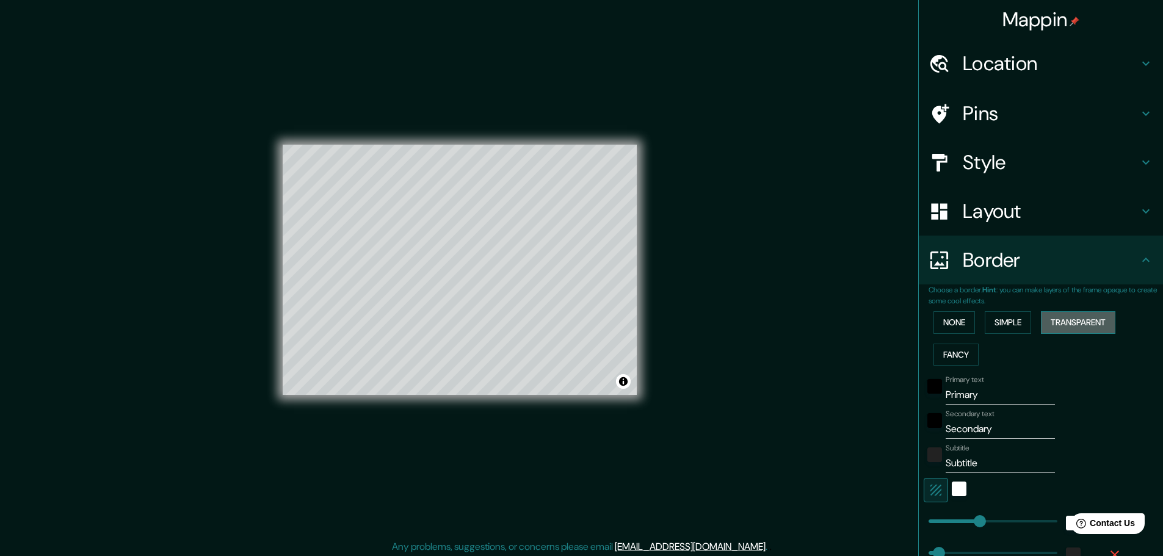
click at [1073, 316] on button "Transparent" at bounding box center [1078, 322] width 74 height 23
click at [1008, 321] on button "Simple" at bounding box center [1008, 322] width 46 height 23
click at [956, 321] on button "None" at bounding box center [954, 322] width 42 height 23
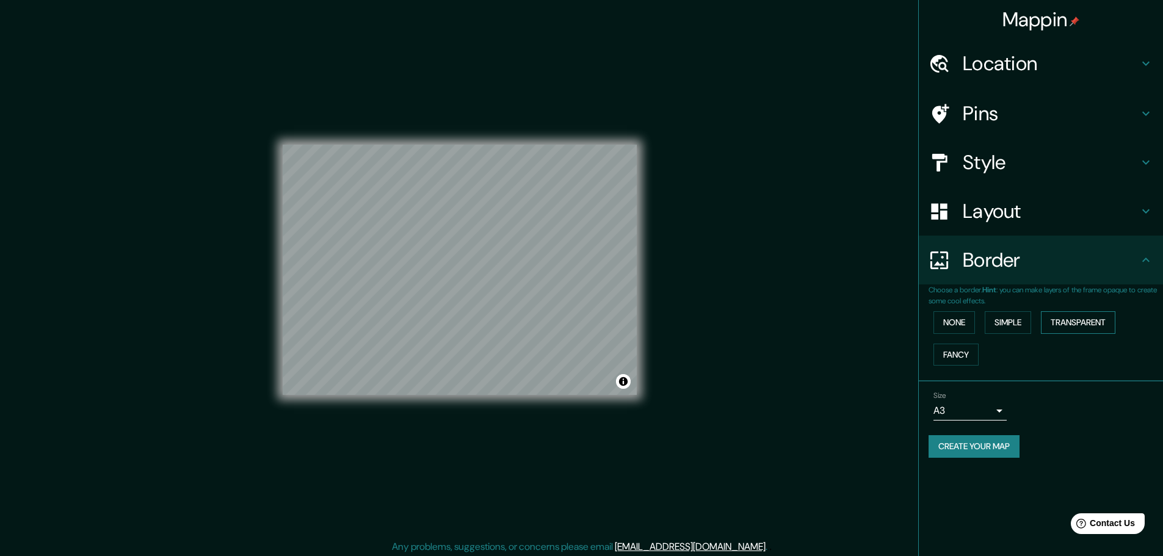
click at [1082, 320] on button "Transparent" at bounding box center [1078, 322] width 74 height 23
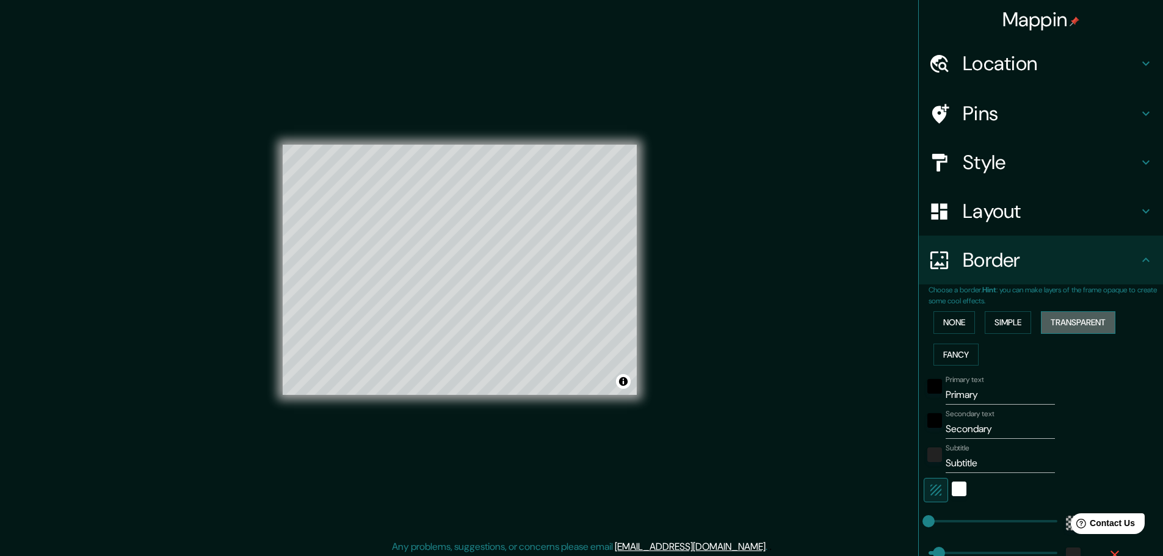
click at [1078, 320] on button "Transparent" at bounding box center [1078, 322] width 74 height 23
click at [954, 323] on button "None" at bounding box center [954, 322] width 42 height 23
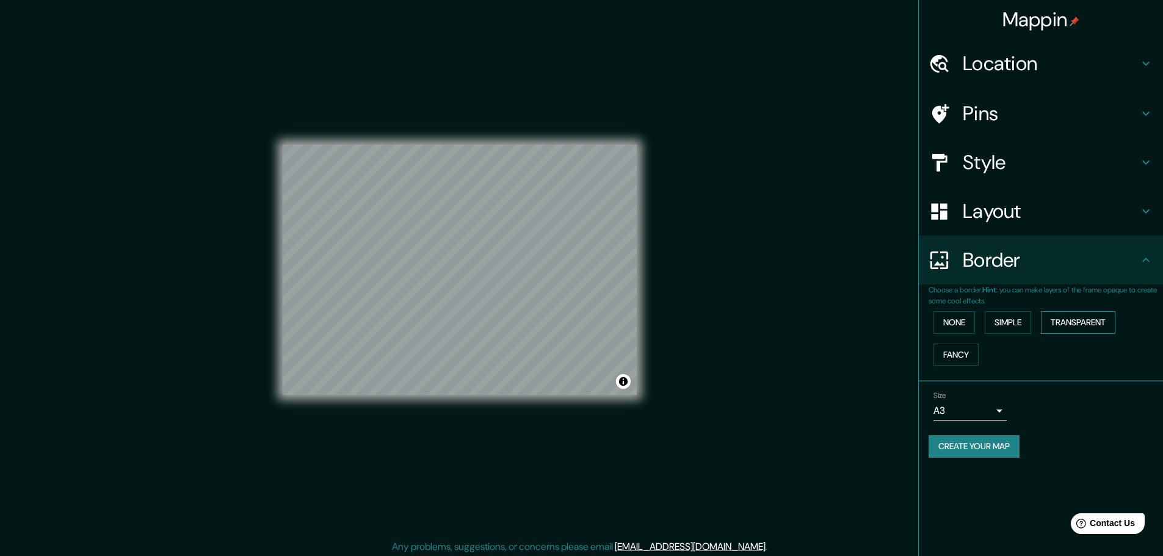
click at [1070, 316] on button "Transparent" at bounding box center [1078, 322] width 74 height 23
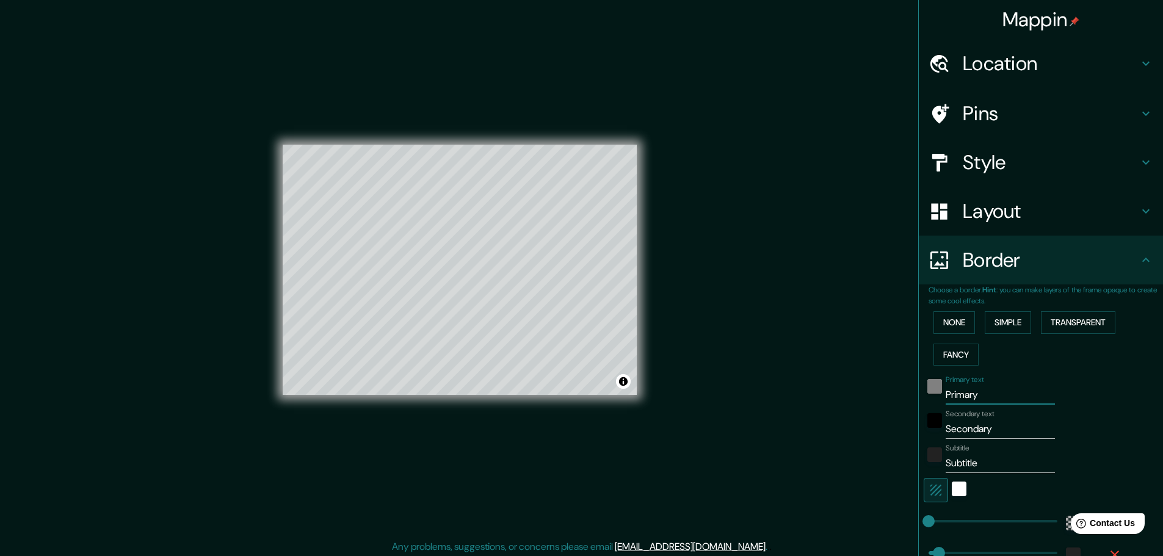
drag, startPoint x: 975, startPoint y: 394, endPoint x: 921, endPoint y: 392, distance: 55.0
click at [924, 392] on div "Primary text Primary" at bounding box center [1024, 389] width 200 height 29
click at [1026, 430] on input "Secondary" at bounding box center [1000, 429] width 109 height 20
click at [974, 458] on input "Subtitle" at bounding box center [1000, 464] width 109 height 20
click at [774, 404] on div "Mappin Location [GEOGRAPHIC_DATA], [GEOGRAPHIC_DATA][PERSON_NAME], [GEOGRAPHIC_…" at bounding box center [581, 279] width 1163 height 559
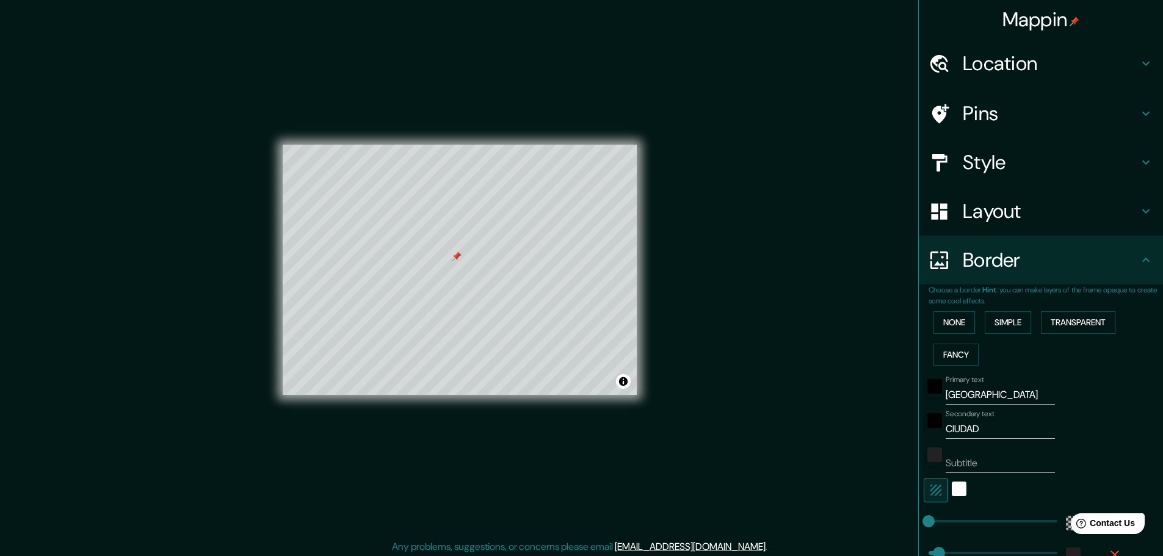
click at [992, 117] on h4 "Pins" at bounding box center [1051, 113] width 176 height 24
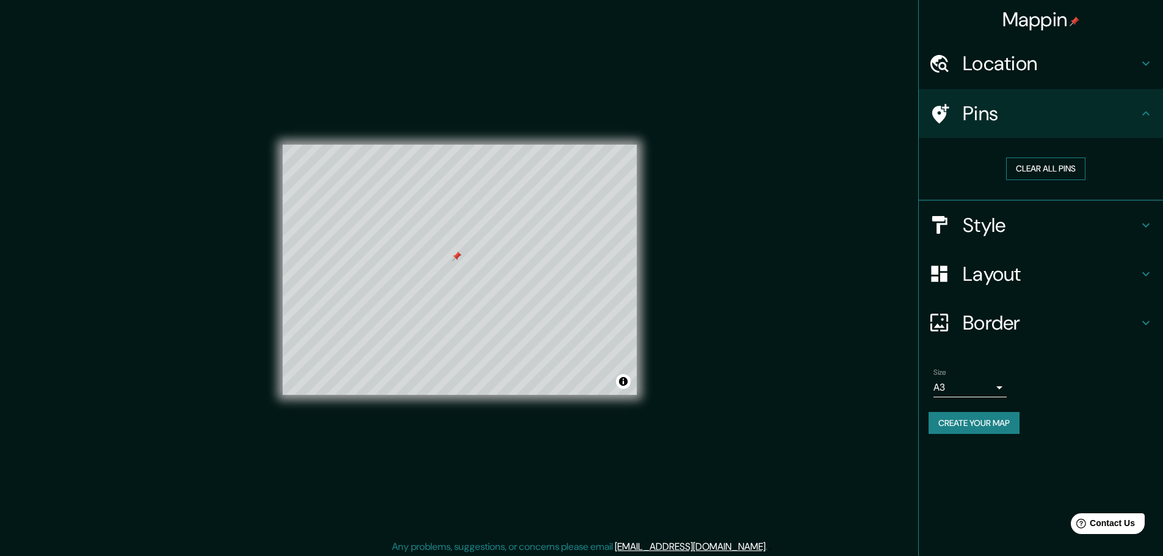
click at [1046, 173] on button "Clear all pins" at bounding box center [1045, 168] width 79 height 23
click at [1015, 282] on h4 "Layout" at bounding box center [1051, 274] width 176 height 24
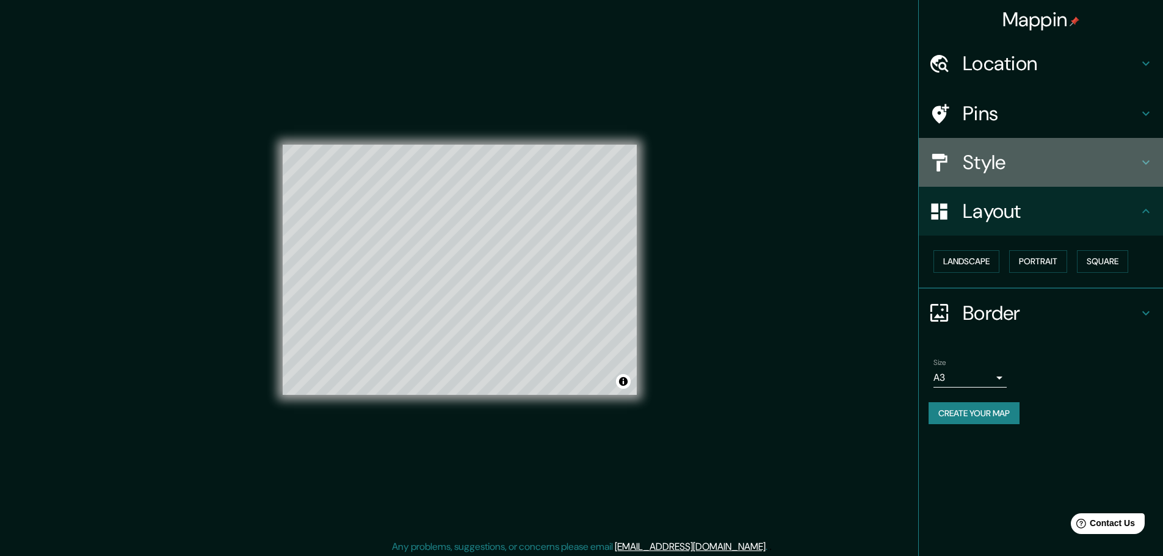
click at [1013, 173] on h4 "Style" at bounding box center [1051, 162] width 176 height 24
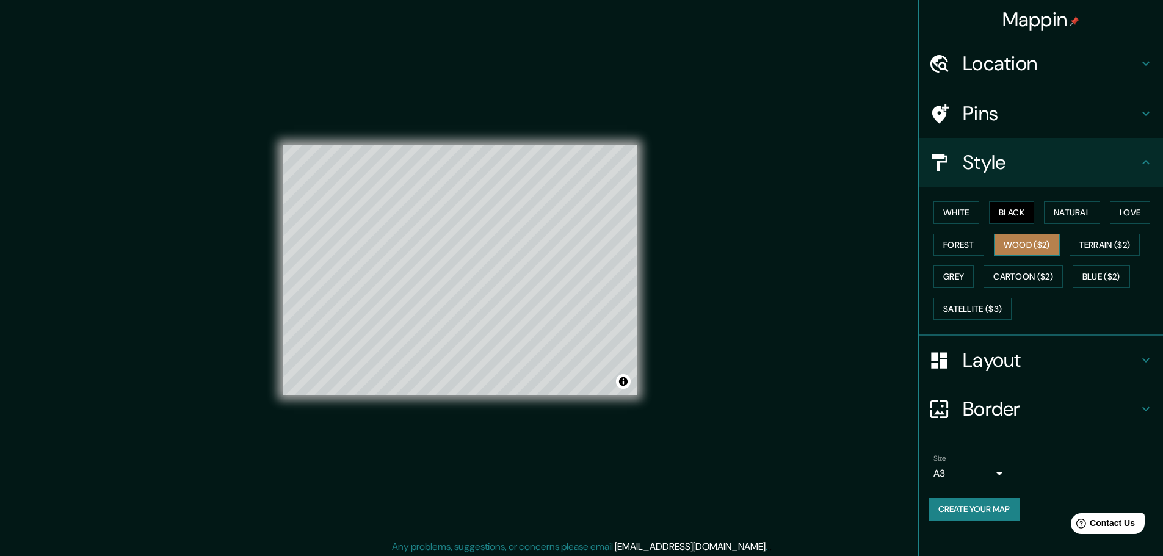
click at [1020, 240] on button "Wood ($2)" at bounding box center [1027, 245] width 66 height 23
click at [960, 211] on button "White" at bounding box center [956, 212] width 46 height 23
click at [1015, 208] on button "Black" at bounding box center [1012, 212] width 46 height 23
click at [963, 218] on button "White" at bounding box center [956, 212] width 46 height 23
click at [1013, 206] on button "Black" at bounding box center [1012, 212] width 46 height 23
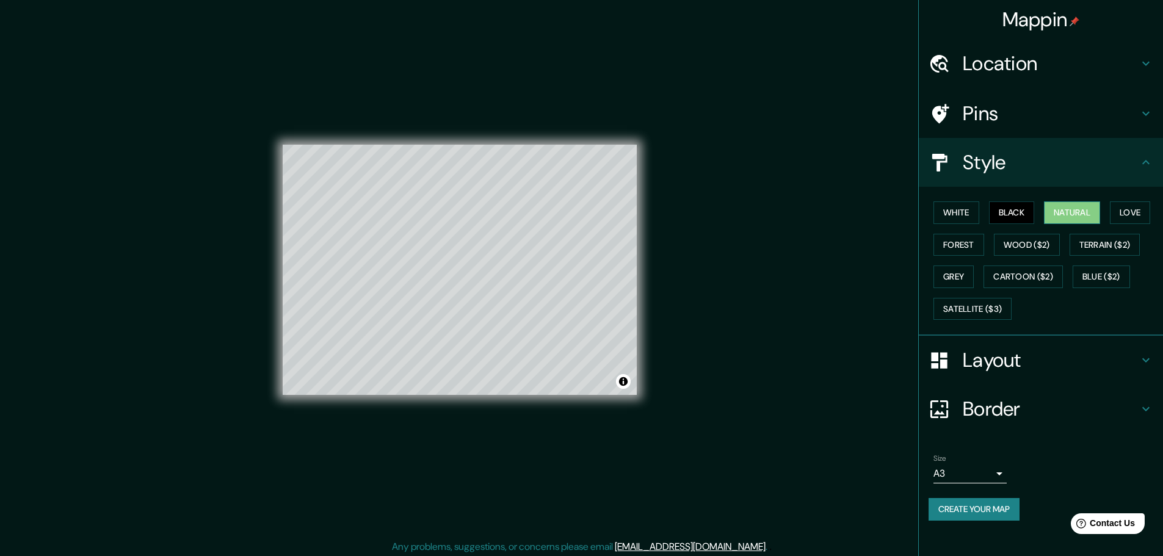
click at [1069, 206] on button "Natural" at bounding box center [1072, 212] width 56 height 23
click at [1013, 212] on button "Black" at bounding box center [1012, 212] width 46 height 23
click at [992, 404] on h4 "Border" at bounding box center [1051, 409] width 176 height 24
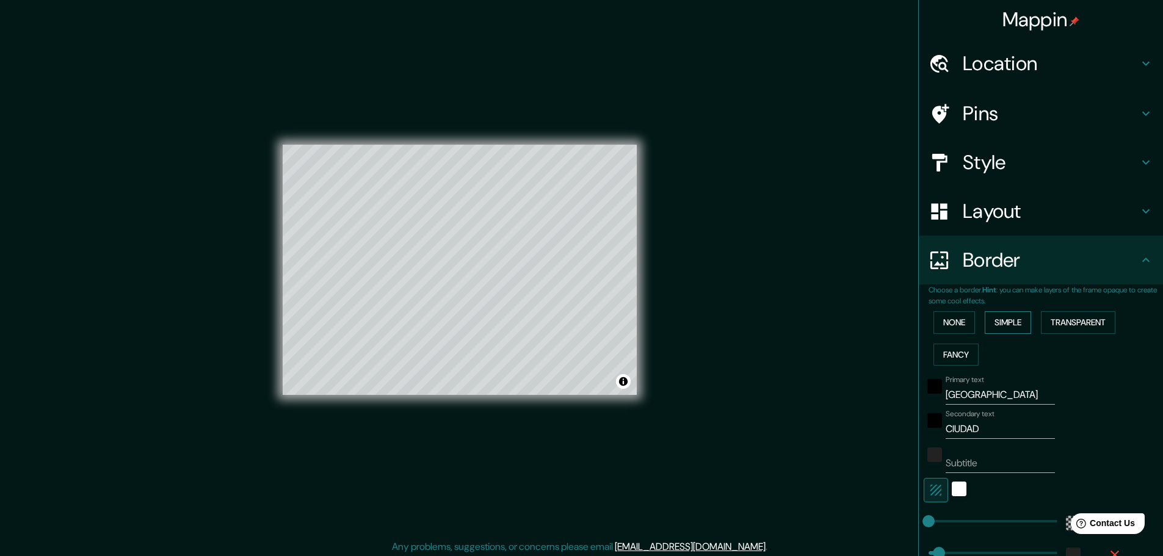
click at [1003, 322] on button "Simple" at bounding box center [1008, 322] width 46 height 23
drag, startPoint x: 969, startPoint y: 521, endPoint x: 917, endPoint y: 524, distance: 51.4
drag, startPoint x: 922, startPoint y: 522, endPoint x: 910, endPoint y: 523, distance: 12.8
click at [922, 523] on span at bounding box center [928, 521] width 12 height 12
click at [951, 497] on div at bounding box center [959, 490] width 22 height 24
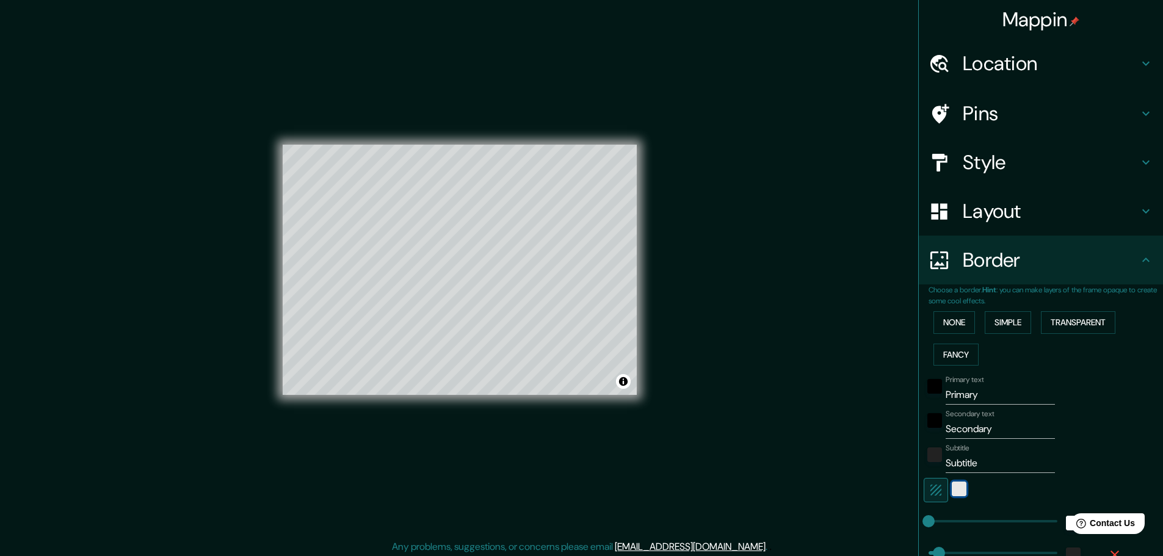
click at [952, 491] on div "white" at bounding box center [959, 489] width 15 height 15
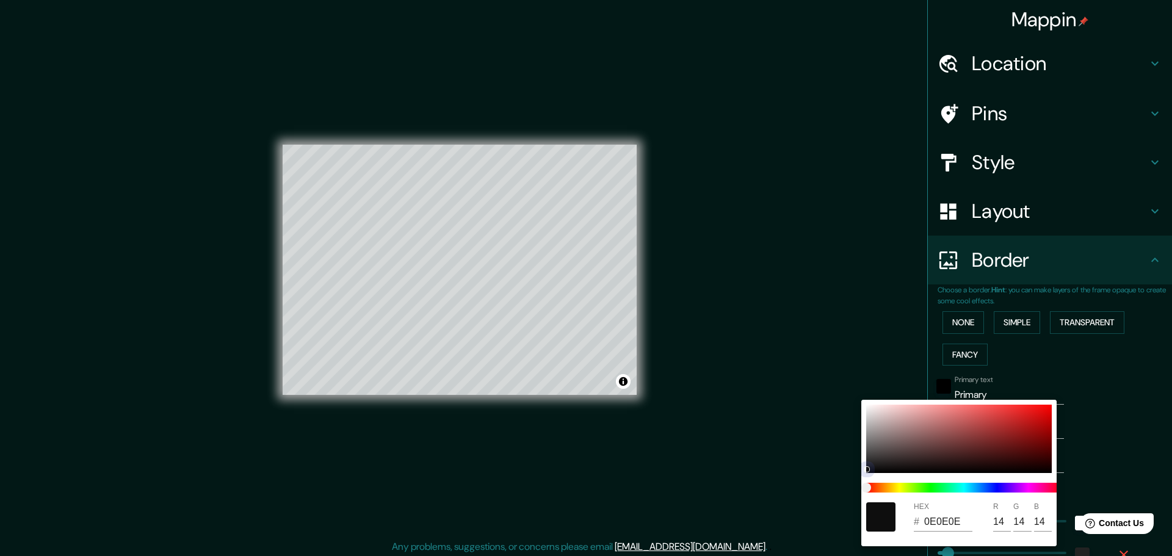
drag, startPoint x: 867, startPoint y: 407, endPoint x: 864, endPoint y: 483, distance: 77.0
click at [864, 483] on div "HEX # 0E0E0E R 14 G 14 B 14" at bounding box center [958, 473] width 195 height 147
drag, startPoint x: 869, startPoint y: 470, endPoint x: 870, endPoint y: 479, distance: 9.2
click at [870, 479] on div "HEX # 000000 R 0 G 0 B 0" at bounding box center [958, 473] width 195 height 147
click at [1002, 350] on div at bounding box center [586, 278] width 1172 height 556
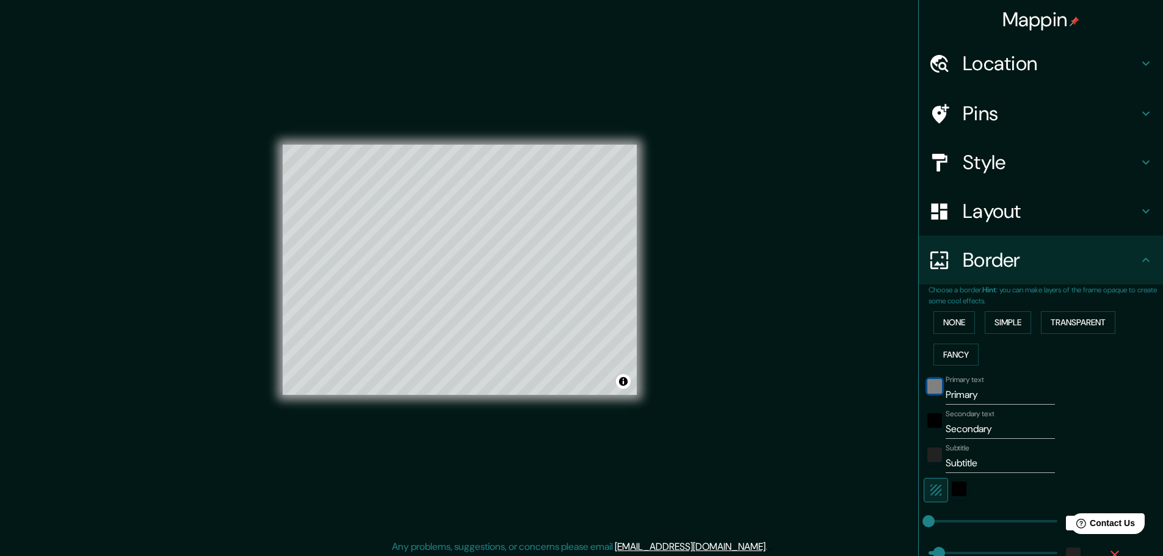
click at [927, 390] on div "black" at bounding box center [934, 386] width 15 height 15
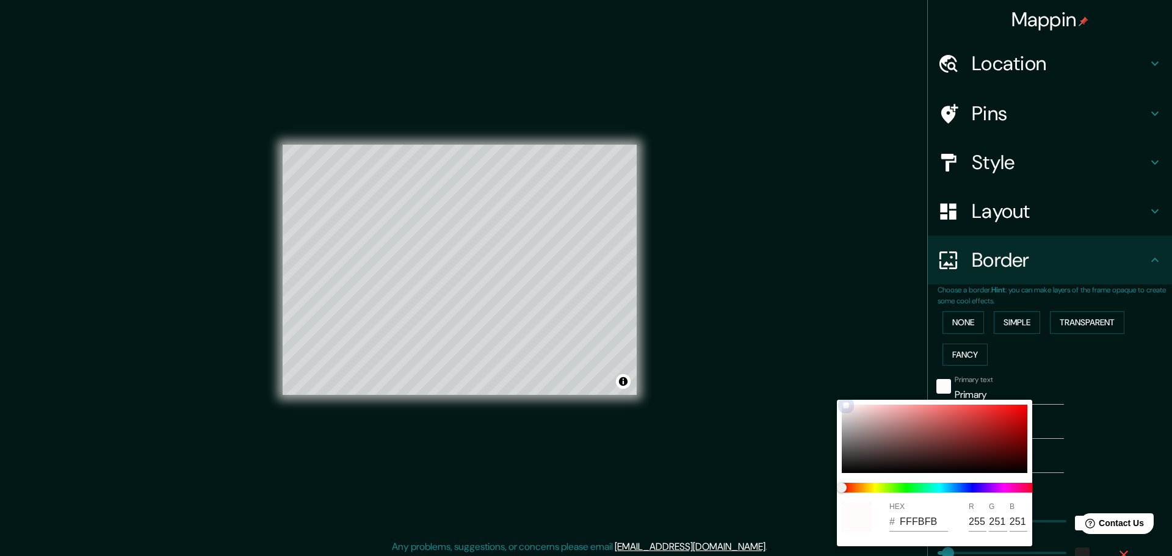
drag, startPoint x: 843, startPoint y: 471, endPoint x: 845, endPoint y: 400, distance: 70.8
click at [845, 400] on div "HEX # FFFBFB R 255 G 251 B 251" at bounding box center [934, 473] width 195 height 147
click at [834, 357] on div at bounding box center [586, 278] width 1172 height 556
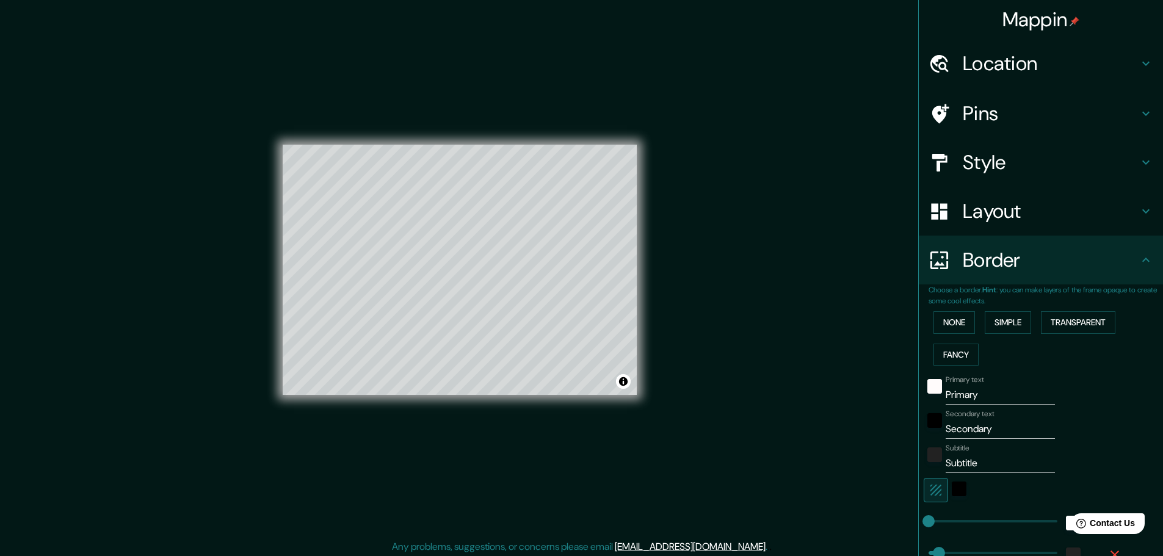
click at [926, 433] on div at bounding box center [935, 424] width 22 height 29
click at [927, 425] on div "black" at bounding box center [934, 420] width 15 height 15
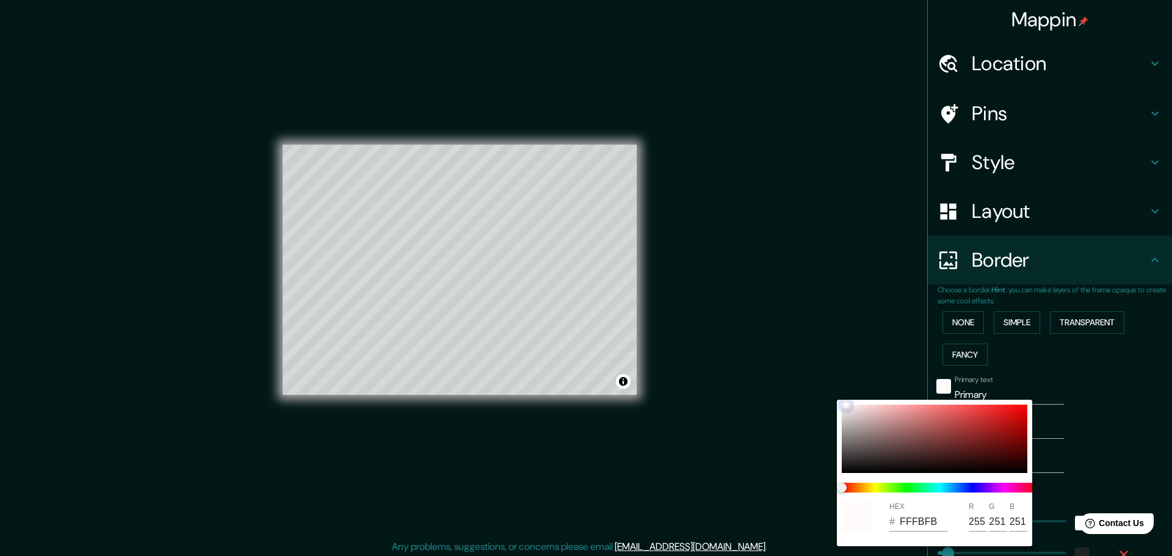
drag, startPoint x: 845, startPoint y: 471, endPoint x: 845, endPoint y: 405, distance: 65.9
click at [845, 405] on div at bounding box center [846, 405] width 6 height 6
click at [814, 314] on div at bounding box center [586, 278] width 1172 height 556
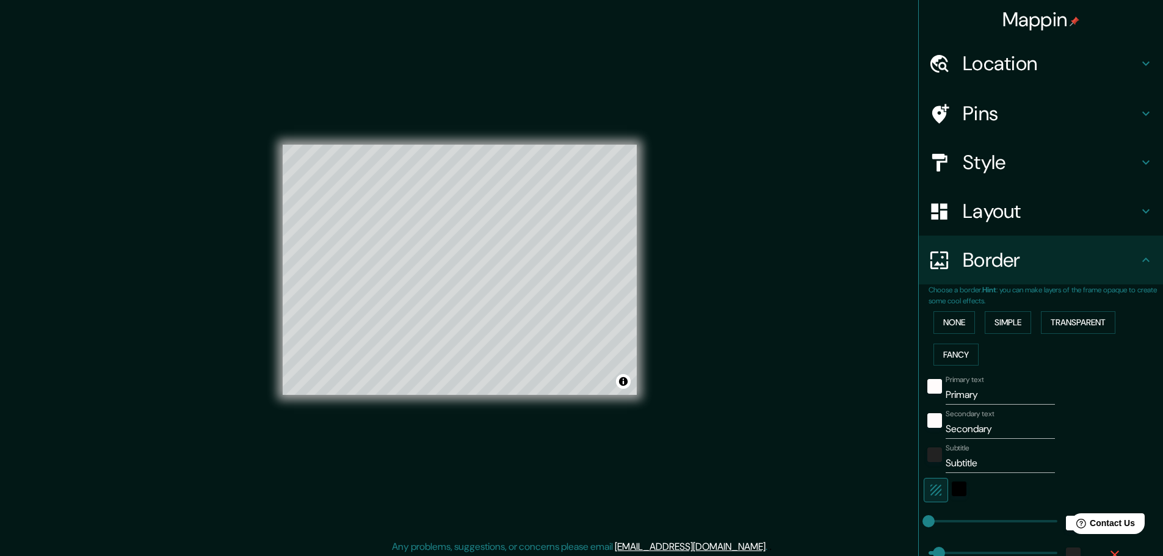
click at [989, 391] on input "Primary" at bounding box center [1000, 395] width 109 height 20
drag, startPoint x: 980, startPoint y: 397, endPoint x: 926, endPoint y: 394, distance: 53.8
click at [926, 394] on div "Primary text Primary" at bounding box center [1024, 389] width 200 height 29
click at [987, 432] on input "Secondary" at bounding box center [1000, 429] width 109 height 20
click at [796, 331] on div "Mappin Location [GEOGRAPHIC_DATA], [GEOGRAPHIC_DATA][PERSON_NAME], [GEOGRAPHIC_…" at bounding box center [581, 279] width 1163 height 559
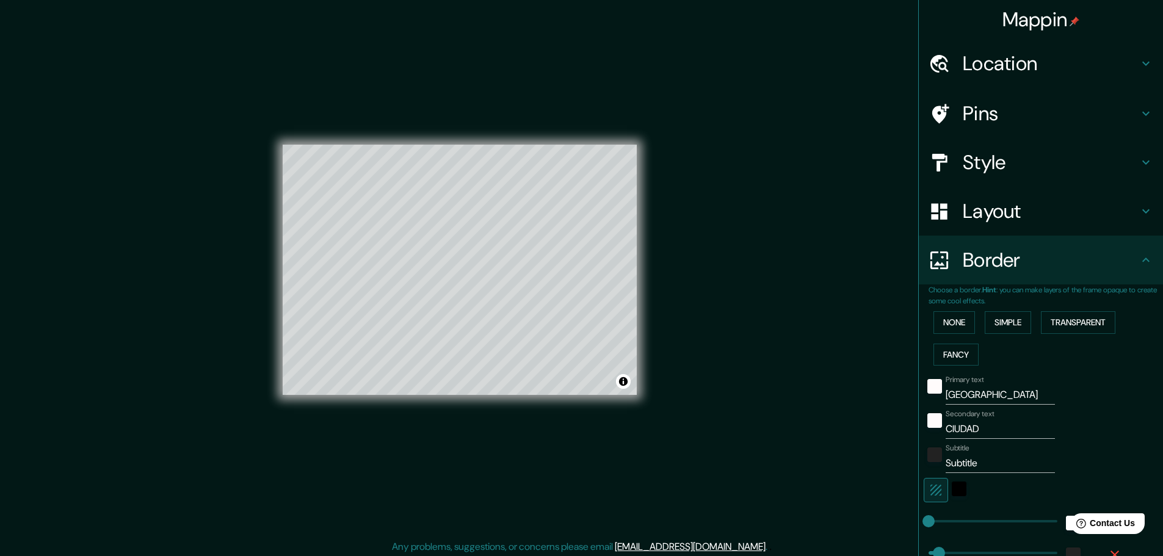
click at [678, 251] on div "Mappin Location [GEOGRAPHIC_DATA], [GEOGRAPHIC_DATA][PERSON_NAME], [GEOGRAPHIC_…" at bounding box center [581, 279] width 1163 height 559
click at [668, 128] on div "Mappin Location [GEOGRAPHIC_DATA], [GEOGRAPHIC_DATA][PERSON_NAME], [GEOGRAPHIC_…" at bounding box center [581, 279] width 1163 height 559
drag, startPoint x: 648, startPoint y: 143, endPoint x: 554, endPoint y: 396, distance: 269.8
click at [1005, 118] on h4 "Pins" at bounding box center [1051, 113] width 176 height 24
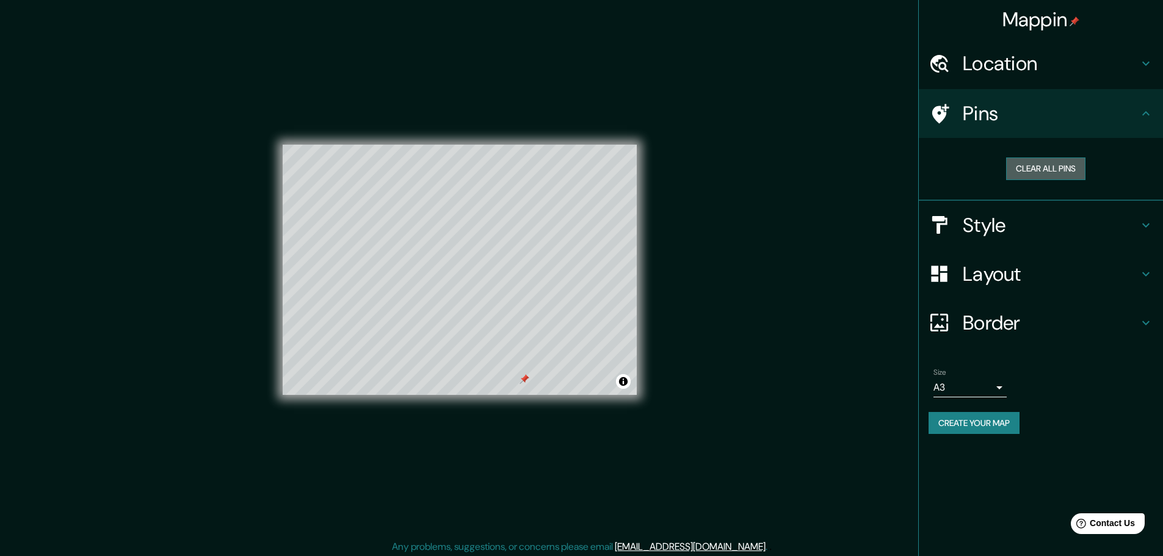
click at [1045, 174] on button "Clear all pins" at bounding box center [1045, 168] width 79 height 23
click at [973, 421] on button "Create your map" at bounding box center [973, 423] width 91 height 23
